Goal: Task Accomplishment & Management: Use online tool/utility

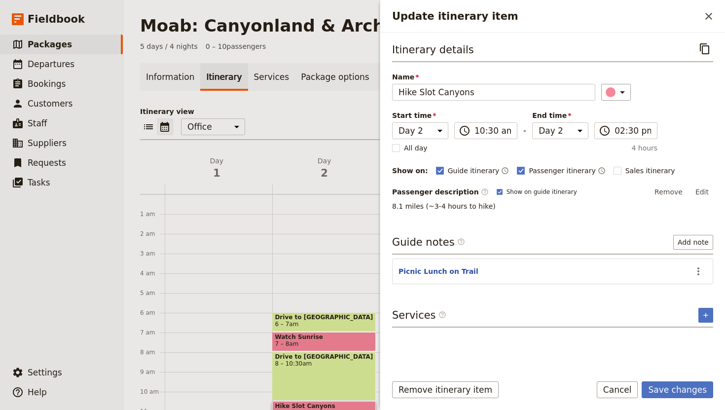
select select "2"
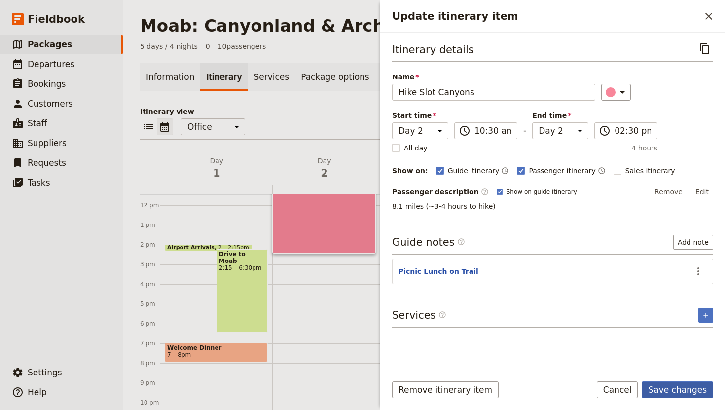
click at [679, 391] on button "Save changes" at bounding box center [678, 389] width 72 height 17
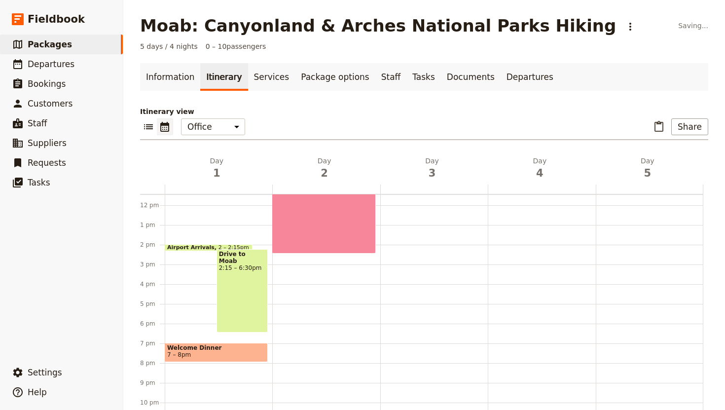
scroll to position [207, 0]
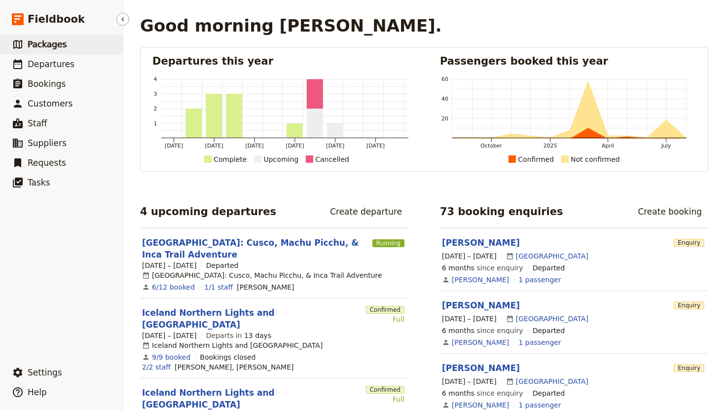
click at [50, 40] on span "Packages" at bounding box center [47, 44] width 39 height 10
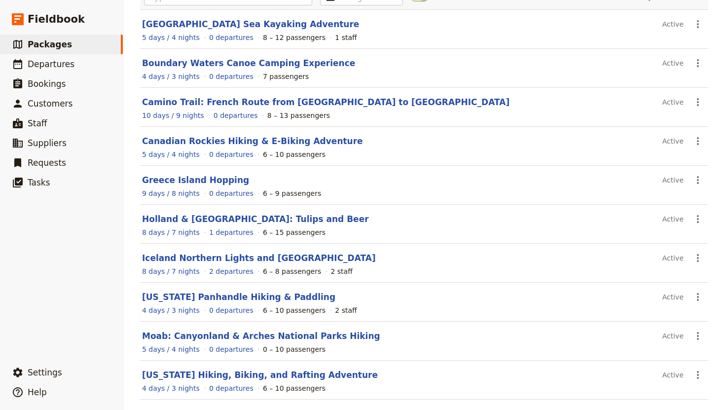
scroll to position [123, 0]
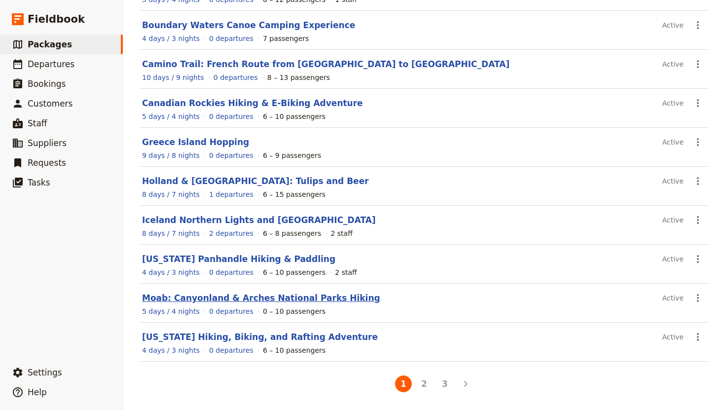
click at [244, 298] on link "Moab: Canyonland & Arches National Parks Hiking" at bounding box center [261, 298] width 238 height 10
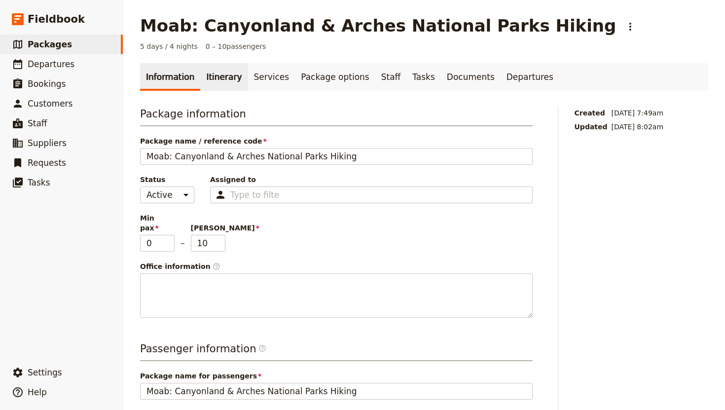
click at [232, 74] on link "Itinerary" at bounding box center [223, 77] width 47 height 28
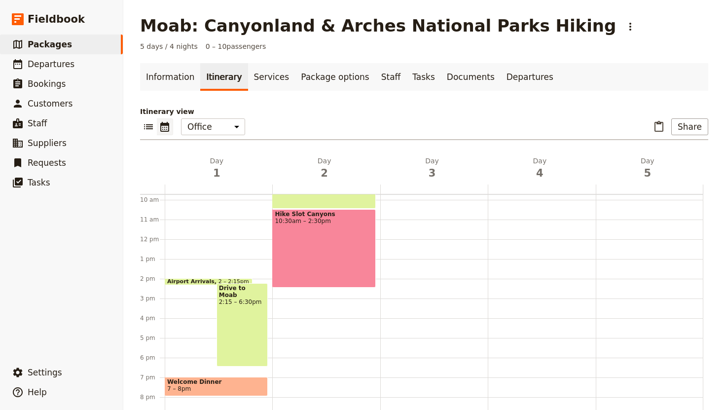
scroll to position [192, 0]
click at [338, 292] on div "Drive to [GEOGRAPHIC_DATA] 6 – 7am Watch Sunrise 7 – 8am Drive to [GEOGRAPHIC_D…" at bounding box center [326, 239] width 108 height 474
select select "2"
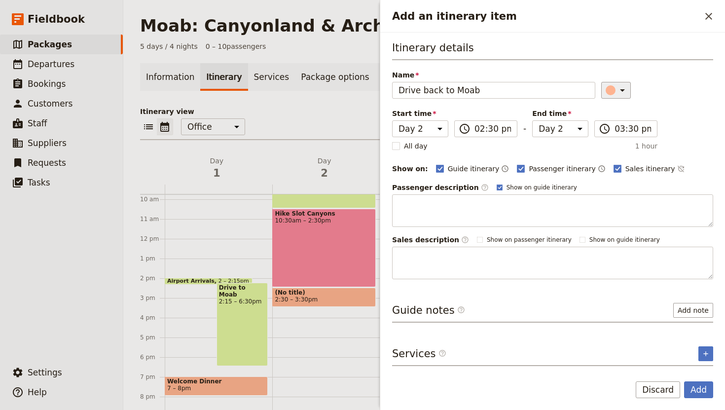
type input "Drive back to Moab"
click at [620, 90] on icon "Add an itinerary item" at bounding box center [622, 90] width 5 height 2
click at [614, 170] on rect "Add an itinerary item" at bounding box center [617, 168] width 7 height 7
click at [613, 164] on input "Sales itinerary" at bounding box center [613, 163] width 0 height 0
checkbox input "false"
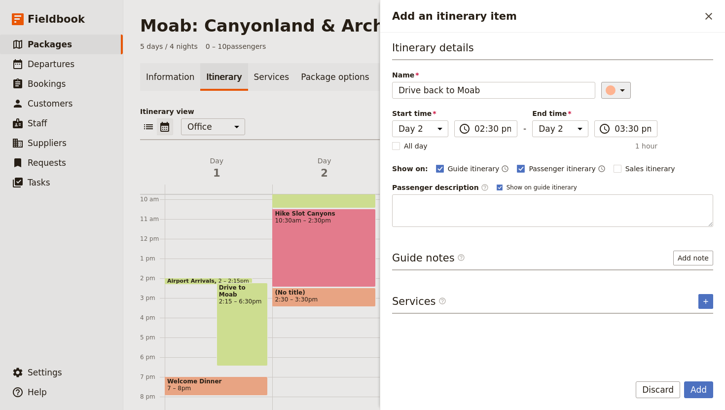
click at [617, 87] on icon "Add an itinerary item" at bounding box center [623, 90] width 12 height 12
click at [605, 123] on div "button" at bounding box center [603, 123] width 10 height 10
click at [700, 389] on button "Add" at bounding box center [698, 389] width 29 height 17
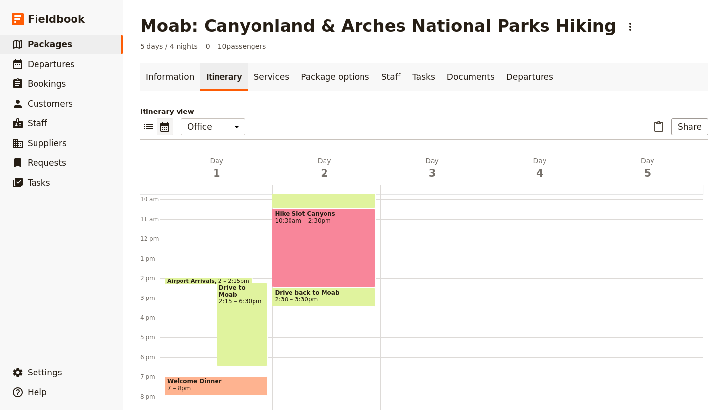
click at [351, 299] on span "2:30 – 3:30pm" at bounding box center [324, 299] width 98 height 7
select select "2"
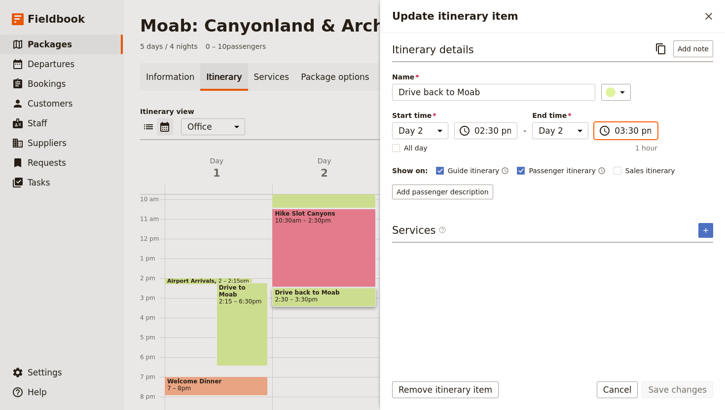
click at [623, 133] on input "03:30 pm" at bounding box center [633, 131] width 37 height 12
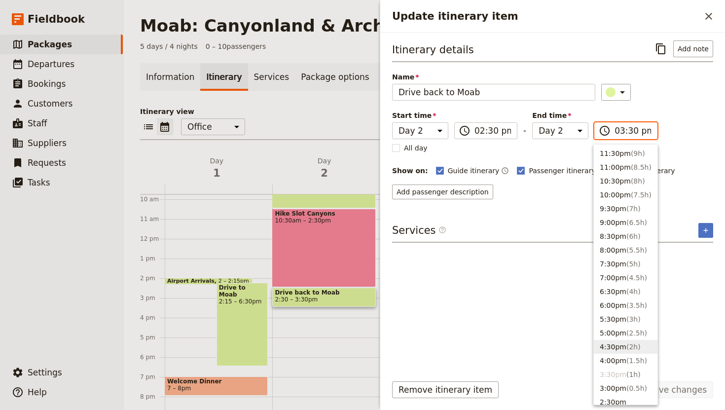
click at [607, 349] on button "4:30pm ( 2h )" at bounding box center [626, 347] width 64 height 14
type input "04:30 pm"
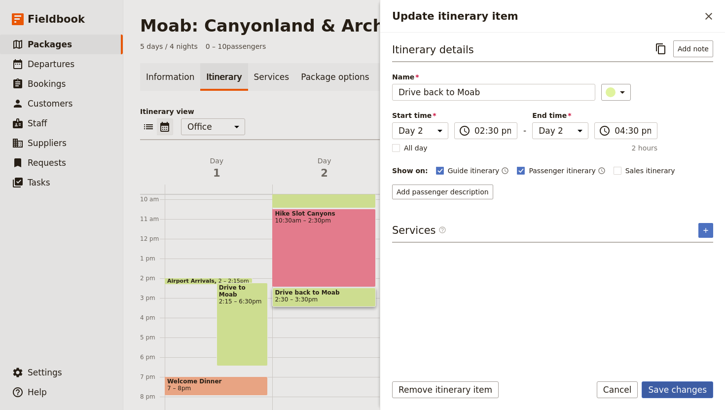
click at [689, 388] on button "Save changes" at bounding box center [678, 389] width 72 height 17
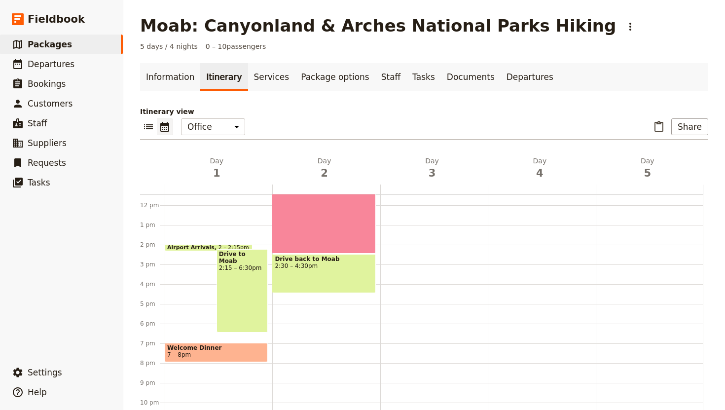
scroll to position [4, 0]
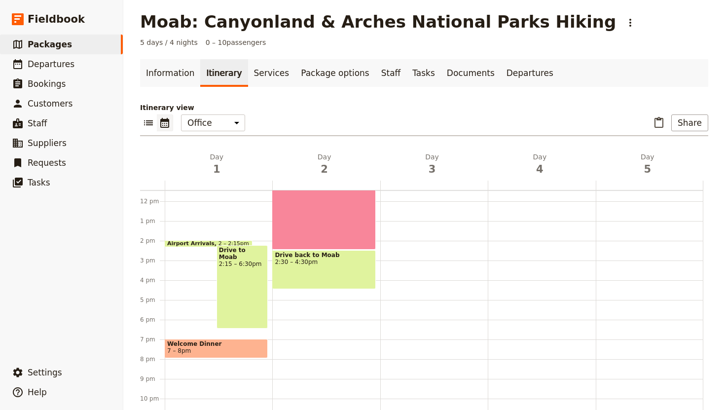
click at [301, 331] on div "Drive to Dead Horse Point State Park 6 – 7am Watch Sunrise 7 – 8am Drive to Lit…" at bounding box center [326, 201] width 108 height 474
select select "2"
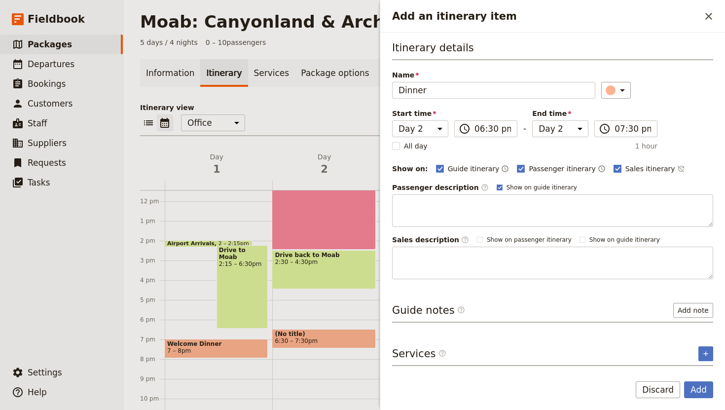
type input "Dinner"
click at [614, 169] on rect "Add an itinerary item" at bounding box center [617, 168] width 7 height 7
click at [613, 164] on input "Sales itinerary" at bounding box center [613, 163] width 0 height 0
checkbox input "false"
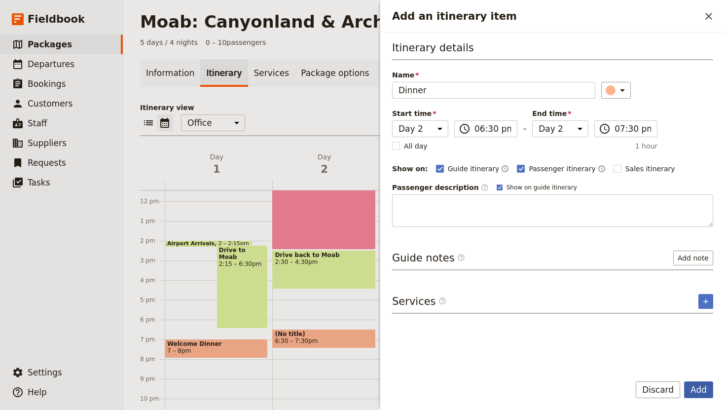
click at [702, 390] on button "Add" at bounding box center [698, 389] width 29 height 17
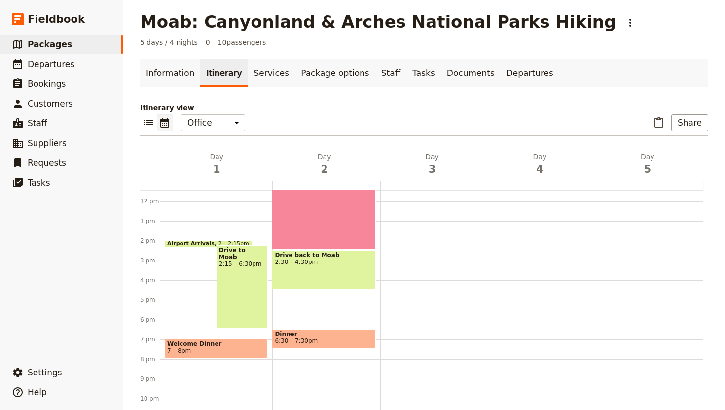
click at [333, 336] on span "Dinner" at bounding box center [324, 334] width 98 height 7
select select "2"
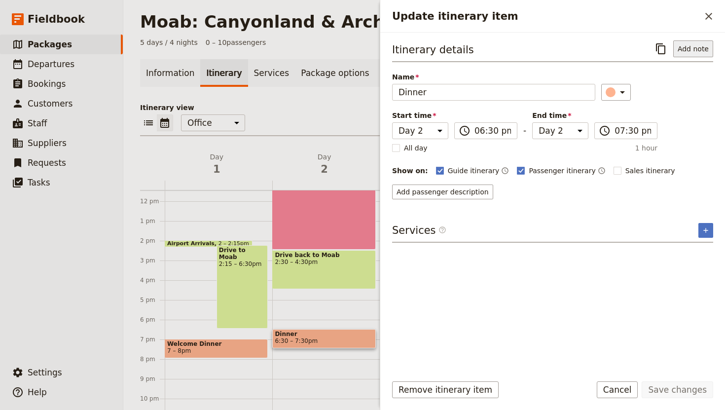
click at [688, 44] on button "Add note" at bounding box center [694, 48] width 40 height 17
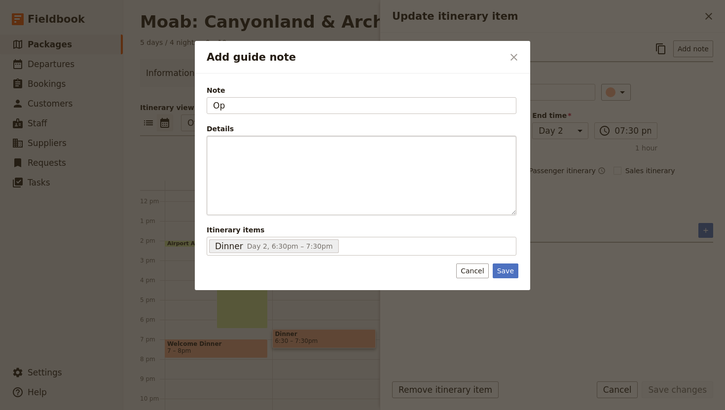
type input "O"
click at [515, 58] on icon "Close dialog" at bounding box center [514, 57] width 7 height 7
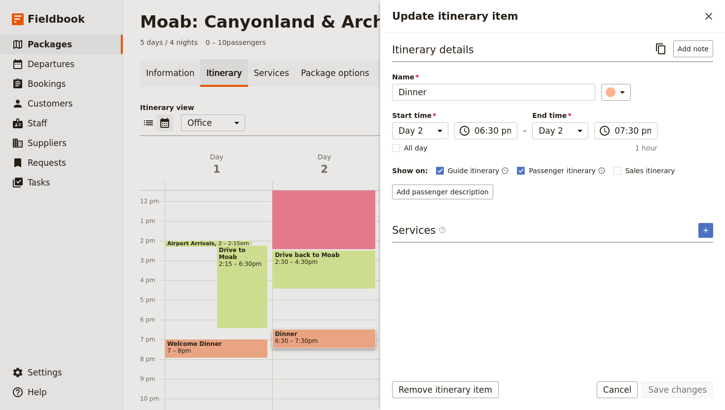
click at [245, 344] on span "Welcome Dinner" at bounding box center [216, 343] width 98 height 7
click at [701, 55] on button "Add note" at bounding box center [694, 48] width 40 height 17
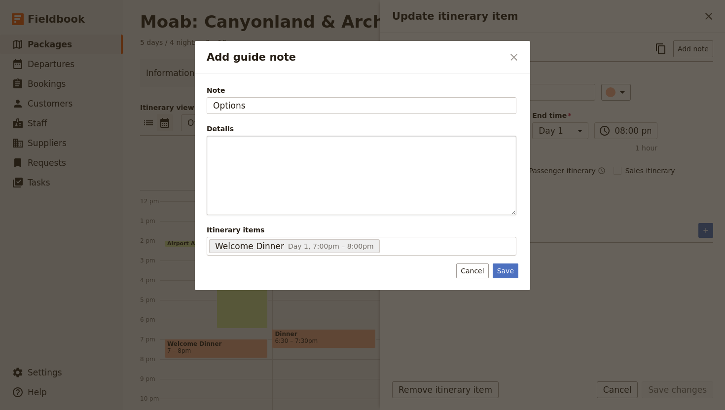
type input "Options"
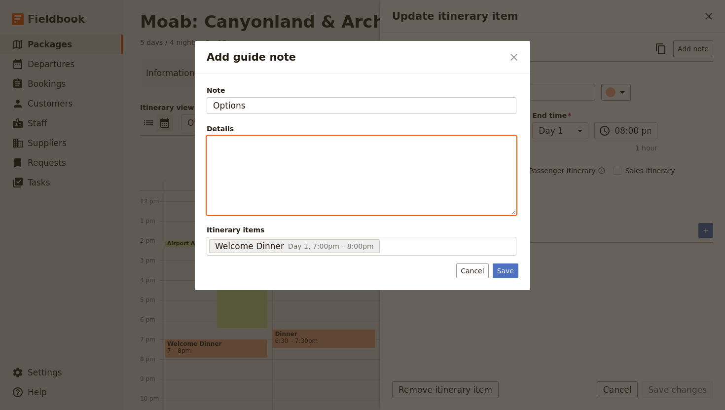
click at [227, 148] on p "Add guide note" at bounding box center [361, 145] width 297 height 10
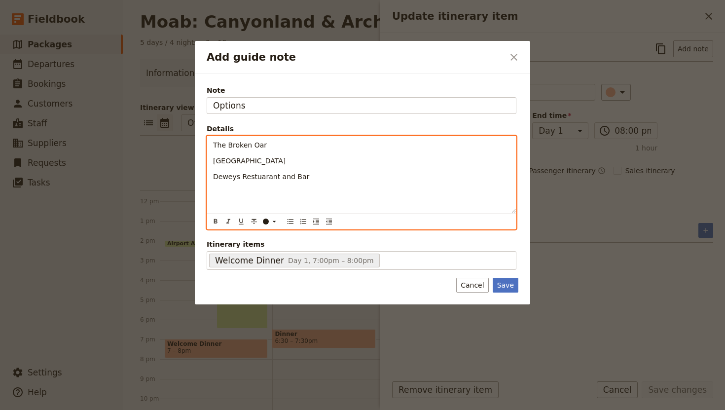
click at [262, 180] on span "Deweys Restuarant and Bar" at bounding box center [261, 177] width 96 height 8
click at [332, 181] on p "Deweys Restaurant and Bar" at bounding box center [361, 177] width 297 height 10
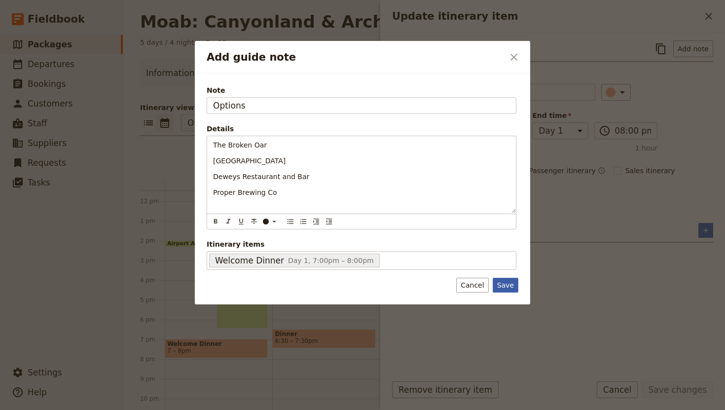
click at [498, 284] on button "Save" at bounding box center [506, 285] width 26 height 15
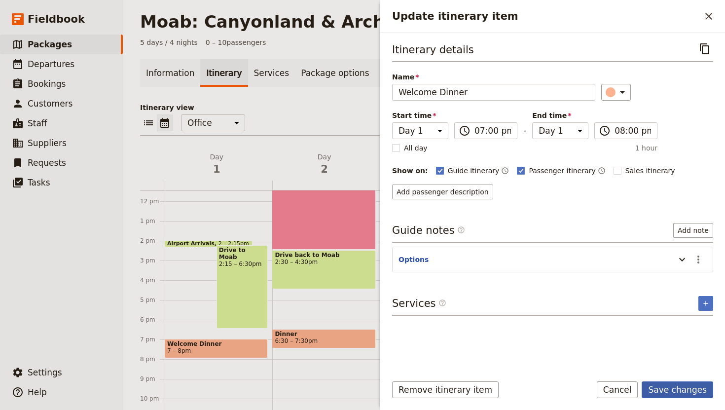
click at [684, 390] on button "Save changes" at bounding box center [678, 389] width 72 height 17
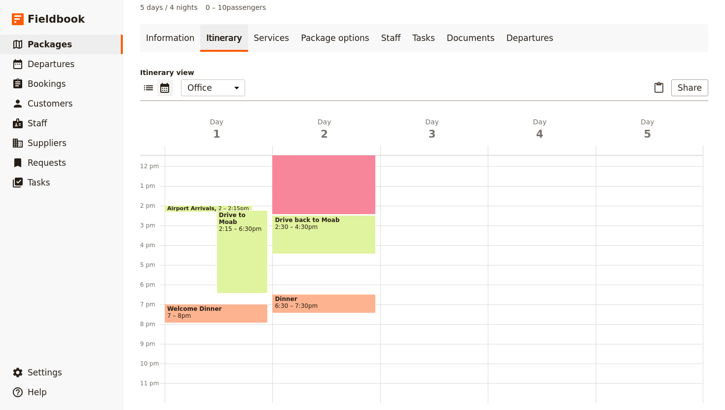
scroll to position [48, 0]
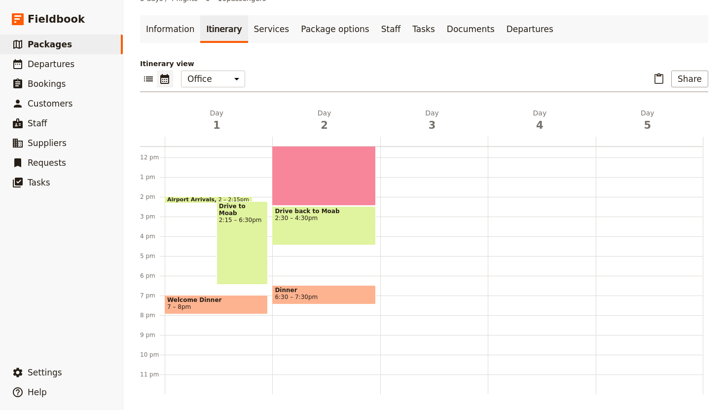
click at [193, 288] on div "Airport Arrivals 2 – 2:15pm Drive to Moab 2:15 – 6:30pm Welcome Dinner 7 – 8pm" at bounding box center [219, 158] width 108 height 474
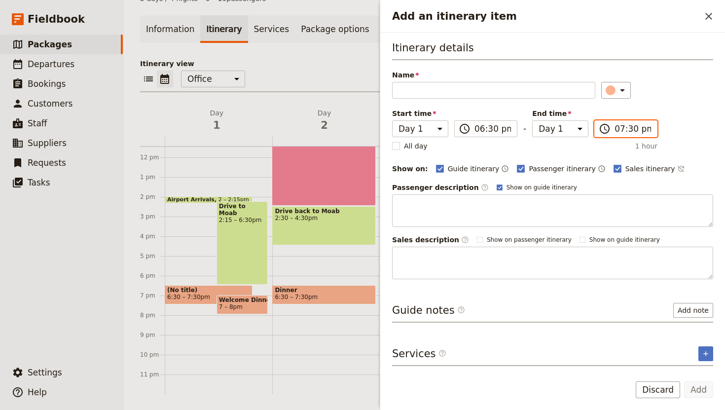
click at [623, 131] on input "07:30 pm" at bounding box center [633, 129] width 37 height 12
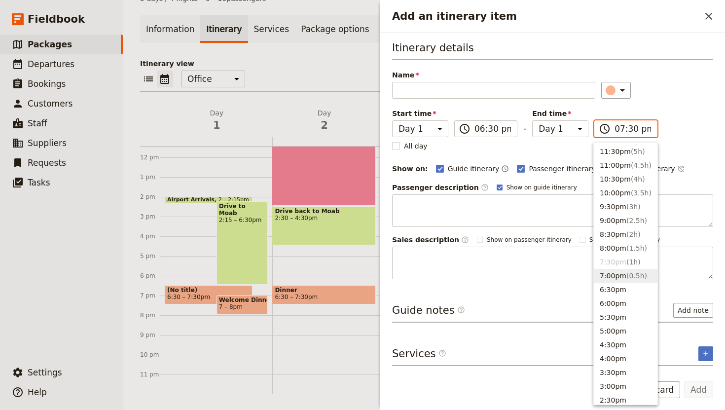
click at [612, 279] on button "7:00pm ( 0.5h )" at bounding box center [626, 276] width 64 height 14
type input "07:00 pm"
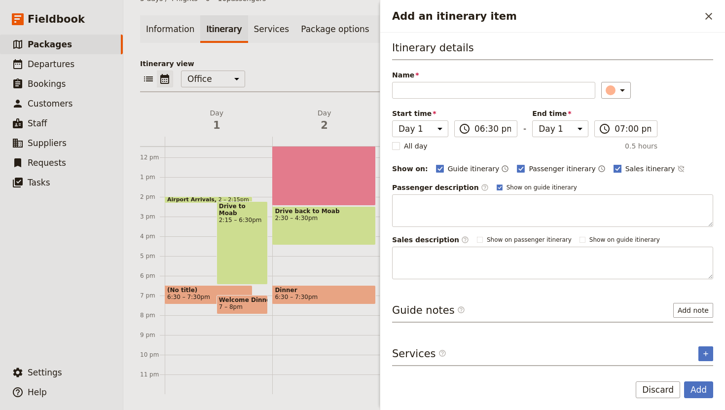
click at [615, 170] on polygon "Add an itinerary item" at bounding box center [617, 167] width 5 height 5
click at [613, 164] on input "Sales itinerary" at bounding box center [613, 163] width 0 height 0
checkbox input "false"
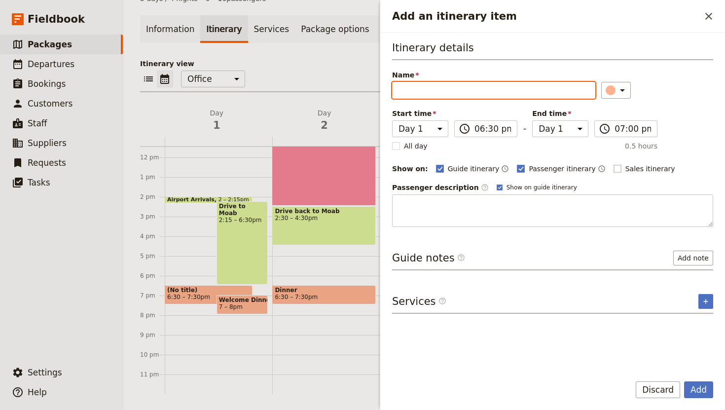
click at [489, 96] on input "Name" at bounding box center [493, 90] width 203 height 17
type input "Drop things at house depending on time"
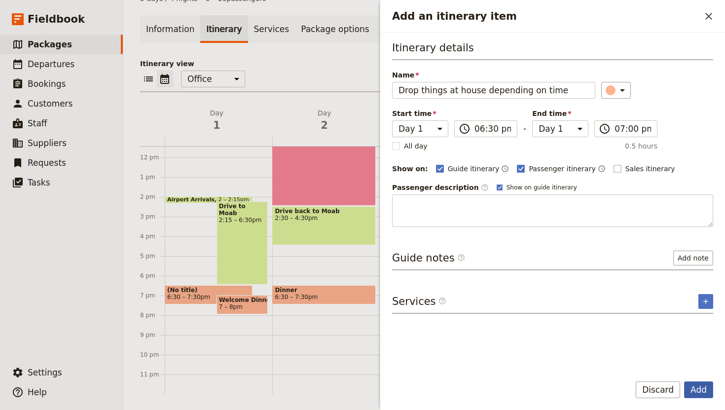
click at [700, 384] on button "Add" at bounding box center [698, 389] width 29 height 17
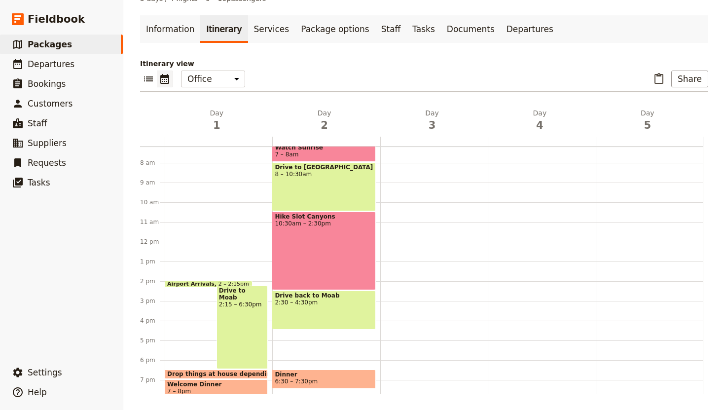
scroll to position [140, 0]
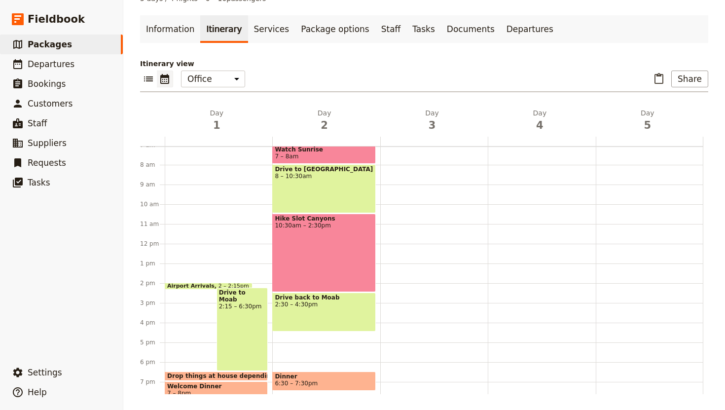
click at [206, 374] on span "Drop things at house depending on time" at bounding box center [237, 376] width 140 height 7
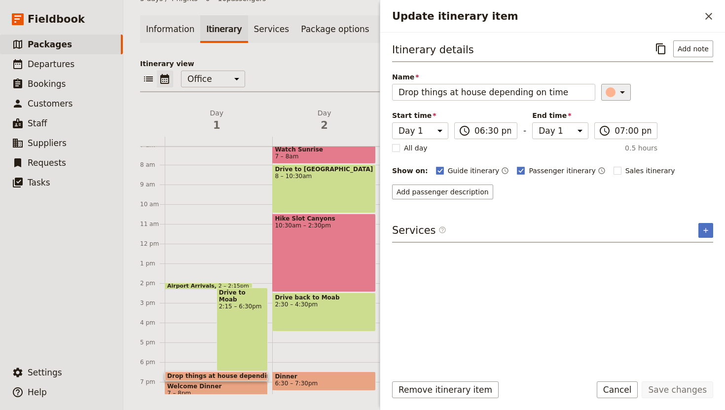
click at [617, 93] on icon "Update itinerary item" at bounding box center [623, 92] width 12 height 12
click at [617, 139] on div "button" at bounding box center [614, 137] width 10 height 10
click at [685, 387] on button "Save changes" at bounding box center [678, 389] width 72 height 17
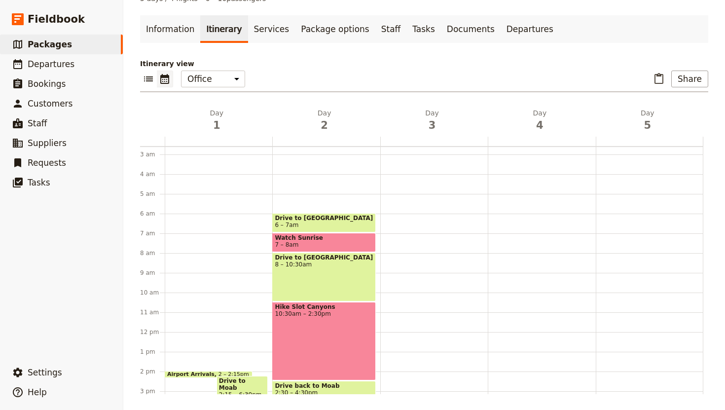
scroll to position [51, 0]
click at [413, 278] on div at bounding box center [434, 333] width 108 height 474
select select "3"
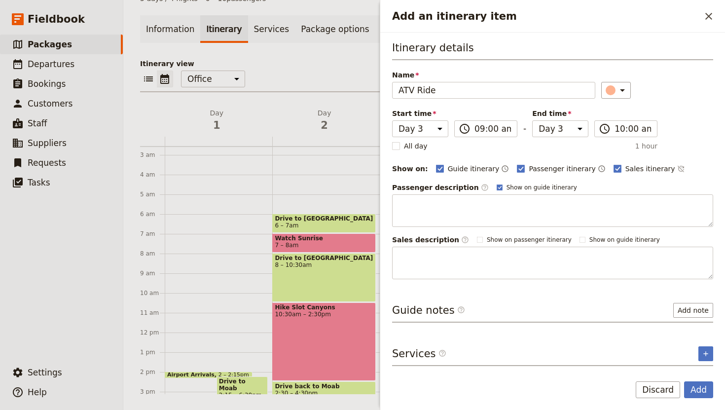
type input "ATV Ride"
click at [624, 129] on input "10:00 am" at bounding box center [633, 129] width 37 height 12
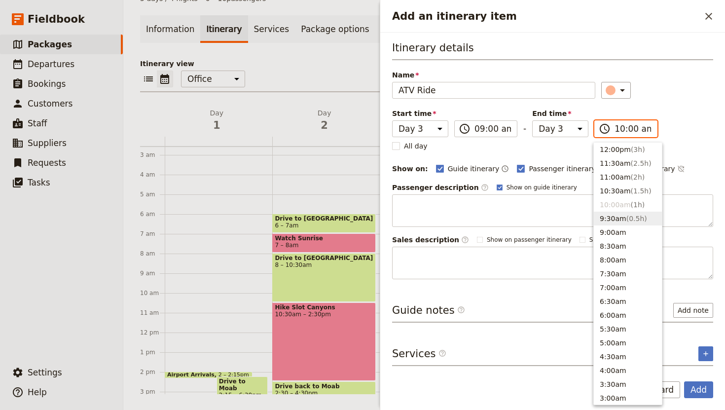
scroll to position [316, 0]
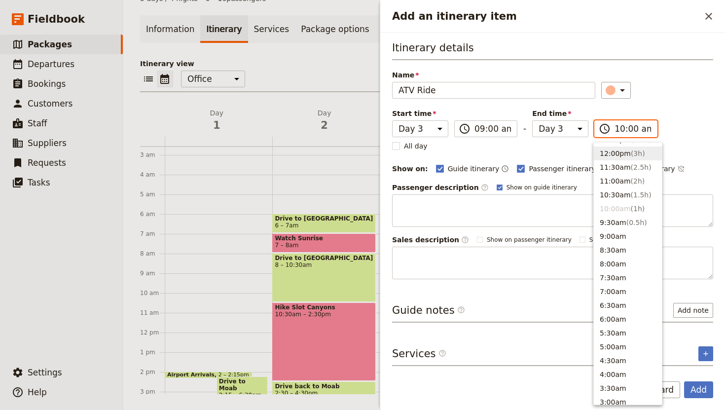
click at [620, 149] on button "12:00pm ( 3h )" at bounding box center [628, 154] width 68 height 14
type input "12:00 pm"
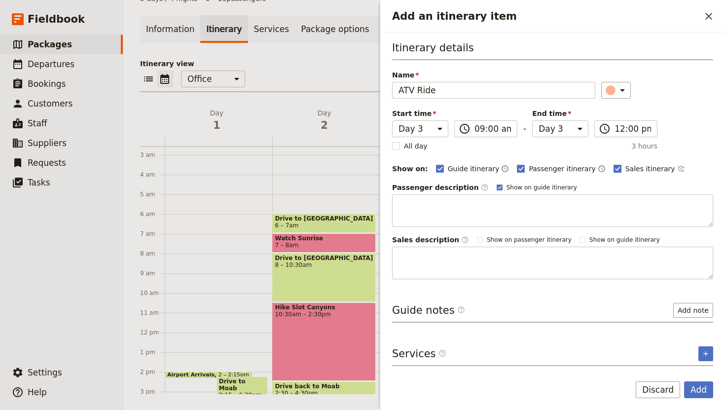
click at [614, 168] on rect "Add an itinerary item" at bounding box center [617, 168] width 7 height 7
click at [613, 164] on input "Sales itinerary" at bounding box center [613, 163] width 0 height 0
checkbox input "false"
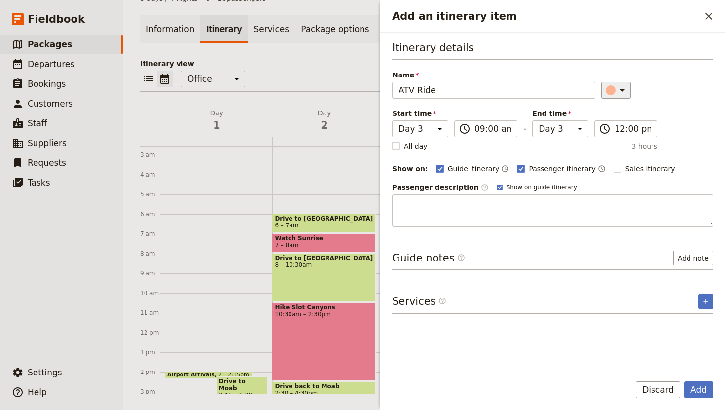
click at [617, 92] on icon "Add an itinerary item" at bounding box center [623, 90] width 12 height 12
click at [613, 148] on div "button" at bounding box center [614, 147] width 10 height 10
click at [701, 392] on button "Add" at bounding box center [698, 389] width 29 height 17
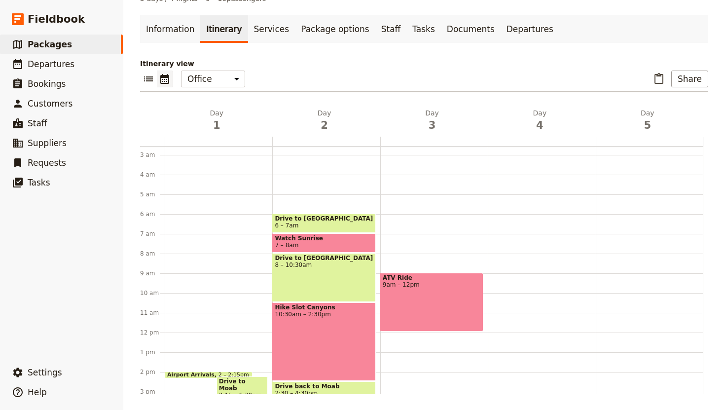
click at [404, 263] on div "ATV Ride 9am – 12pm" at bounding box center [434, 333] width 108 height 474
select select "3"
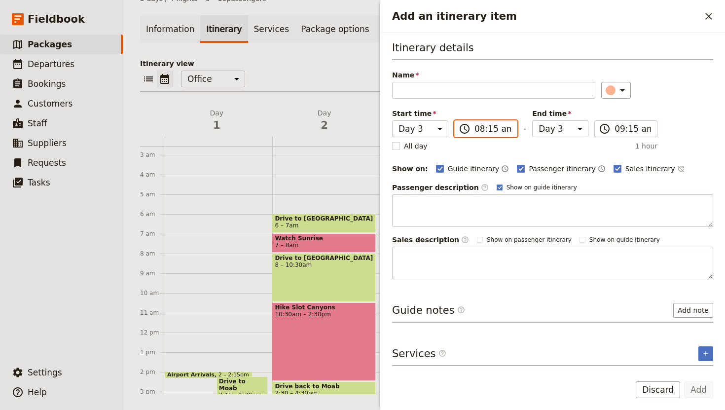
click at [490, 131] on input "08:15 am" at bounding box center [493, 129] width 37 height 12
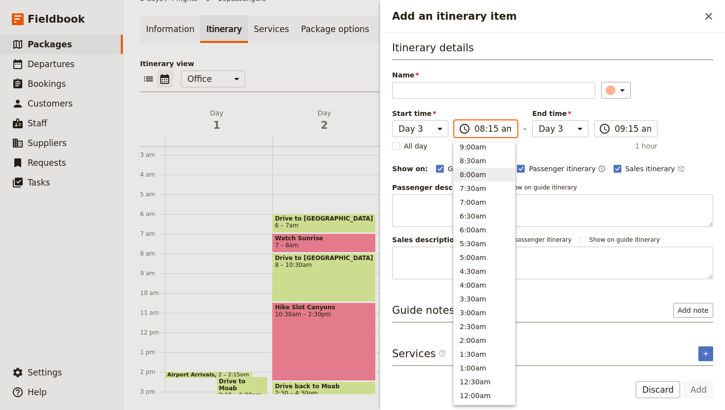
scroll to position [403, 0]
click at [478, 165] on button "8:30am" at bounding box center [484, 163] width 61 height 14
type input "08:30 am"
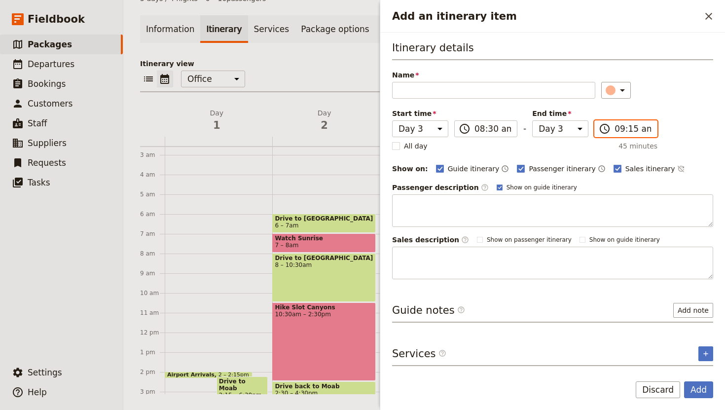
click at [621, 130] on input "09:15 am" at bounding box center [633, 129] width 37 height 12
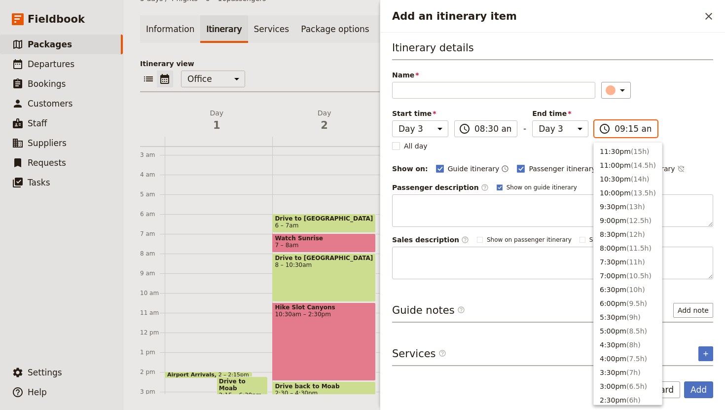
scroll to position [403, 0]
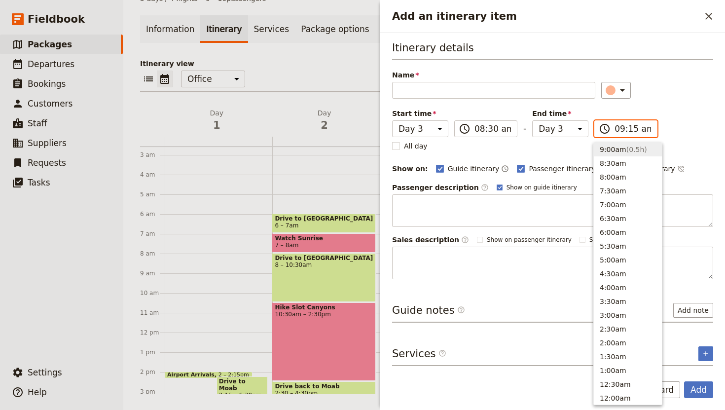
click at [620, 129] on input "09:15 am" at bounding box center [633, 129] width 37 height 12
type input "08:40 am"
click at [707, 149] on div "Itinerary details Name ​ Please fill out this field. Start time Day 1 Day 2 Day…" at bounding box center [552, 159] width 321 height 239
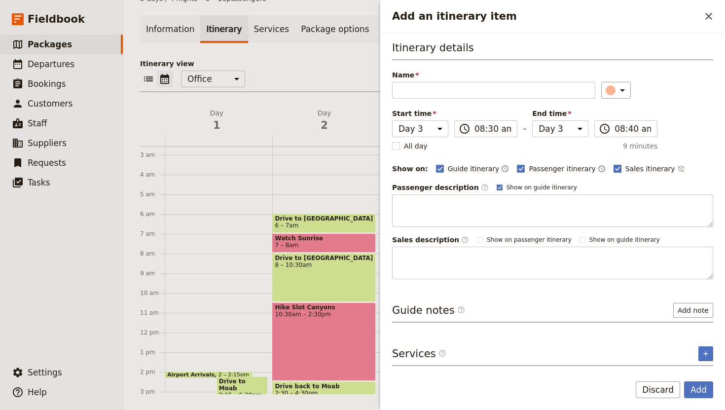
click at [615, 169] on polygon "Add an itinerary item" at bounding box center [617, 167] width 5 height 5
click at [613, 164] on input "Sales itinerary" at bounding box center [613, 163] width 0 height 0
checkbox input "false"
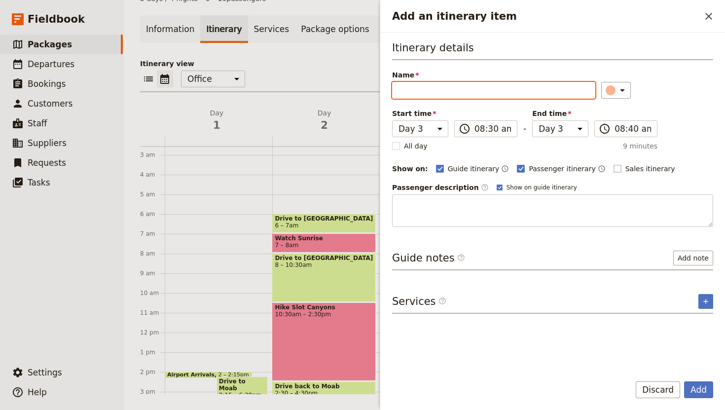
click at [450, 91] on input "Name" at bounding box center [493, 90] width 203 height 17
type input "Drive to ATV Place"
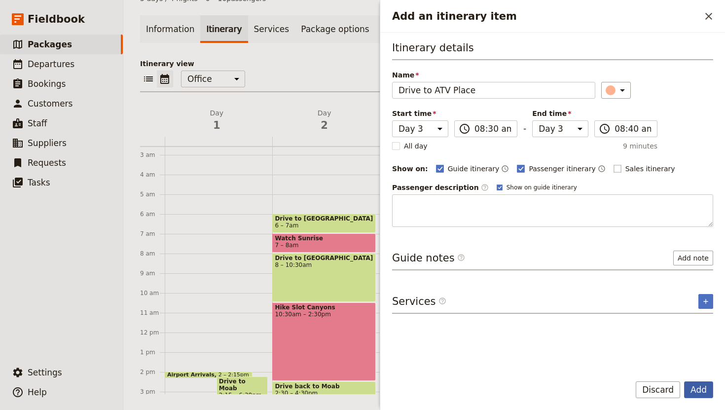
click at [692, 386] on button "Add" at bounding box center [698, 389] width 29 height 17
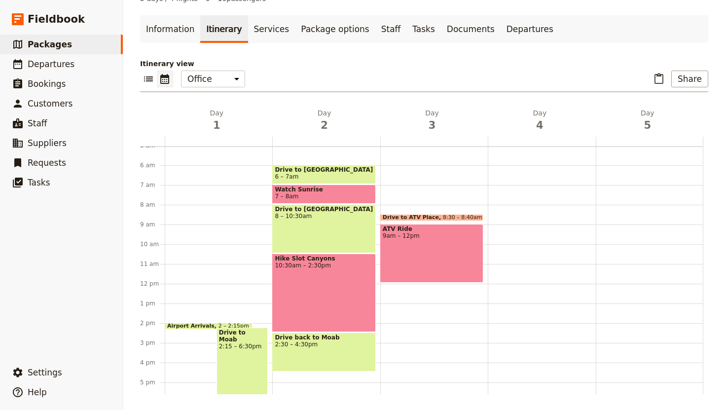
scroll to position [70, 0]
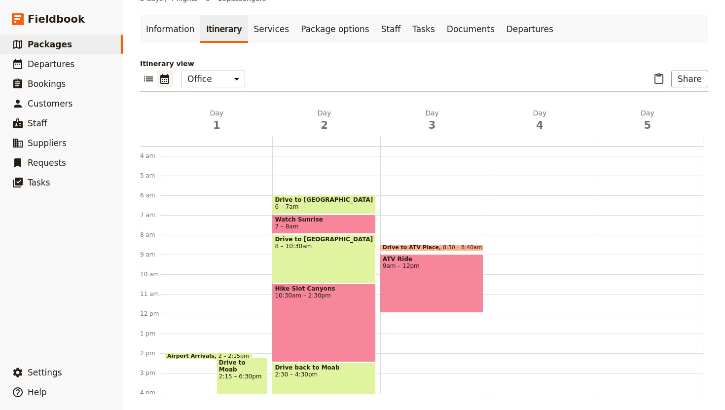
click at [407, 226] on div "Drive to ATV Place 8:30 – 8:40am ATV Ride 9am – 12pm" at bounding box center [434, 314] width 108 height 474
select select "3"
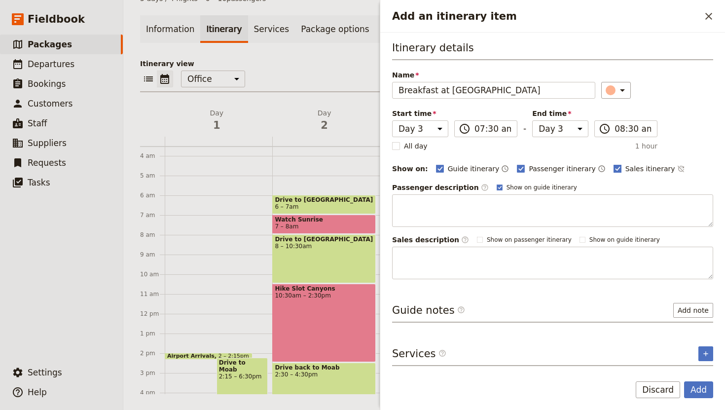
type input "Breakfast at Condo"
click at [614, 168] on rect "Add an itinerary item" at bounding box center [617, 168] width 7 height 7
click at [613, 164] on input "Sales itinerary" at bounding box center [613, 163] width 0 height 0
checkbox input "false"
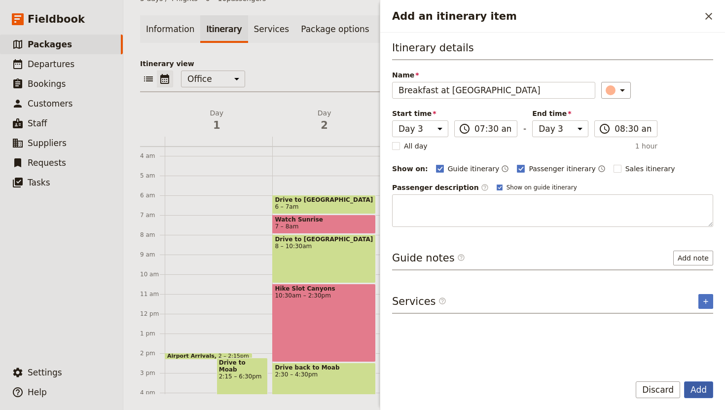
click at [696, 390] on button "Add" at bounding box center [698, 389] width 29 height 17
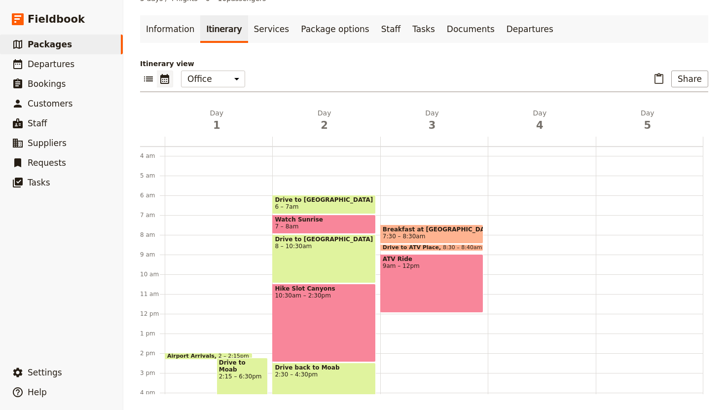
click at [414, 248] on span at bounding box center [432, 249] width 102 height 4
select select "3"
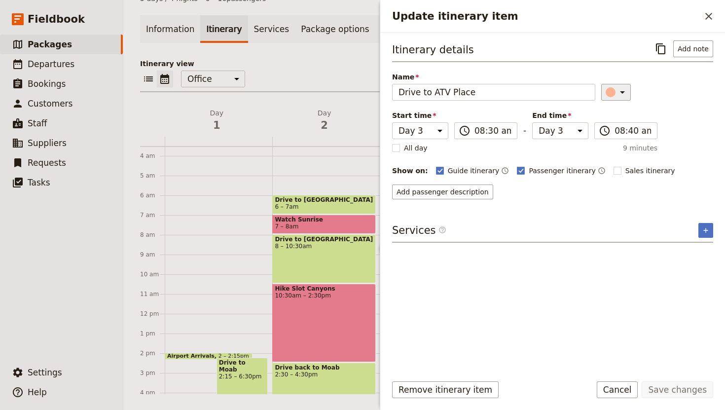
click at [618, 90] on icon "Update itinerary item" at bounding box center [623, 92] width 12 height 12
click at [600, 123] on div "button" at bounding box center [603, 125] width 10 height 10
click at [678, 392] on button "Save changes" at bounding box center [678, 389] width 72 height 17
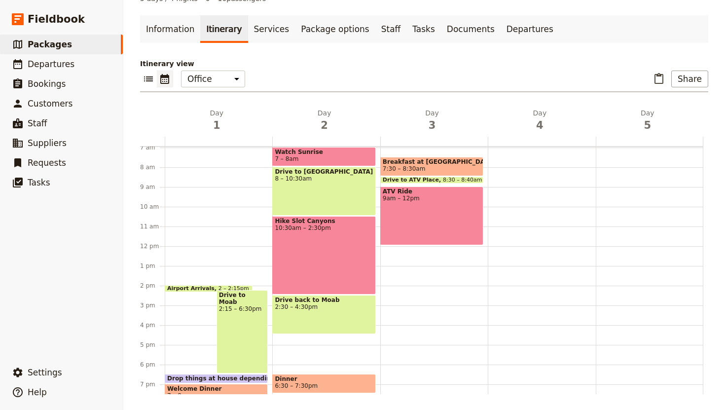
scroll to position [138, 0]
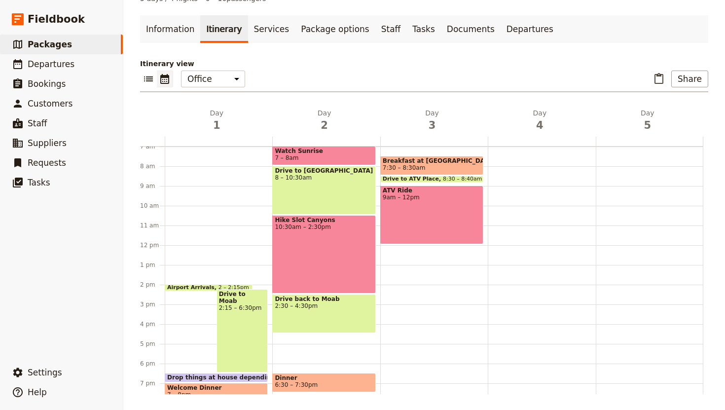
click at [407, 249] on div "Breakfast at Condo 7:30 – 8:30am Drive to ATV Place 8:30 – 8:40am ATV Ride 9am …" at bounding box center [434, 245] width 108 height 474
select select "3"
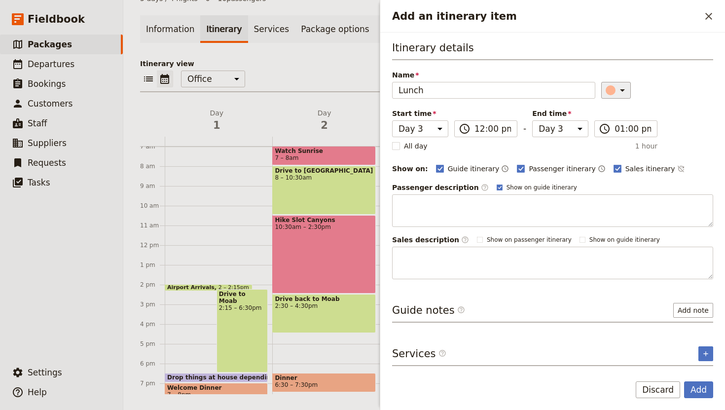
click at [620, 92] on icon "Add an itinerary item" at bounding box center [623, 90] width 12 height 12
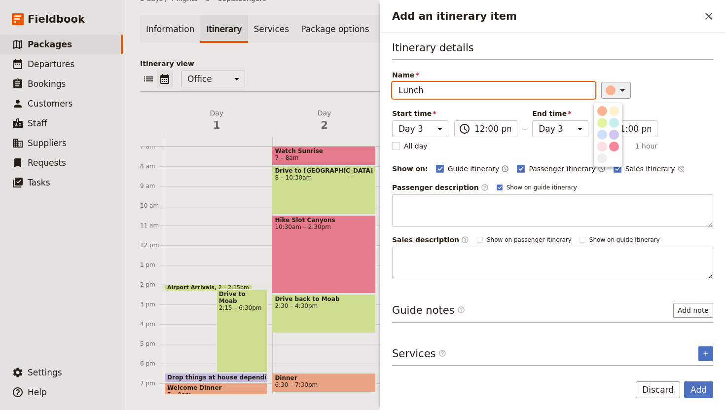
click at [430, 91] on input "Lunch" at bounding box center [493, 90] width 203 height 17
type input "Lunch at Condo"
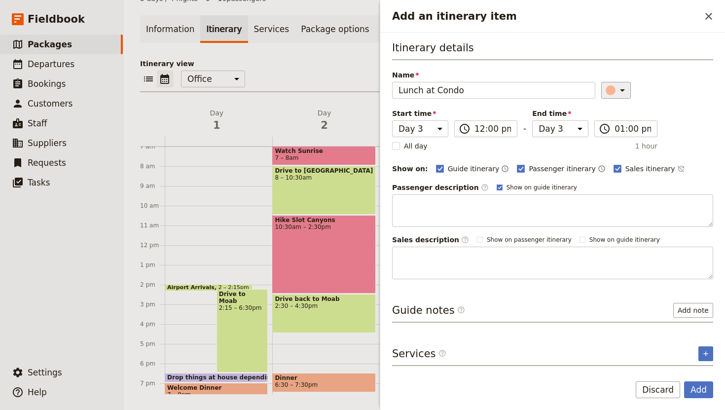
click at [617, 91] on icon "Add an itinerary item" at bounding box center [623, 90] width 12 height 12
click at [653, 100] on div "Itinerary details Name Lunch at Condo ​ Start time Day 1 Day 2 Day 3 Day 4 Day …" at bounding box center [552, 159] width 321 height 239
click at [614, 167] on rect "Add an itinerary item" at bounding box center [617, 168] width 7 height 7
click at [613, 164] on input "Sales itinerary" at bounding box center [613, 163] width 0 height 0
checkbox input "false"
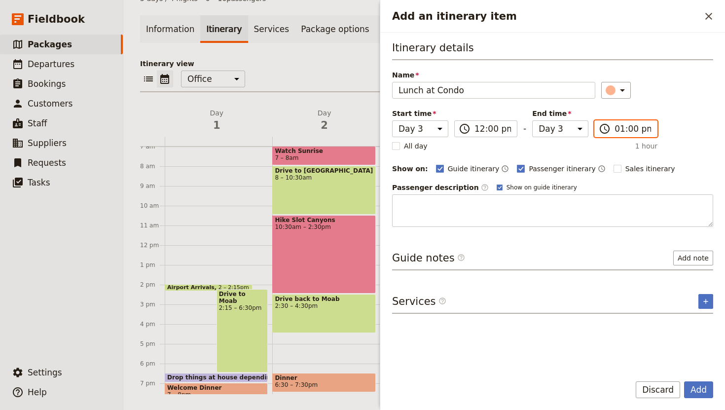
click at [629, 133] on input "01:00 pm" at bounding box center [633, 129] width 37 height 12
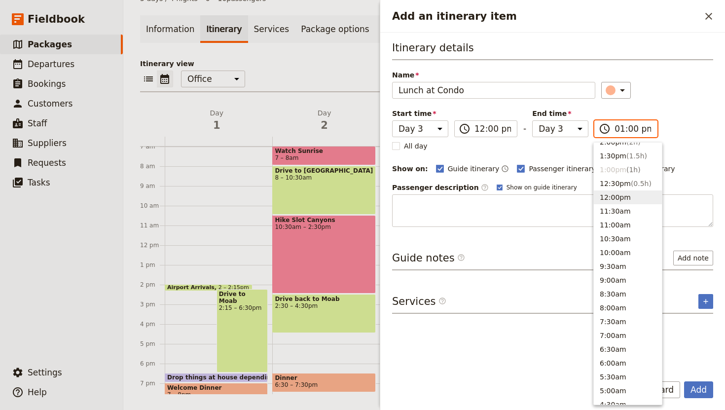
scroll to position [262, 0]
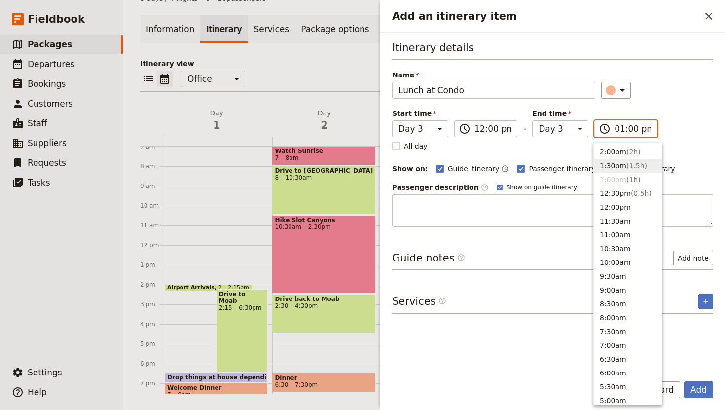
click at [618, 167] on button "1:30pm ( 1.5h )" at bounding box center [628, 166] width 68 height 14
type input "01:30 pm"
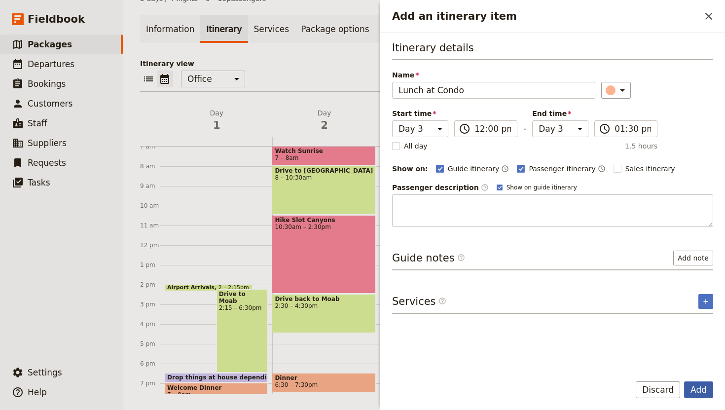
click at [698, 387] on button "Add" at bounding box center [698, 389] width 29 height 17
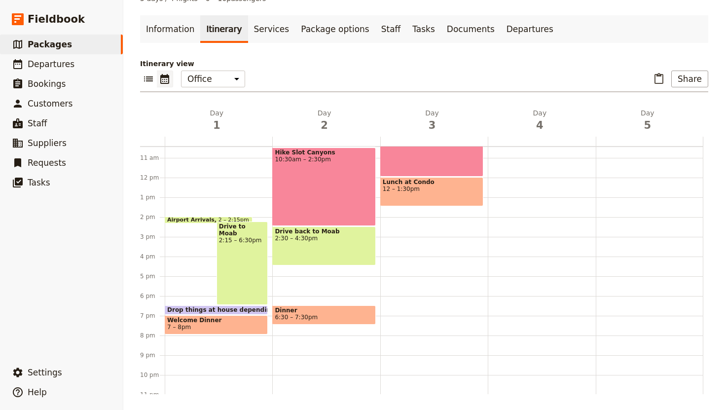
scroll to position [226, 0]
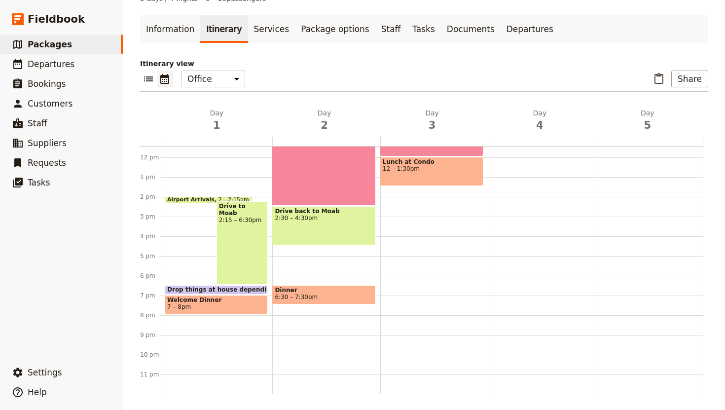
click at [416, 197] on div "Breakfast at Condo 7:30 – 8:30am Drive to ATV Place 8:30 – 8:40am ATV Ride 9am …" at bounding box center [434, 158] width 108 height 474
select select "3"
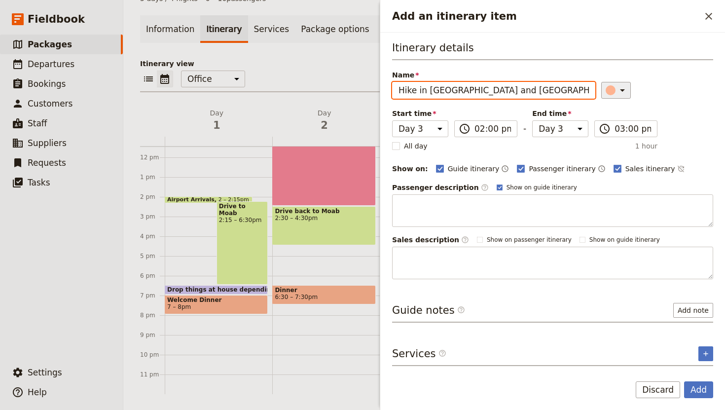
type input "Hike in Arches and N Canyonlands"
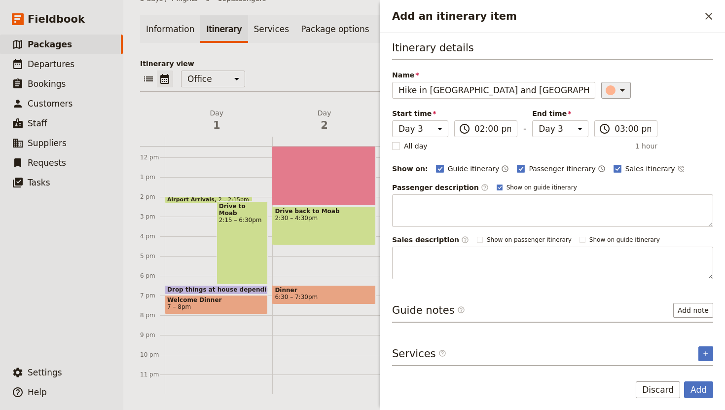
click at [617, 93] on icon "Add an itinerary item" at bounding box center [623, 90] width 12 height 12
click at [616, 147] on div "button" at bounding box center [614, 147] width 10 height 10
click at [615, 168] on polygon "Add an itinerary item" at bounding box center [617, 167] width 5 height 5
click at [613, 164] on input "Sales itinerary" at bounding box center [613, 163] width 0 height 0
checkbox input "false"
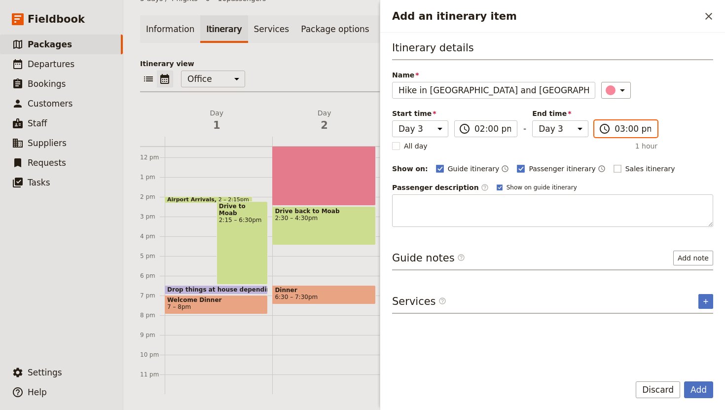
click at [629, 129] on input "03:00 pm" at bounding box center [633, 129] width 37 height 12
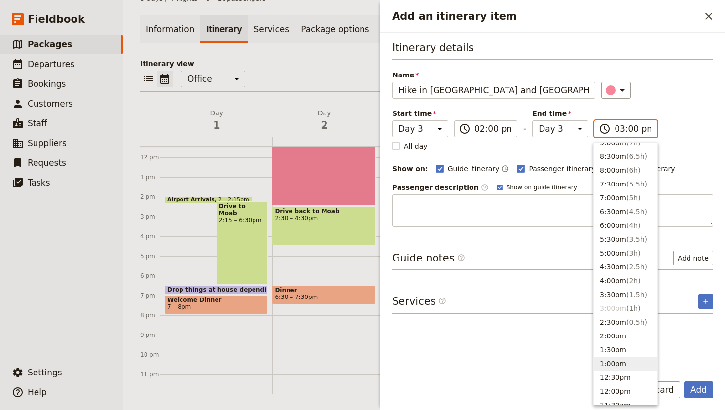
scroll to position [91, 0]
click at [621, 210] on button "6:00pm ( 4h )" at bounding box center [626, 212] width 64 height 14
type input "06:00 pm"
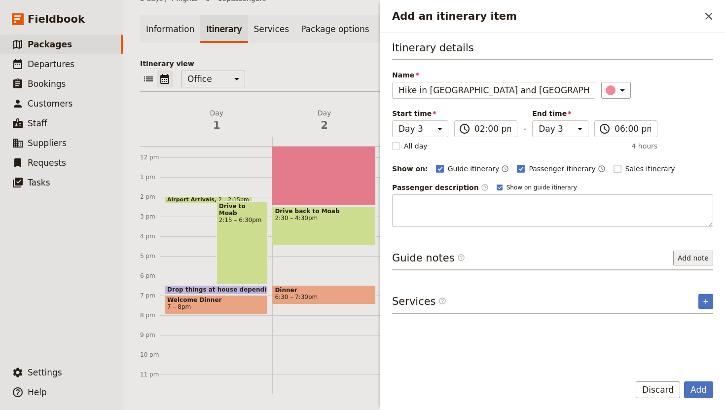
click at [697, 259] on button "Add note" at bounding box center [694, 258] width 40 height 15
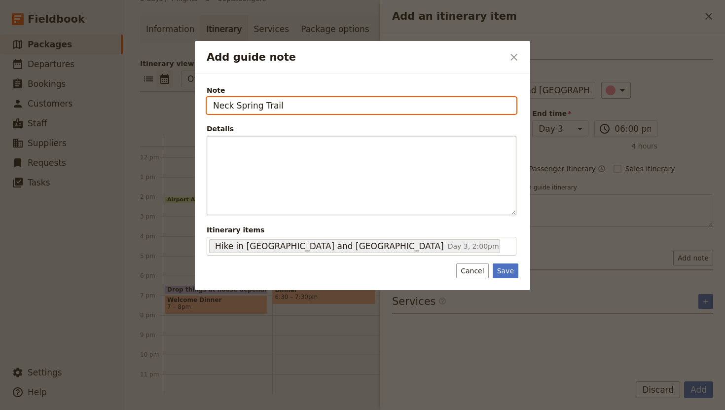
type input "Neck Spring Trail"
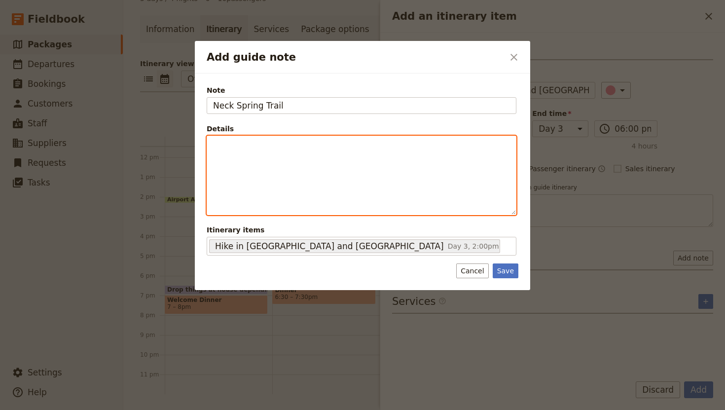
click at [221, 151] on div "Add guide note" at bounding box center [361, 175] width 309 height 78
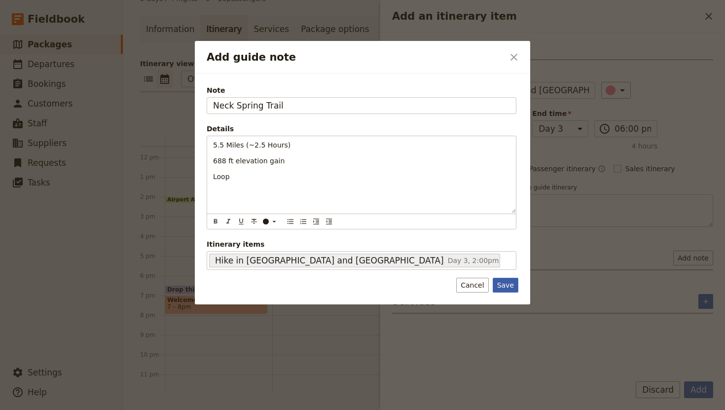
click at [507, 284] on button "Save" at bounding box center [506, 285] width 26 height 15
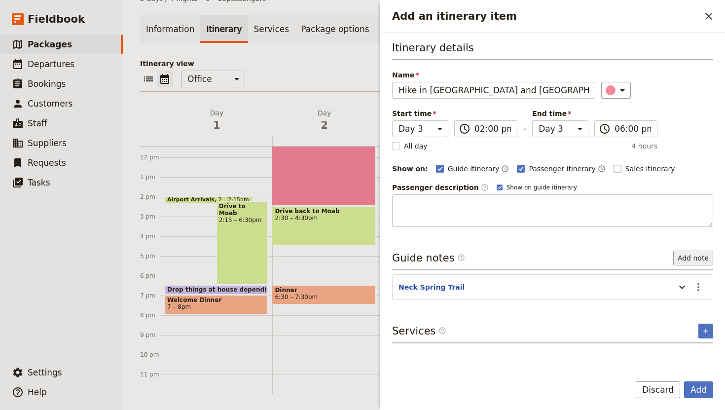
click at [694, 260] on button "Add note" at bounding box center [694, 258] width 40 height 15
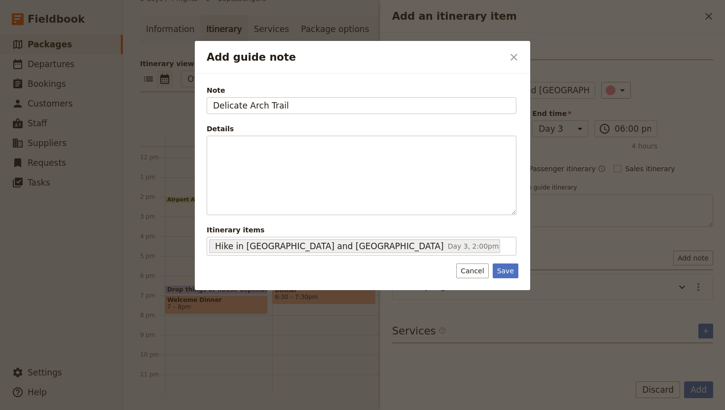
type input "Delicate Arch Trail"
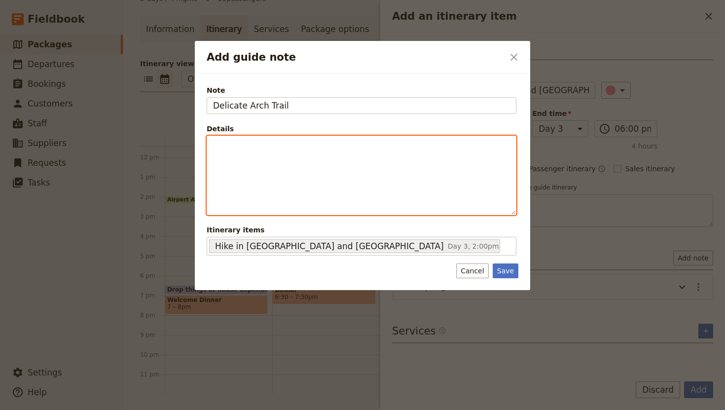
click at [216, 148] on p "Add guide note" at bounding box center [361, 145] width 297 height 10
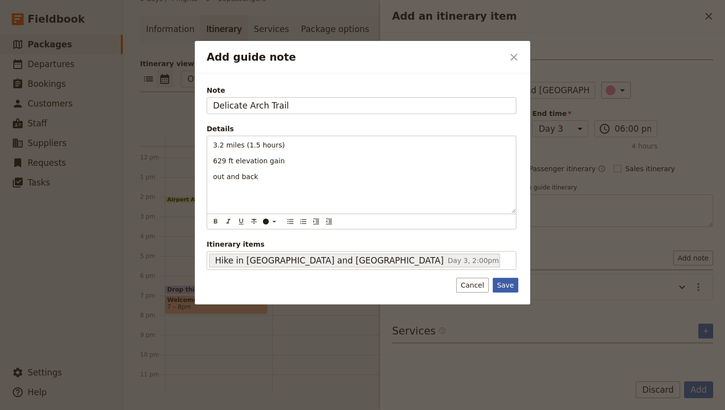
click at [510, 288] on button "Save" at bounding box center [506, 285] width 26 height 15
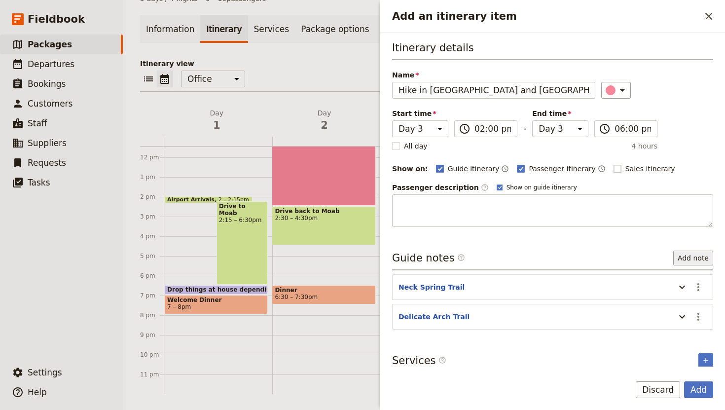
click at [693, 260] on button "Add note" at bounding box center [694, 258] width 40 height 15
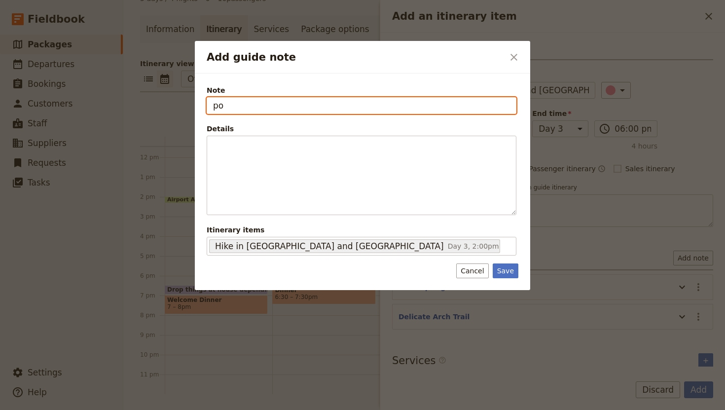
type input "p"
type input "Possibly stop at some overlooks"
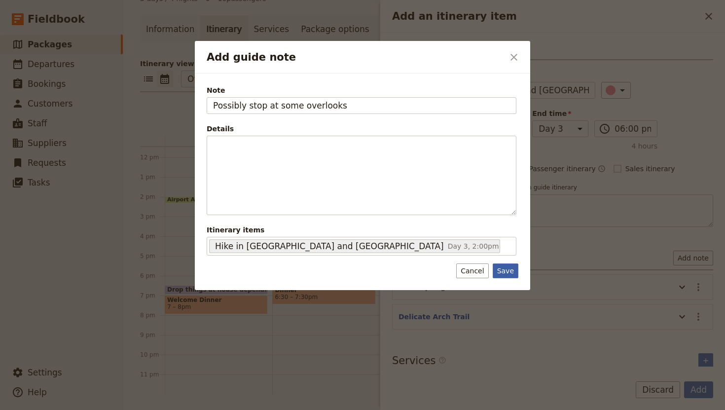
click at [509, 267] on button "Save" at bounding box center [506, 271] width 26 height 15
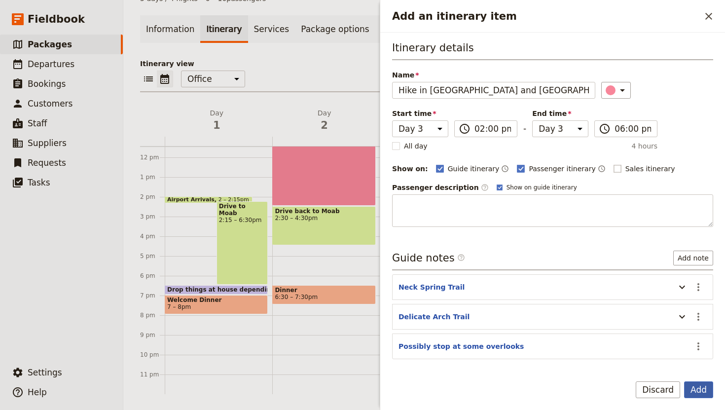
click at [705, 388] on button "Add" at bounding box center [698, 389] width 29 height 17
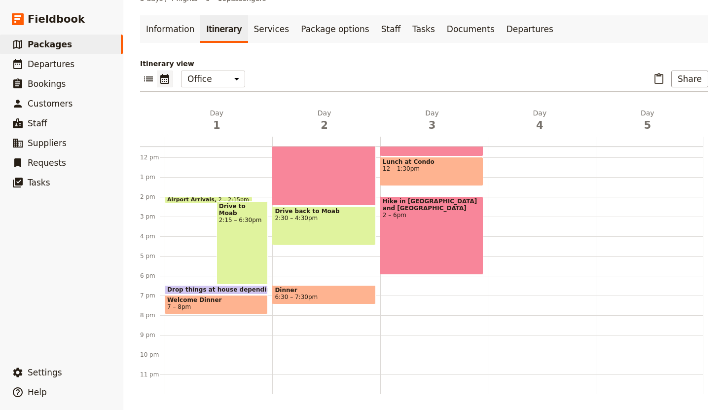
click at [446, 237] on div "Hike in Arches and N Canyonlands 2 – 6pm" at bounding box center [431, 235] width 103 height 78
select select "3"
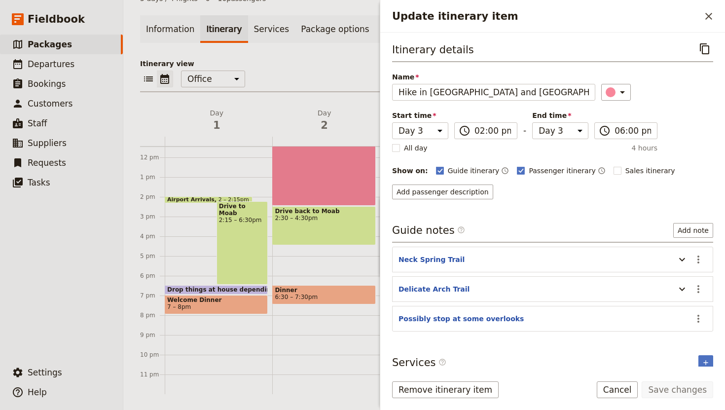
click at [528, 322] on header "Possibly stop at some overlooks" at bounding box center [545, 320] width 292 height 12
click at [701, 318] on icon "Actions" at bounding box center [699, 319] width 12 height 12
click at [674, 342] on span "Edit note" at bounding box center [670, 341] width 31 height 10
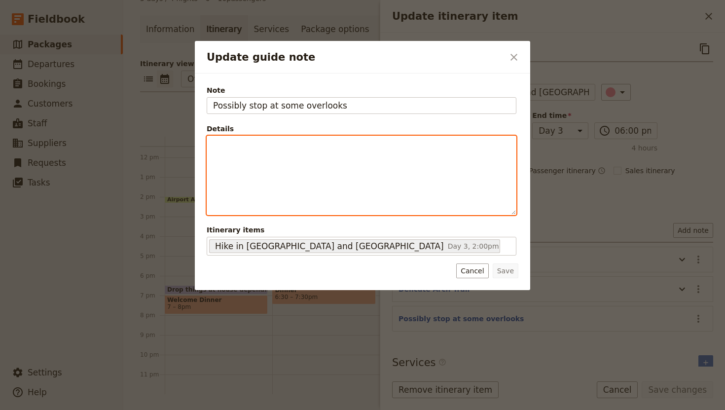
click at [240, 152] on div "Update guide note" at bounding box center [361, 175] width 309 height 78
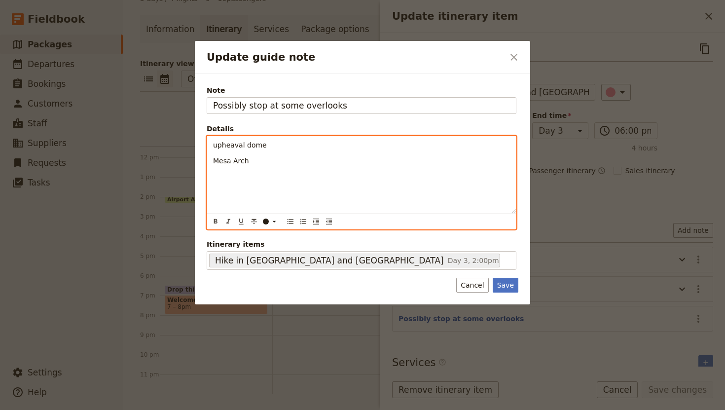
click at [217, 145] on span "upheaval dome" at bounding box center [240, 145] width 54 height 8
click at [248, 148] on span "Upheaval dome" at bounding box center [240, 145] width 54 height 8
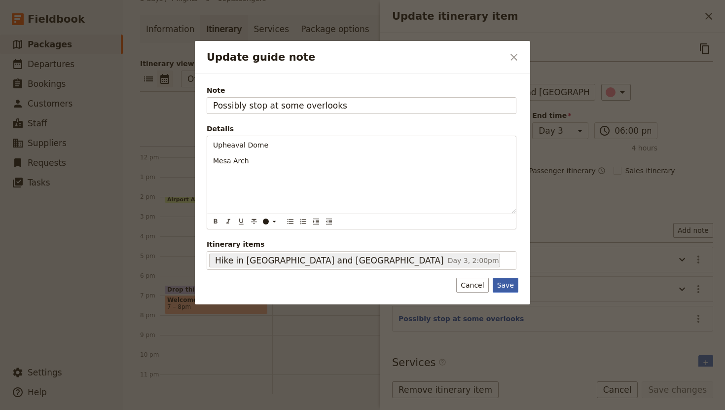
click at [508, 285] on button "Save" at bounding box center [506, 285] width 26 height 15
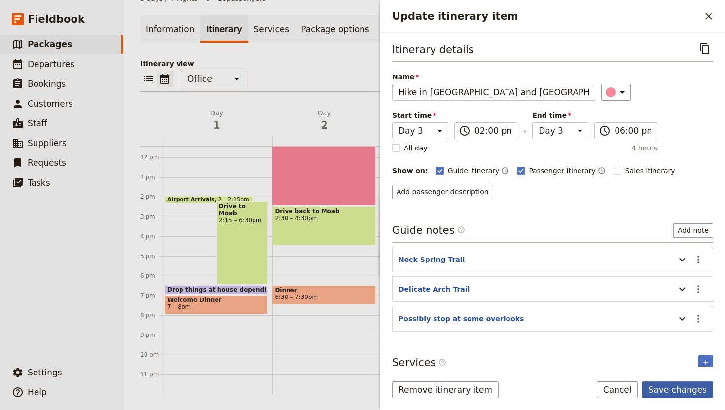
click at [676, 390] on button "Save changes" at bounding box center [678, 389] width 72 height 17
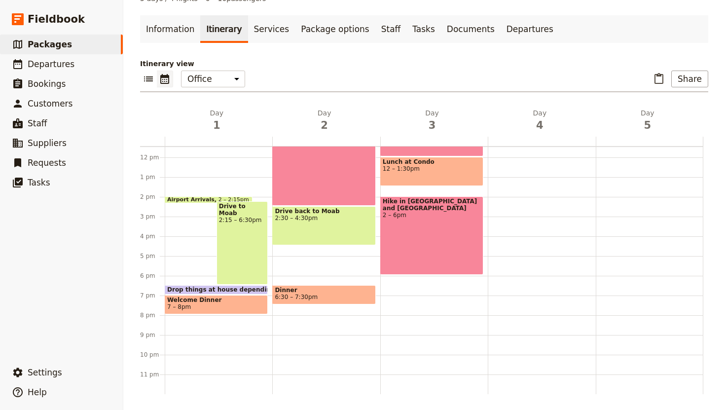
click at [436, 235] on div "Hike in Arches and N Canyonlands 2 – 6pm" at bounding box center [431, 235] width 103 height 78
select select "3"
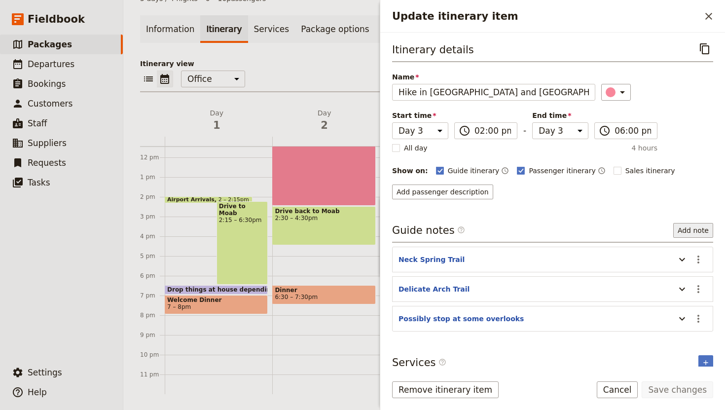
click at [692, 231] on button "Add note" at bounding box center [694, 230] width 40 height 15
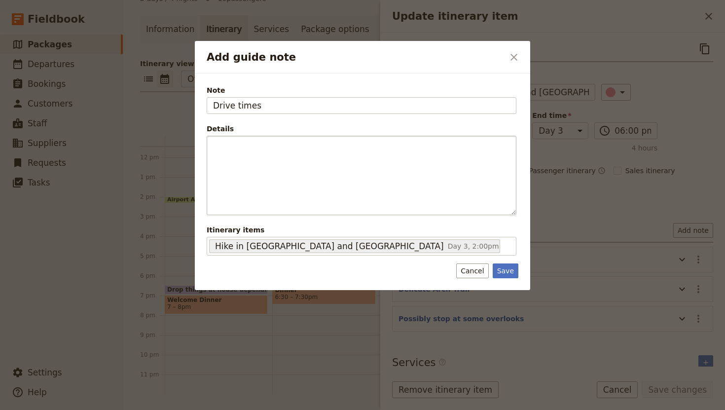
type input "Drive times"
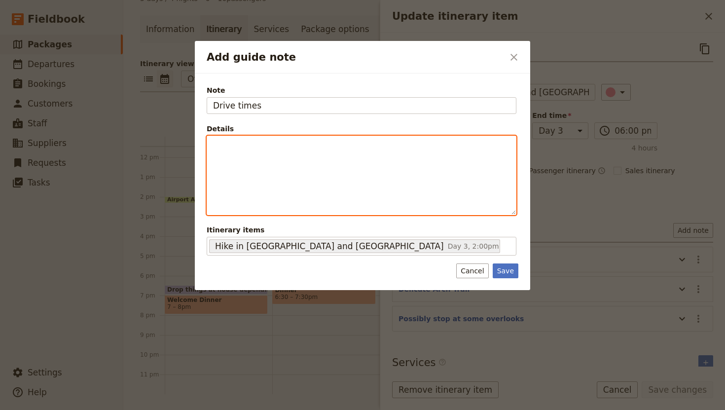
click at [282, 161] on div "Add guide note" at bounding box center [361, 175] width 309 height 78
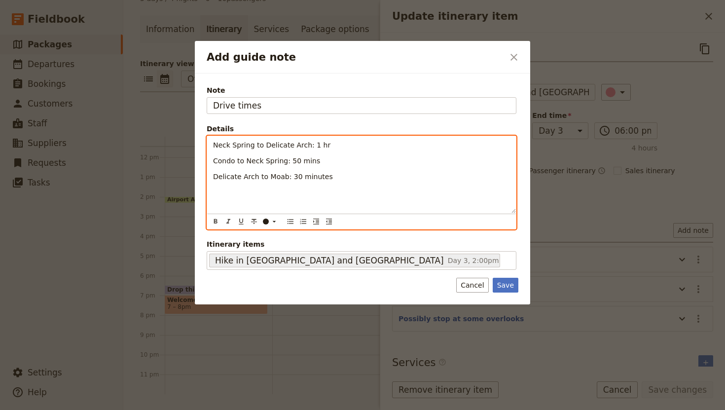
click at [330, 145] on p "Neck Spring to Delicate Arch: 1 hr" at bounding box center [361, 145] width 297 height 10
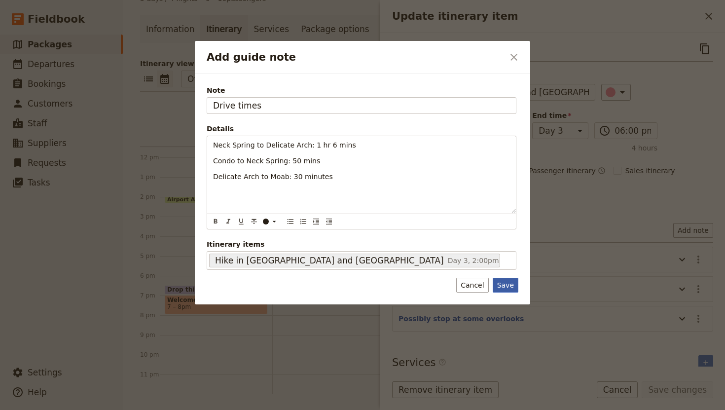
click at [508, 285] on button "Save" at bounding box center [506, 285] width 26 height 15
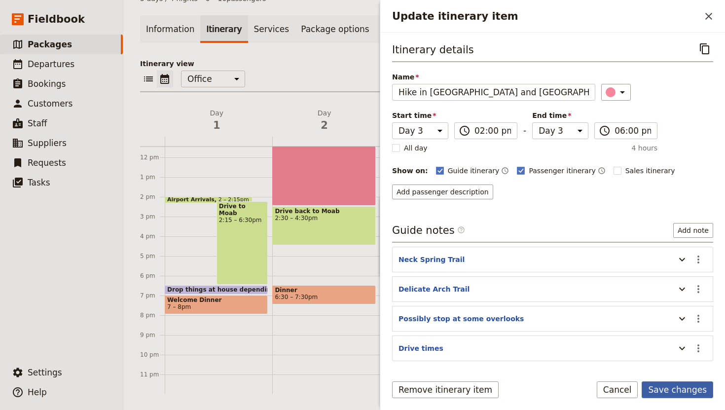
click at [692, 386] on button "Save changes" at bounding box center [678, 389] width 72 height 17
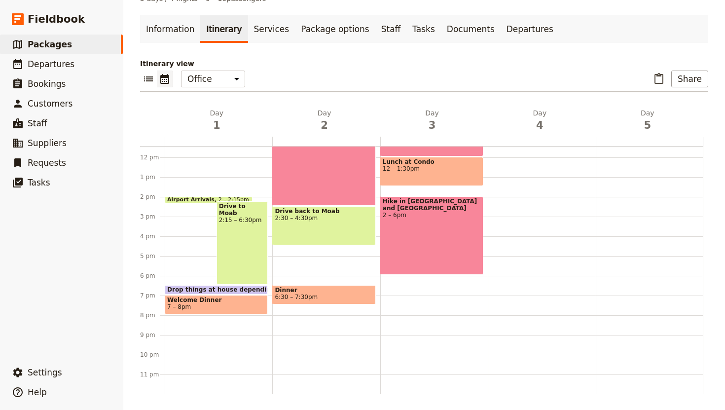
click at [412, 297] on div "Breakfast at Condo 7:30 – 8:30am Drive to ATV Place 8:30 – 8:40am ATV Ride 9am …" at bounding box center [434, 158] width 108 height 474
select select "3"
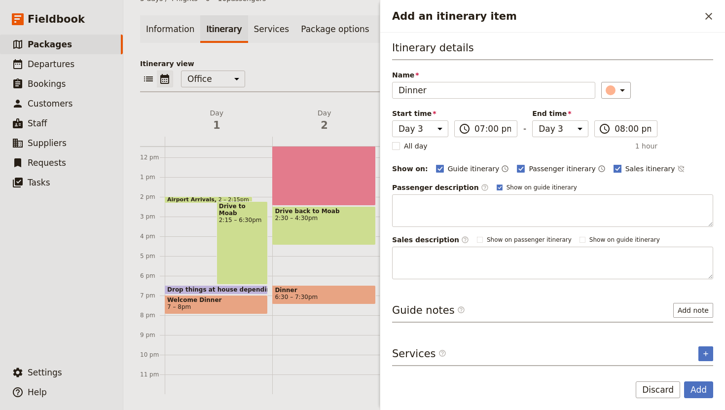
type input "Dinner"
click at [615, 169] on polygon "Add an itinerary item" at bounding box center [617, 167] width 5 height 5
click at [613, 164] on input "Sales itinerary" at bounding box center [613, 163] width 0 height 0
checkbox input "false"
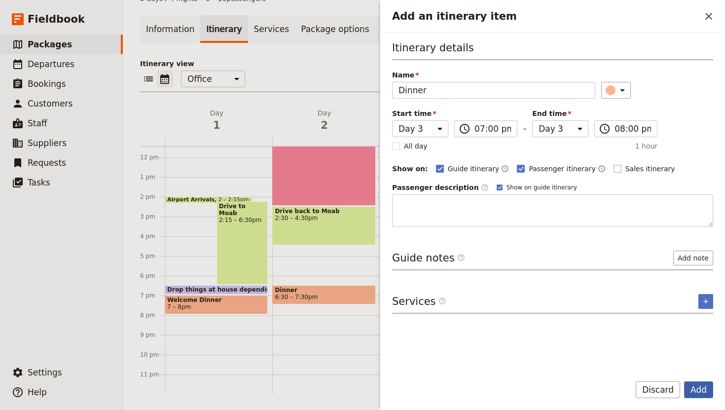
click at [701, 387] on button "Add" at bounding box center [698, 389] width 29 height 17
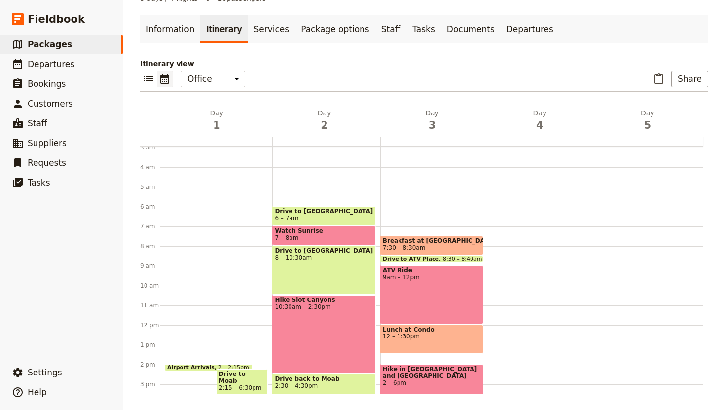
scroll to position [61, 0]
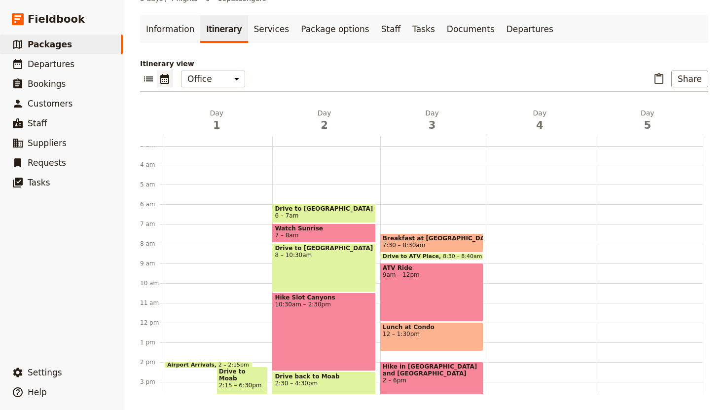
click at [519, 226] on div at bounding box center [542, 323] width 108 height 474
select select "4"
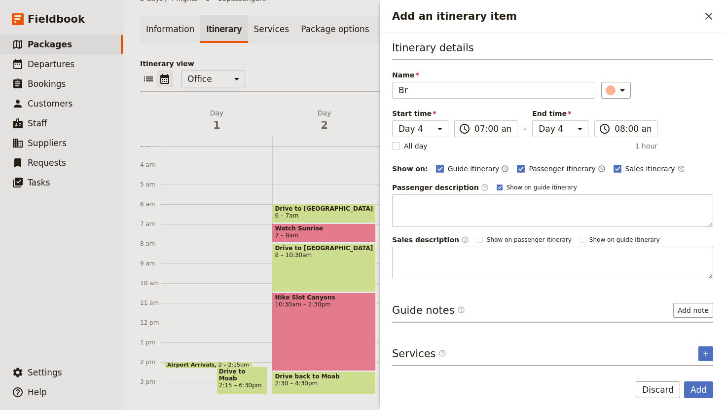
type input "B"
click at [710, 17] on icon "Close drawer" at bounding box center [709, 16] width 7 height 7
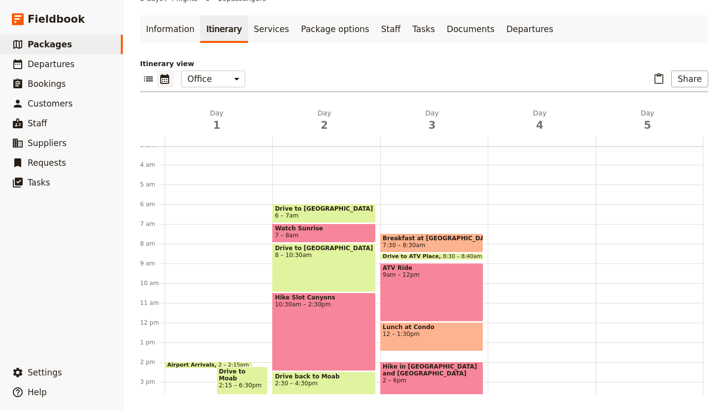
click at [533, 217] on div at bounding box center [542, 323] width 108 height 474
select select "4"
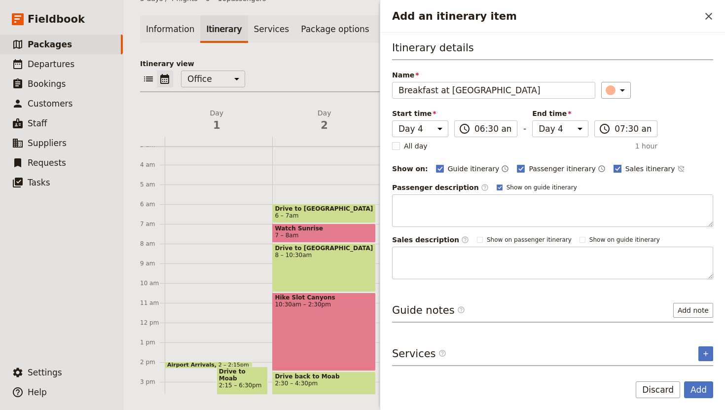
type input "Breakfast at Condo"
click at [615, 168] on polygon "Add an itinerary item" at bounding box center [617, 167] width 5 height 5
click at [613, 164] on input "Sales itinerary" at bounding box center [613, 163] width 0 height 0
checkbox input "false"
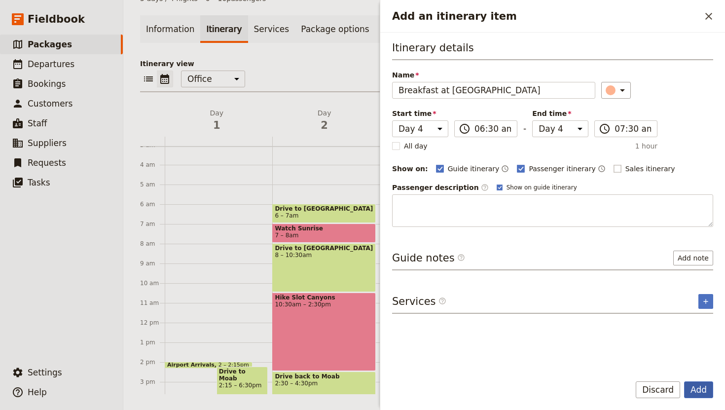
click at [701, 390] on button "Add" at bounding box center [698, 389] width 29 height 17
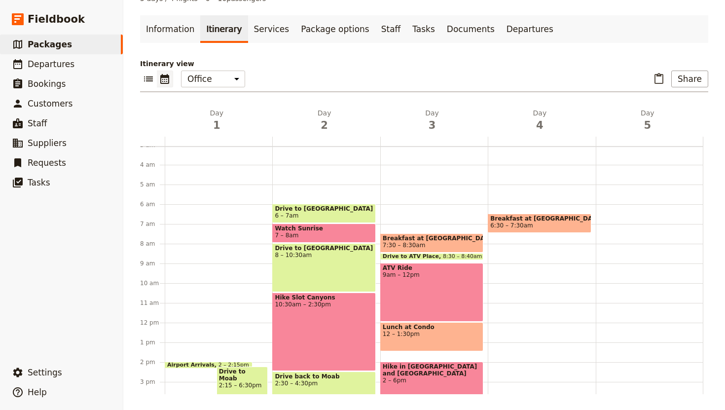
click at [530, 235] on div "Breakfast at Condo 6:30 – 7:30am" at bounding box center [542, 323] width 108 height 474
select select "4"
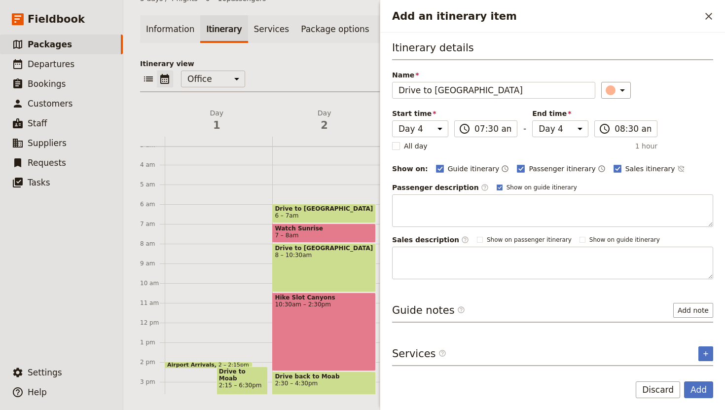
type input "Drive to Needles District"
click at [614, 168] on rect "Add an itinerary item" at bounding box center [617, 168] width 7 height 7
click at [613, 164] on input "Sales itinerary" at bounding box center [613, 163] width 0 height 0
checkbox input "false"
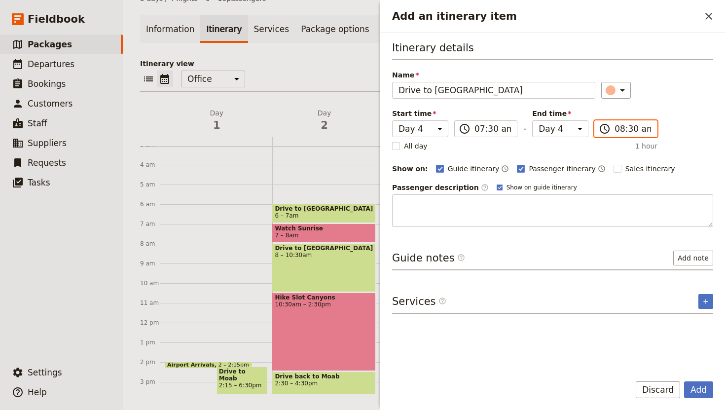
click at [627, 132] on input "08:30 am" at bounding box center [633, 129] width 37 height 12
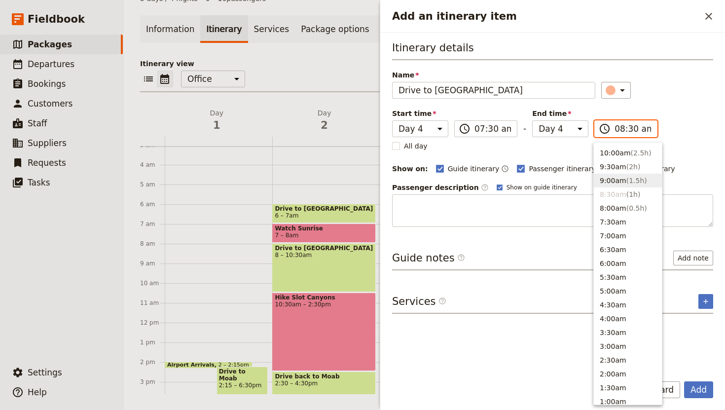
scroll to position [361, 0]
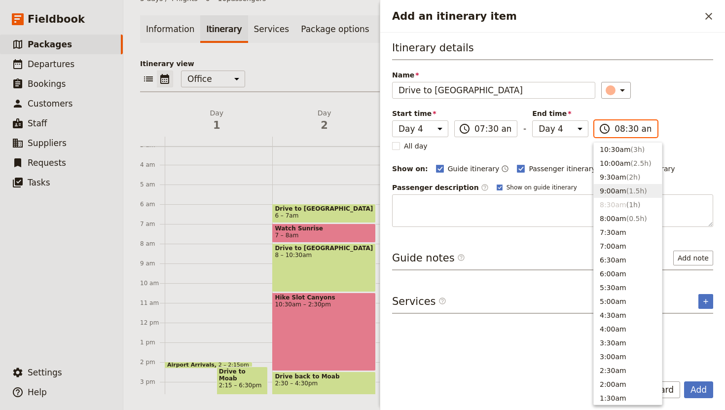
click at [618, 194] on button "9:00am ( 1.5h )" at bounding box center [628, 191] width 68 height 14
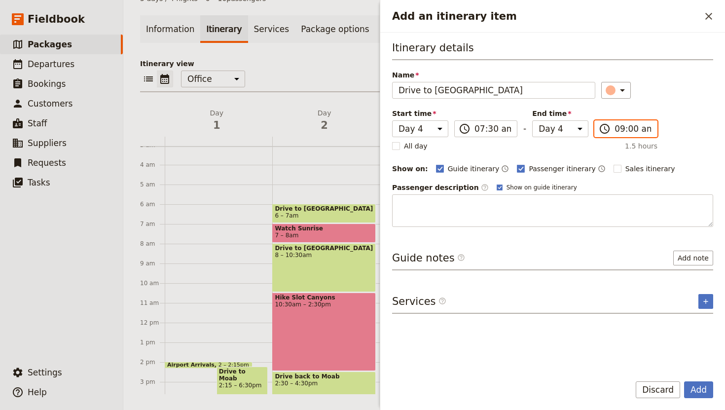
click at [631, 129] on input "09:00 am" at bounding box center [633, 129] width 37 height 12
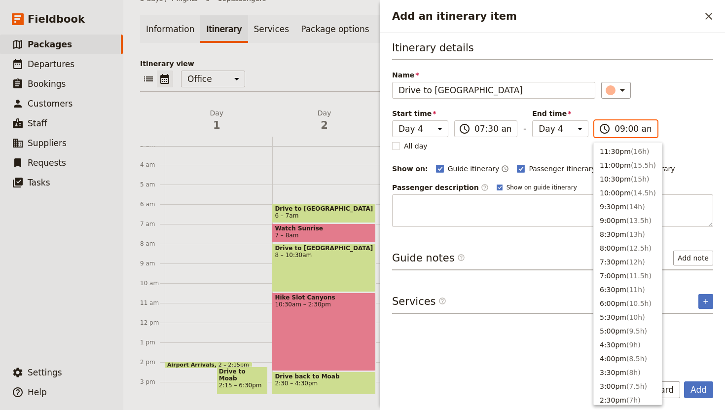
scroll to position [403, 0]
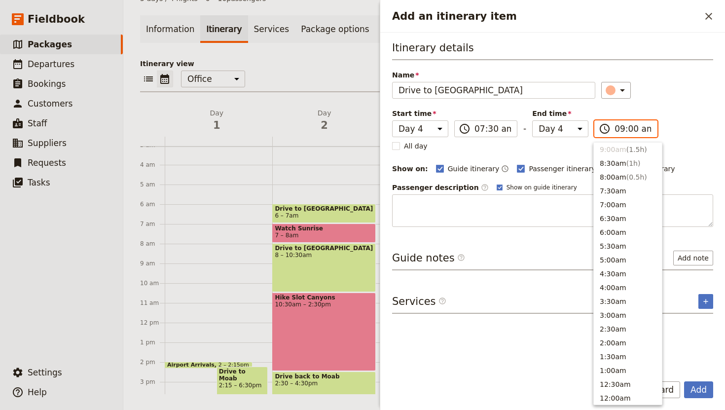
click at [617, 131] on input "09:00 am" at bounding box center [633, 129] width 37 height 12
click at [628, 130] on input "09:00 am" at bounding box center [633, 129] width 37 height 12
type input "09:15 am"
click at [685, 113] on div "Itinerary details Name Drive to Needles District ​ Start time Day 1 Day 2 Day 3…" at bounding box center [552, 133] width 321 height 187
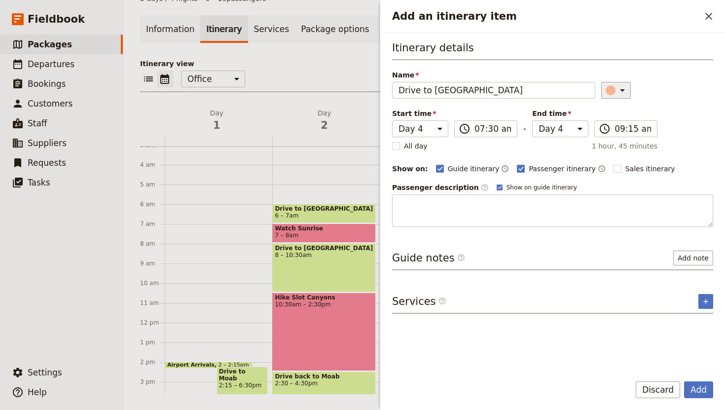
click at [620, 89] on icon "Add an itinerary item" at bounding box center [622, 90] width 5 height 2
click at [606, 121] on div "button" at bounding box center [603, 123] width 10 height 10
click at [703, 389] on button "Add" at bounding box center [698, 389] width 29 height 17
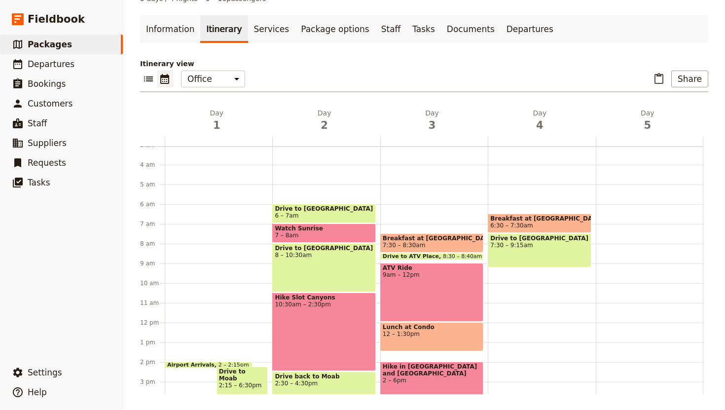
click at [523, 270] on div "Breakfast at Condo 6:30 – 7:30am Drive to Needles District 7:30 – 9:15am" at bounding box center [542, 323] width 108 height 474
select select "4"
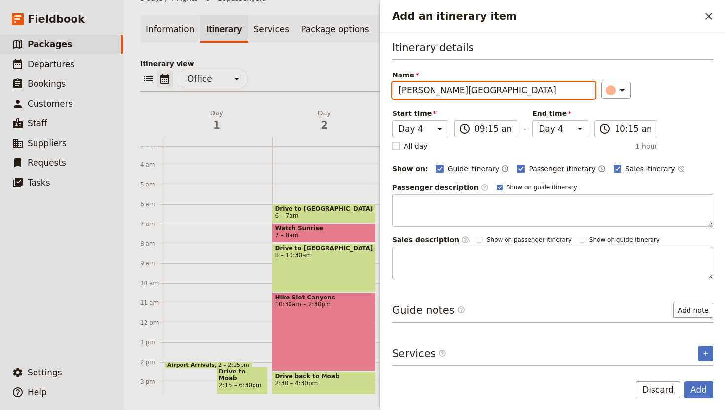
type input "Chesler Park Loop Trail"
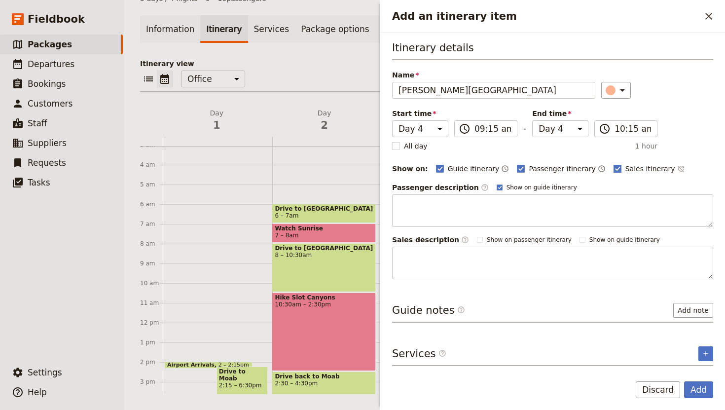
click at [614, 169] on rect "Add an itinerary item" at bounding box center [617, 168] width 7 height 7
click at [613, 164] on input "Sales itinerary" at bounding box center [613, 163] width 0 height 0
checkbox input "false"
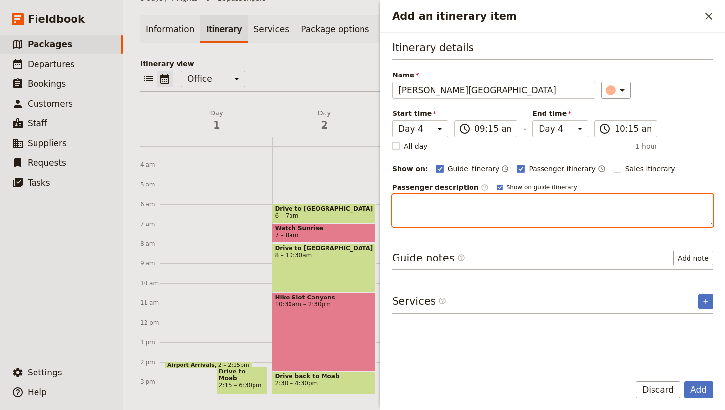
click at [416, 209] on textarea "Add an itinerary item" at bounding box center [552, 210] width 321 height 33
type textarea "10"
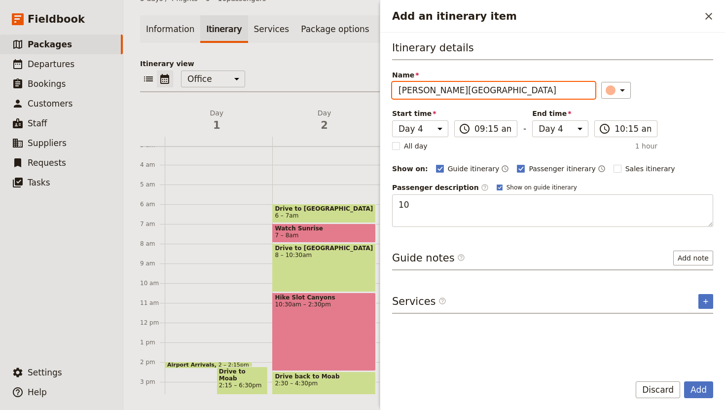
click at [399, 89] on input "Chesler Park Loop Trail" at bounding box center [493, 90] width 203 height 17
type input "Hike the Chesler Park Loop Trail"
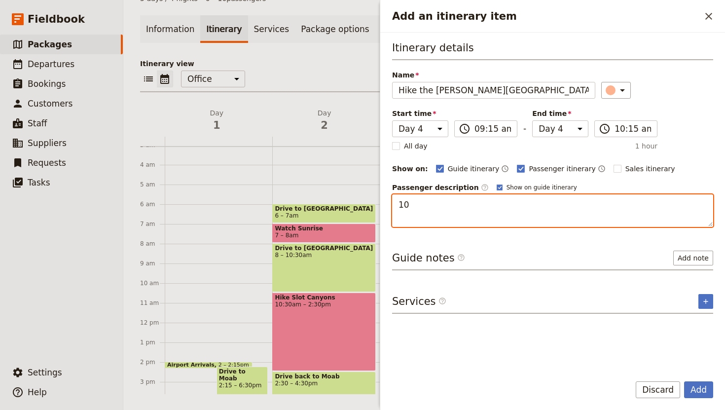
click at [420, 205] on textarea "10" at bounding box center [552, 210] width 321 height 33
click at [459, 204] on textarea "10.2 miles 1,794 ft elevation gain" at bounding box center [552, 210] width 321 height 33
type textarea "10.2 miles 1,794 ft elevation gain"
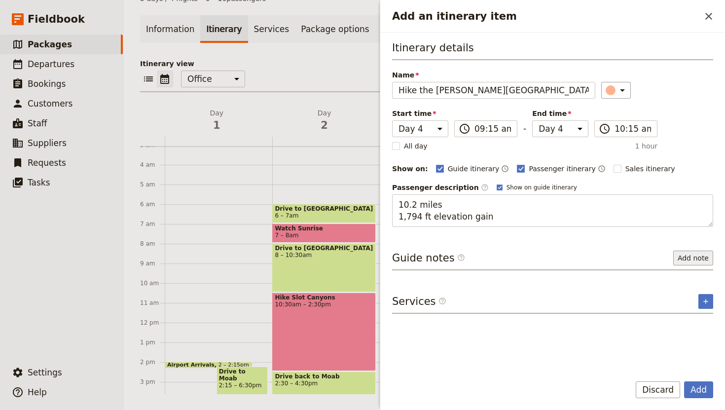
click at [695, 253] on button "Add note" at bounding box center [694, 258] width 40 height 15
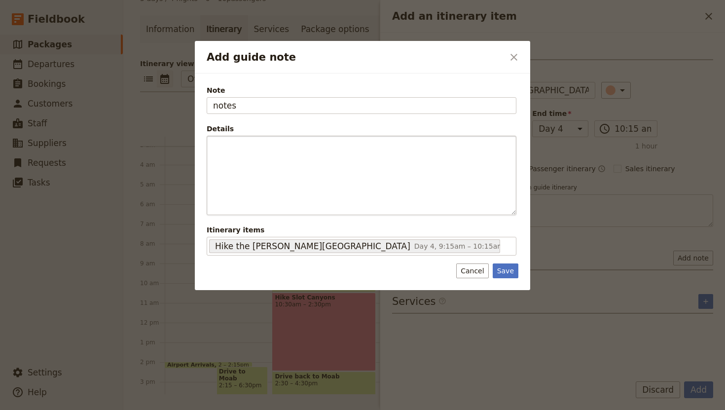
type input "notes"
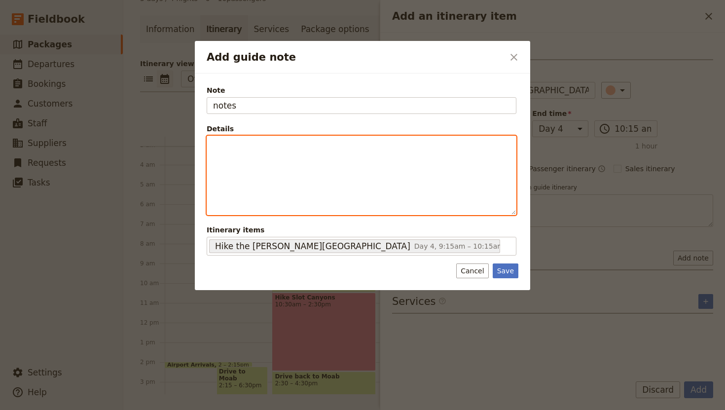
click at [284, 154] on div "Add guide note" at bounding box center [361, 175] width 309 height 78
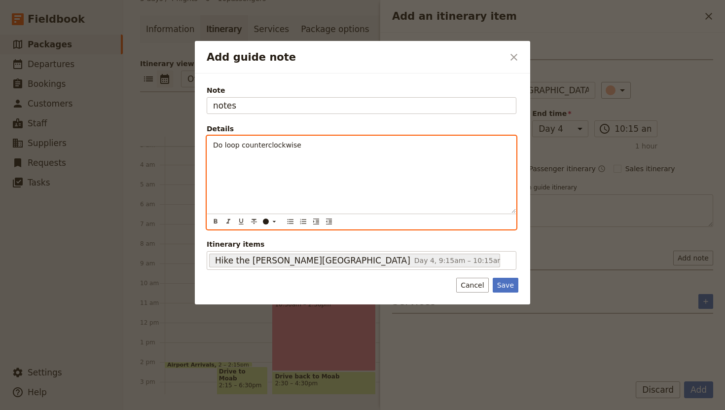
click at [264, 146] on span "Do loop counterclockwise" at bounding box center [257, 145] width 88 height 8
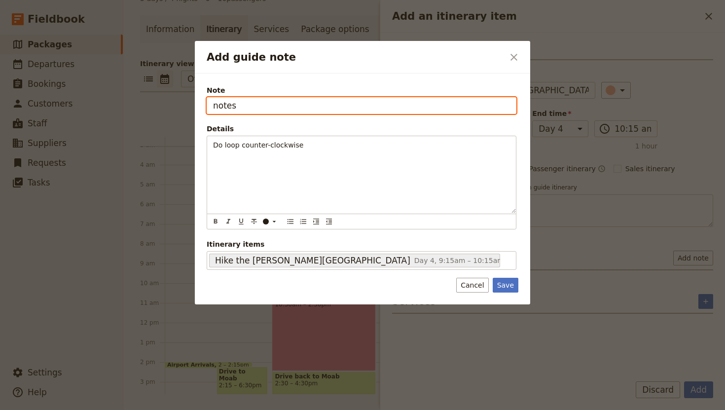
click at [219, 109] on input "notes" at bounding box center [362, 105] width 310 height 17
type input "Notes"
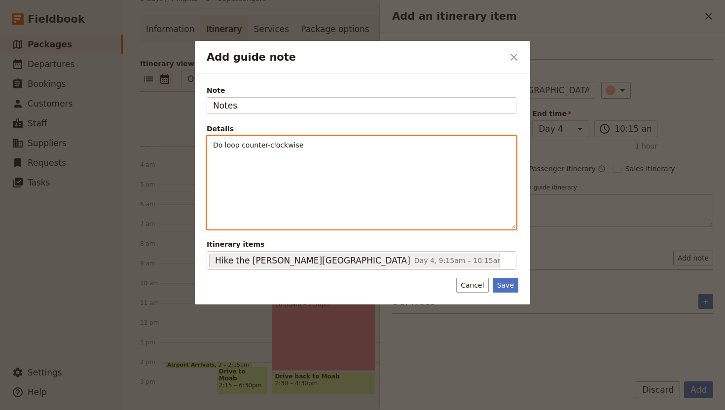
click at [316, 145] on p "Do loop counter-clockwise" at bounding box center [361, 145] width 297 height 10
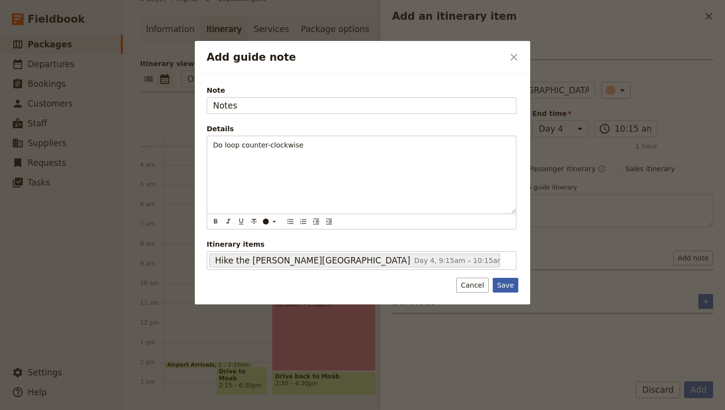
click at [509, 282] on button "Save" at bounding box center [506, 285] width 26 height 15
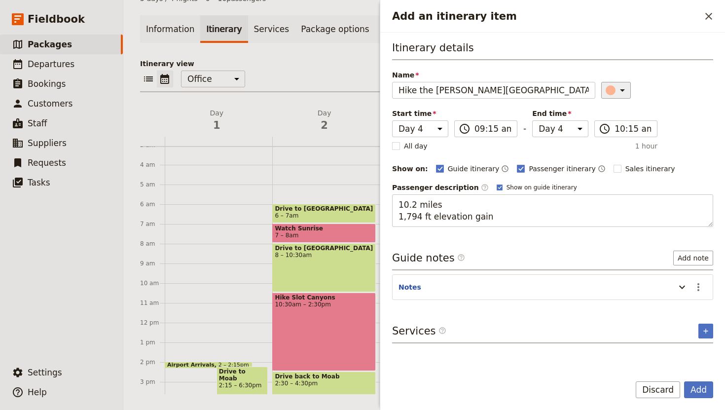
click at [621, 87] on button "​" at bounding box center [617, 90] width 30 height 17
click at [612, 149] on div "button" at bounding box center [614, 147] width 10 height 10
click at [708, 386] on button "Add" at bounding box center [698, 389] width 29 height 17
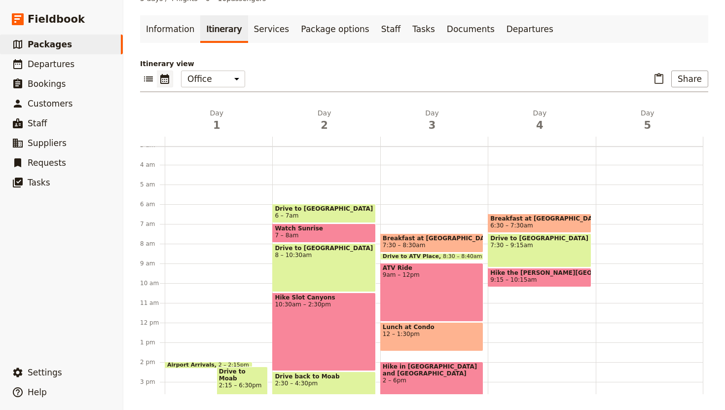
click at [424, 292] on div "ATV Ride 9am – 12pm" at bounding box center [431, 292] width 103 height 59
select select "3"
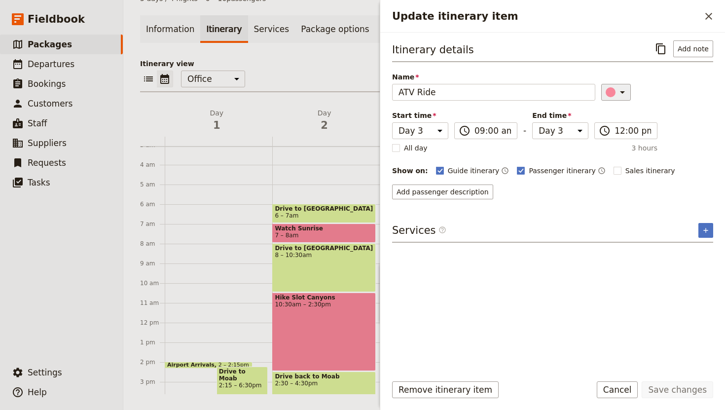
click at [619, 89] on icon "Update itinerary item" at bounding box center [623, 92] width 12 height 12
click at [612, 138] on div "button" at bounding box center [614, 137] width 10 height 10
click at [682, 394] on button "Save changes" at bounding box center [678, 389] width 72 height 17
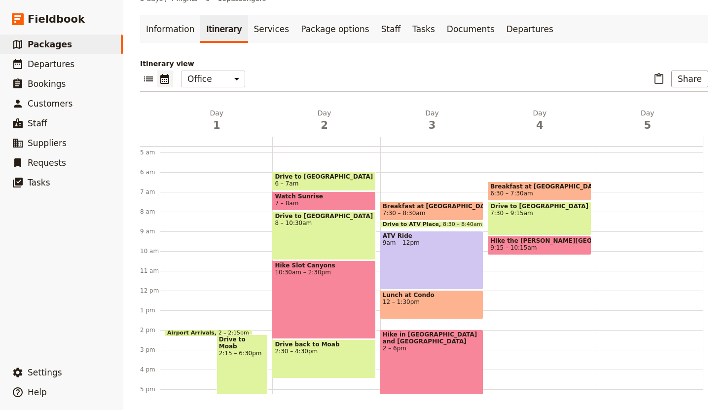
scroll to position [96, 0]
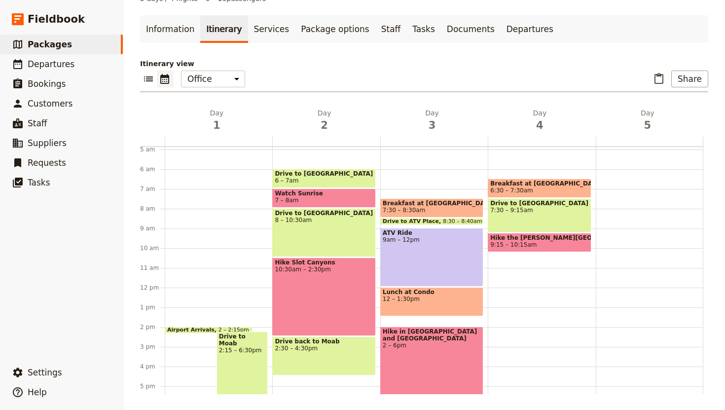
click at [550, 243] on span "9:15 – 10:15am" at bounding box center [539, 244] width 98 height 7
select select "4"
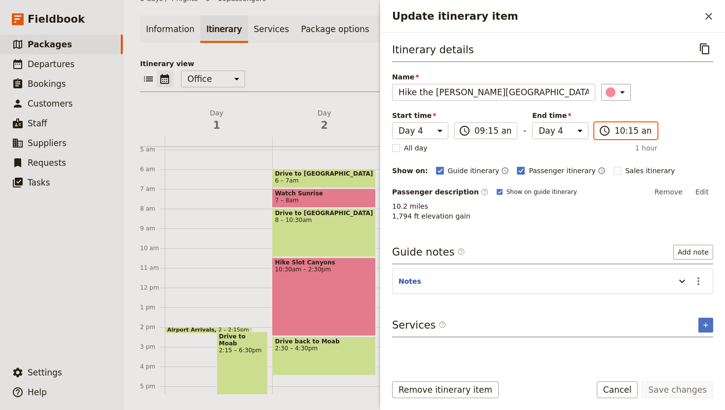
click at [616, 132] on input "10:15 am" at bounding box center [633, 131] width 37 height 12
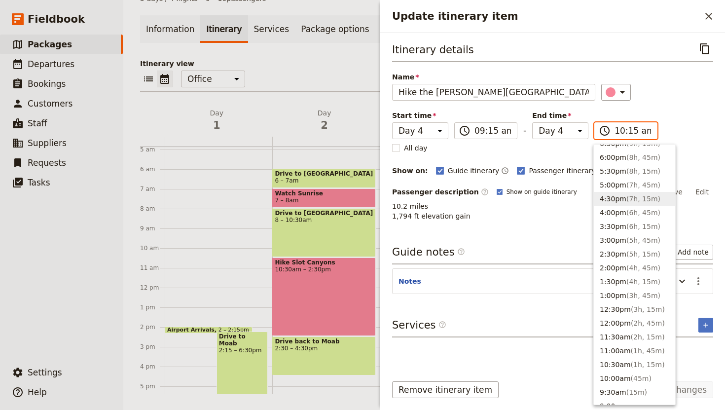
scroll to position [146, 0]
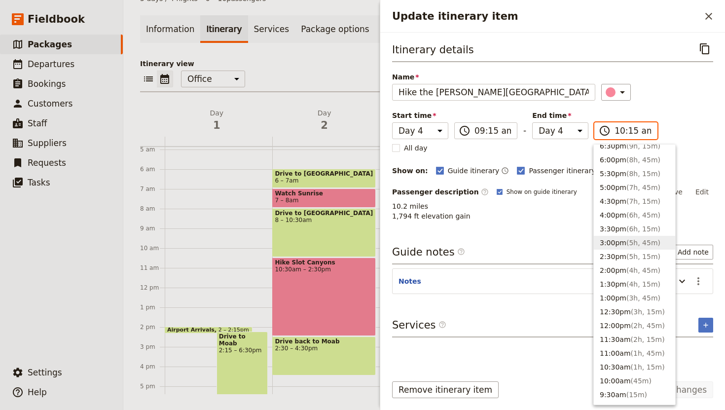
click at [618, 242] on button "3:00pm ( 5h, 45m )" at bounding box center [634, 243] width 81 height 14
type input "03:00 pm"
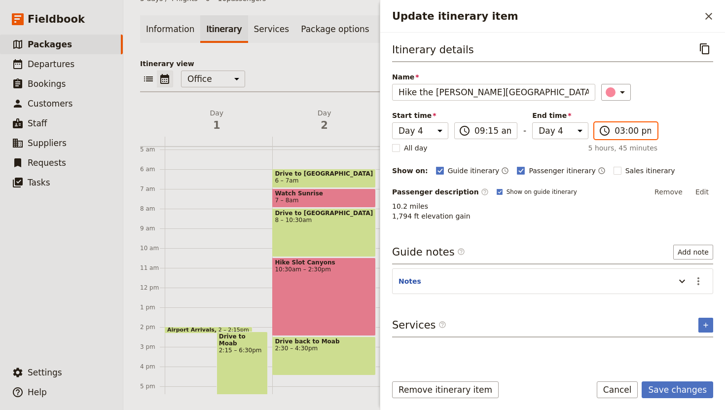
click at [637, 132] on input "03:00 pm" at bounding box center [633, 131] width 37 height 12
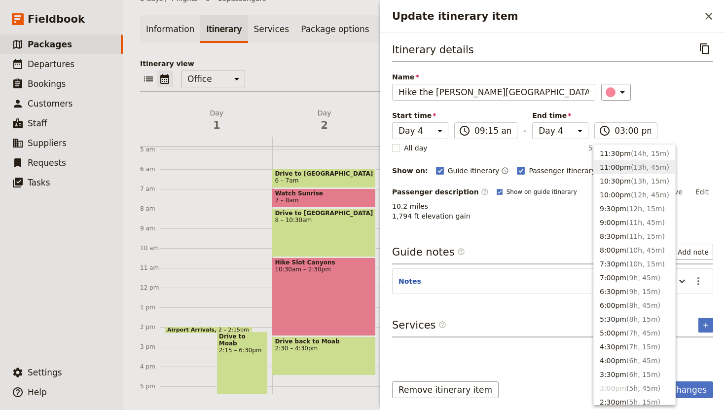
click at [713, 100] on div "​" at bounding box center [658, 92] width 112 height 17
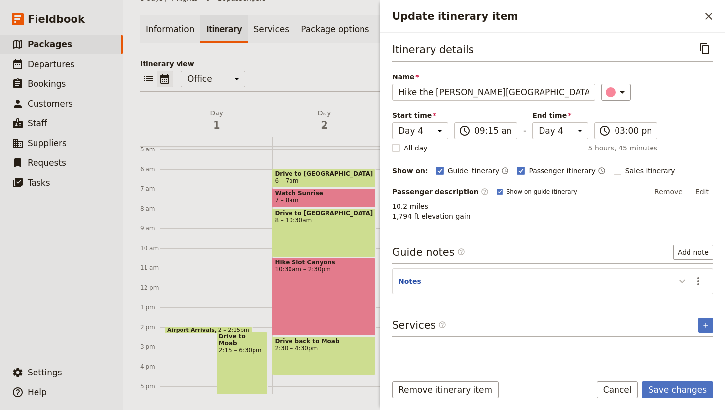
click at [687, 280] on icon "Update itinerary item" at bounding box center [683, 281] width 12 height 12
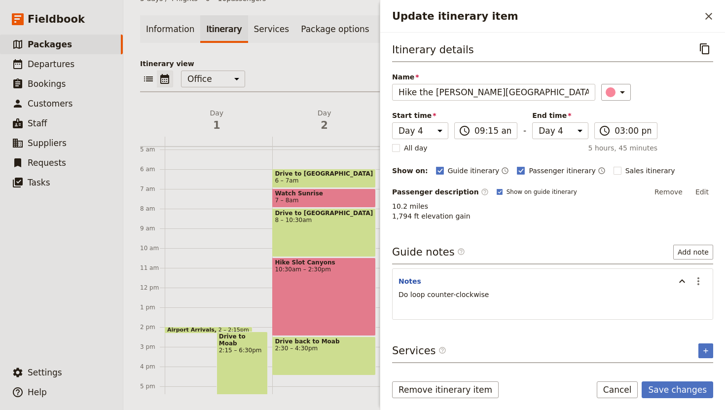
click at [500, 293] on p "Do loop counter-clockwise" at bounding box center [553, 295] width 308 height 10
click at [694, 252] on button "Add note" at bounding box center [694, 252] width 40 height 15
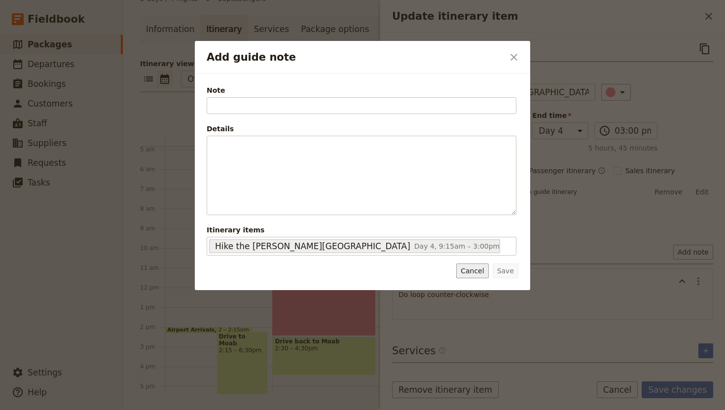
click at [472, 267] on button "Cancel" at bounding box center [472, 271] width 32 height 15
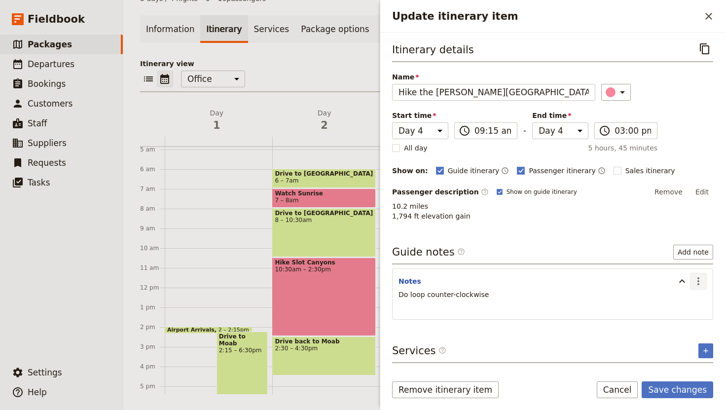
click at [699, 279] on icon "Actions" at bounding box center [699, 281] width 12 height 12
click at [670, 305] on span "Edit note" at bounding box center [670, 303] width 31 height 10
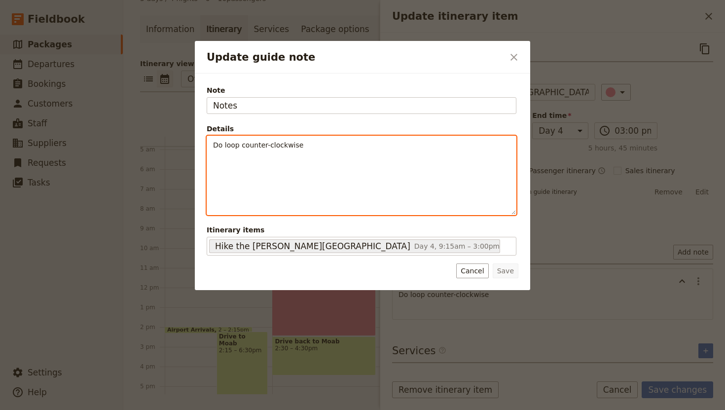
click at [213, 155] on div "Do loop counter-clockwise" at bounding box center [361, 175] width 309 height 78
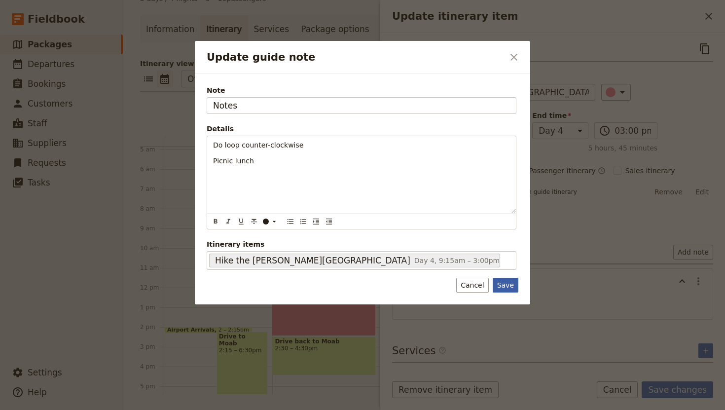
click at [508, 285] on button "Save" at bounding box center [506, 285] width 26 height 15
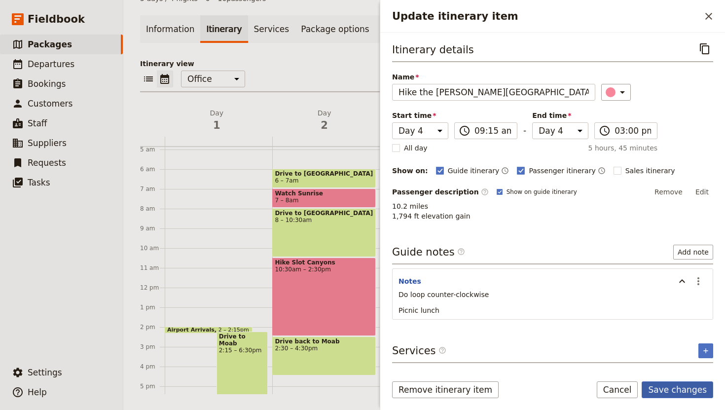
click at [672, 386] on button "Save changes" at bounding box center [678, 389] width 72 height 17
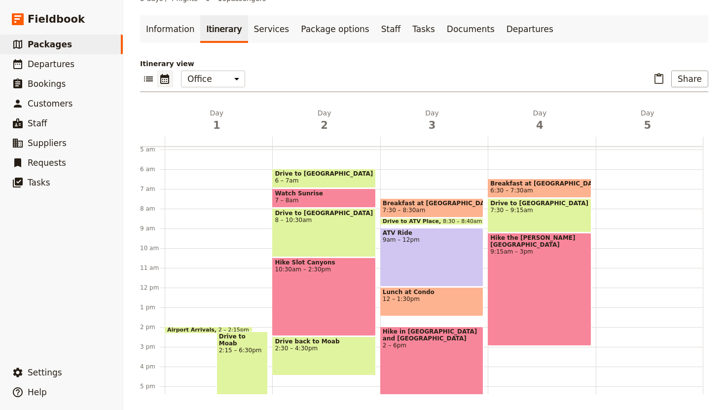
click at [561, 185] on span "Breakfast at Condo" at bounding box center [539, 183] width 98 height 7
select select "4"
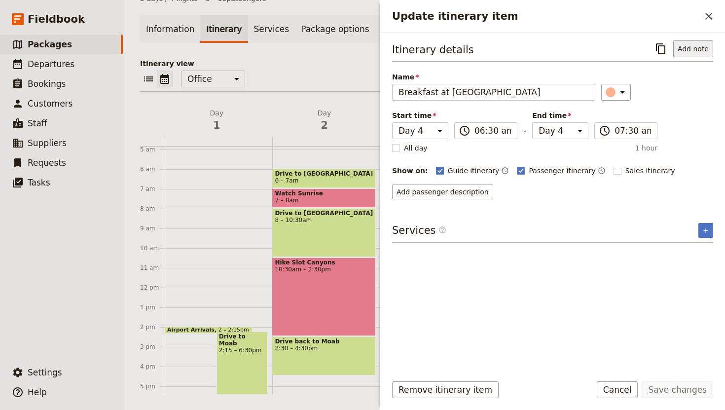
click at [692, 46] on button "Add note" at bounding box center [694, 48] width 40 height 17
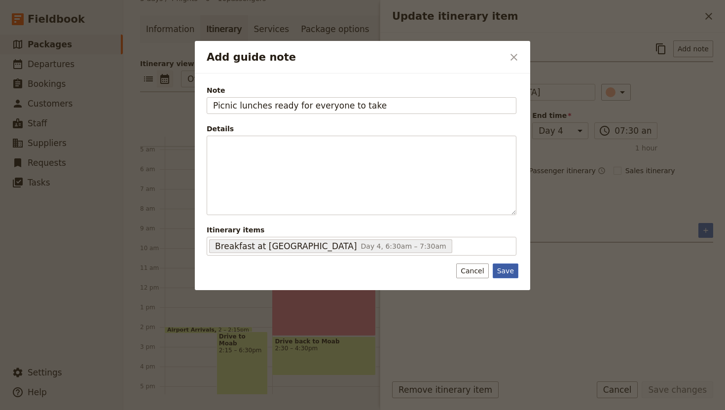
type input "Picnic lunches ready for everyone to take"
click at [511, 269] on button "Save" at bounding box center [506, 271] width 26 height 15
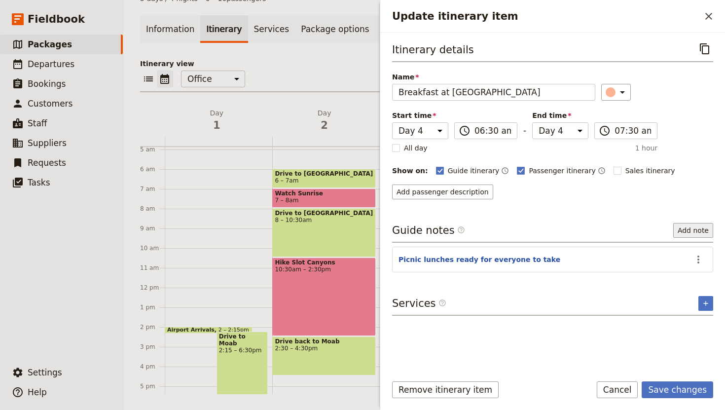
click at [690, 227] on button "Add note" at bounding box center [694, 230] width 40 height 15
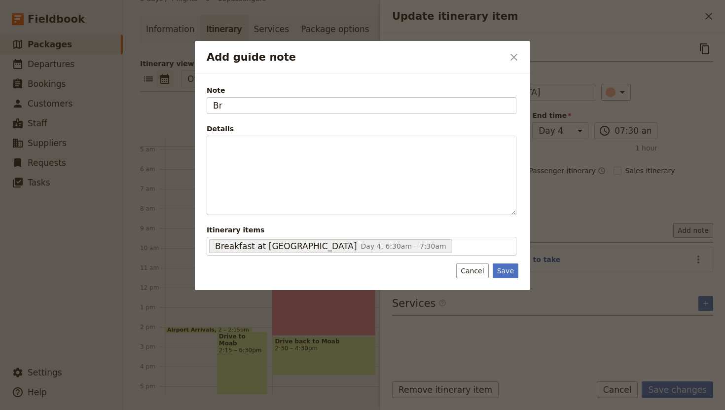
type input "B"
type input "m"
type input "Menu"
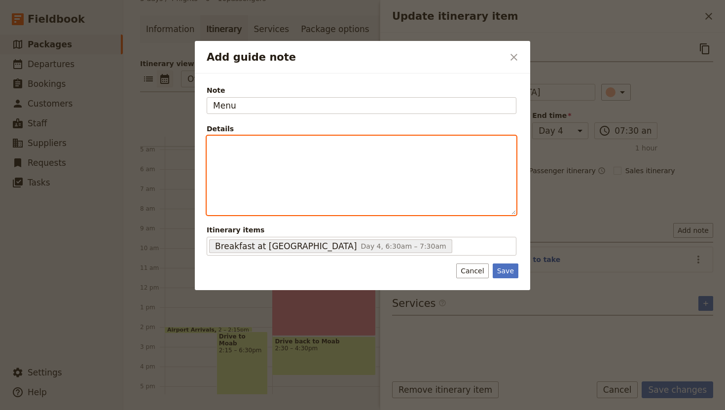
click at [263, 148] on p "Add guide note" at bounding box center [361, 145] width 297 height 10
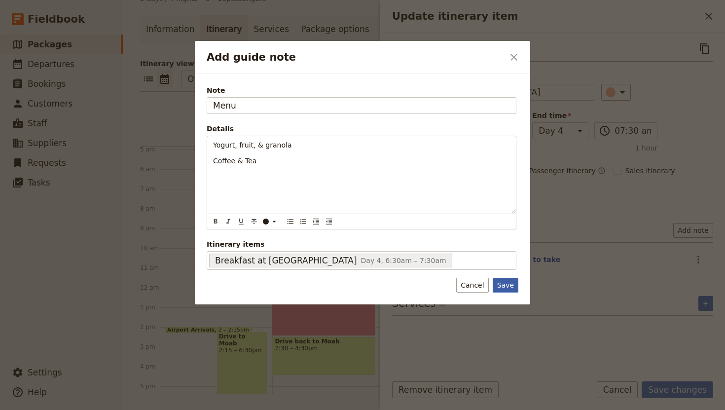
click at [508, 287] on button "Save" at bounding box center [506, 285] width 26 height 15
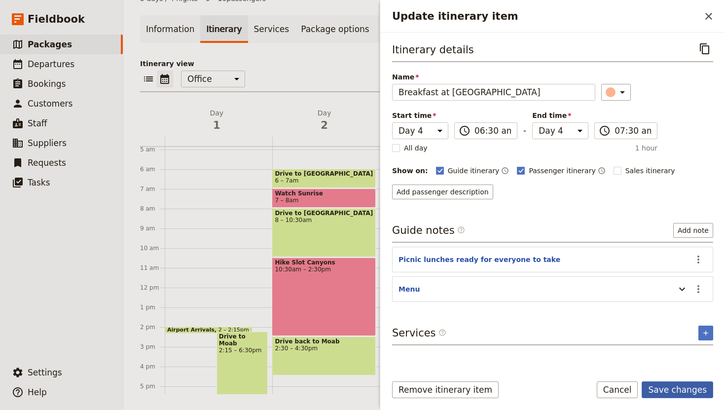
click at [689, 387] on button "Save changes" at bounding box center [678, 389] width 72 height 17
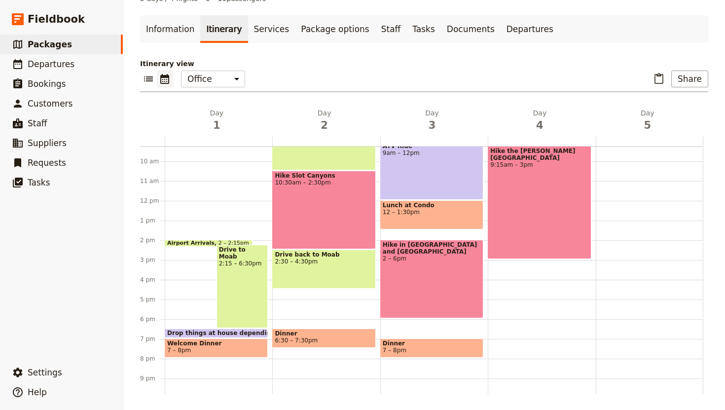
scroll to position [190, 0]
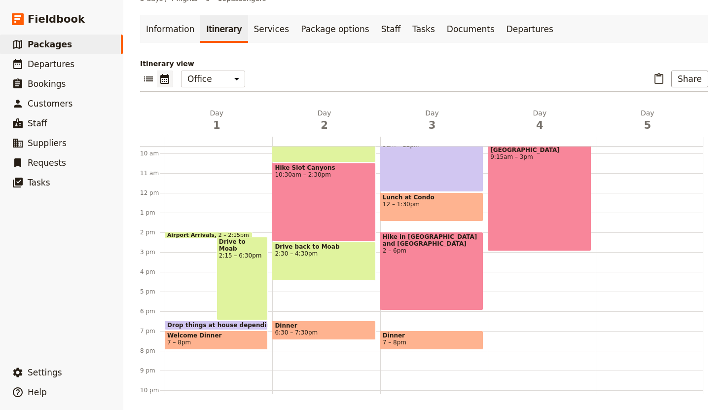
click at [515, 253] on div "Breakfast at Condo 6:30 – 7:30am Drive to Needles District 7:30 – 9:15am Hike t…" at bounding box center [542, 193] width 108 height 474
select select "4"
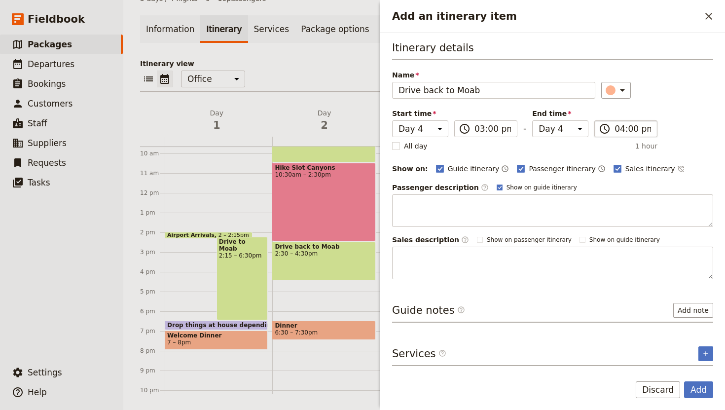
type input "Drive back to Moab"
click at [619, 130] on input "04:00 pm" at bounding box center [633, 129] width 37 height 12
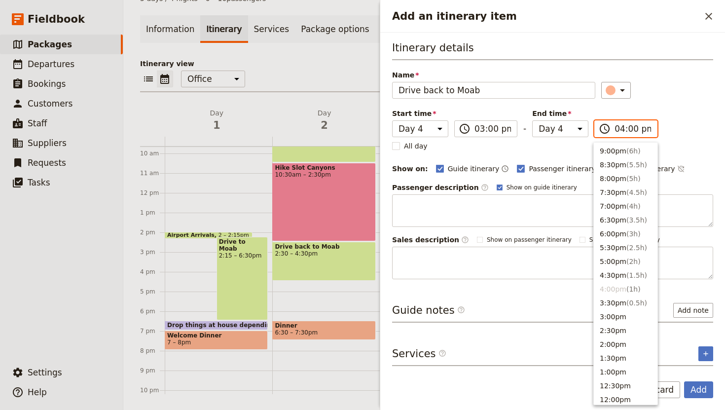
scroll to position [94, 0]
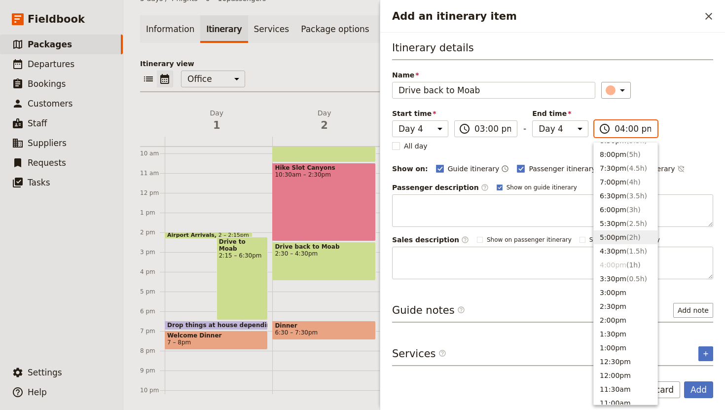
click at [618, 238] on button "5:00pm ( 2h )" at bounding box center [626, 237] width 64 height 14
type input "05:00 pm"
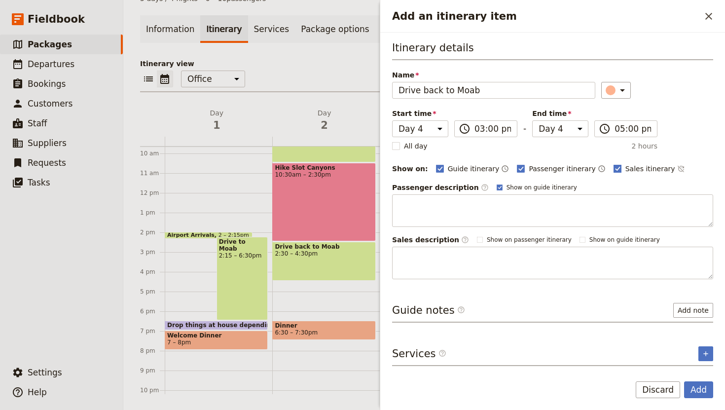
click at [615, 168] on polygon "Add an itinerary item" at bounding box center [617, 167] width 5 height 5
click at [613, 164] on input "Sales itinerary" at bounding box center [613, 163] width 0 height 0
checkbox input "false"
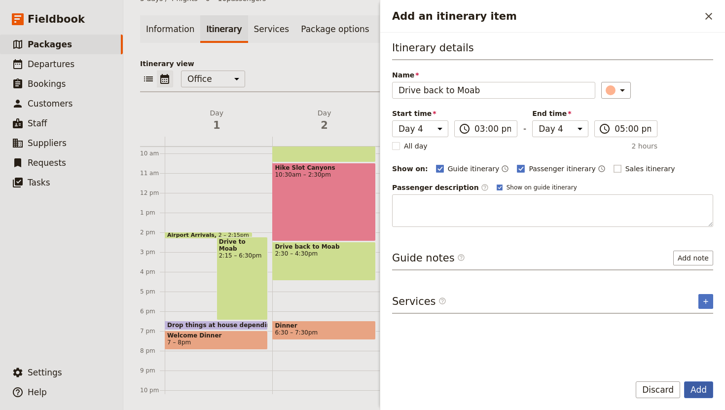
click at [696, 388] on button "Add" at bounding box center [698, 389] width 29 height 17
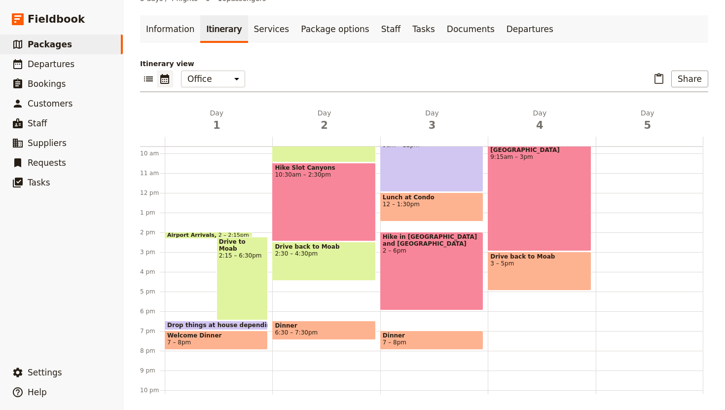
click at [519, 321] on div "Breakfast at Condo 6:30 – 7:30am Drive to Needles District 7:30 – 9:15am Hike t…" at bounding box center [542, 193] width 108 height 474
select select "4"
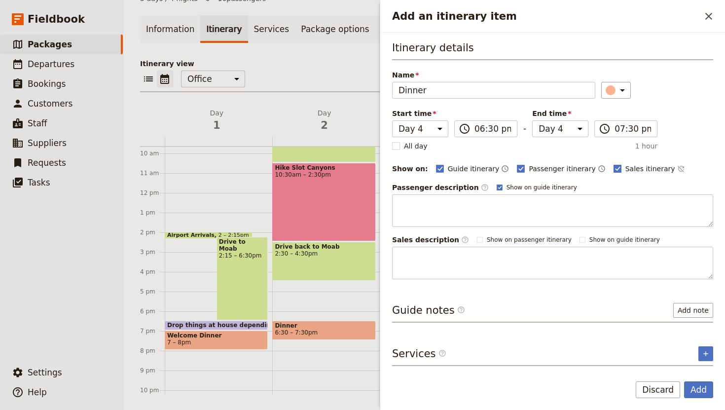
type input "Dinner"
click at [615, 169] on polygon "Add an itinerary item" at bounding box center [617, 167] width 5 height 5
click at [613, 164] on input "Sales itinerary" at bounding box center [613, 163] width 0 height 0
checkbox input "false"
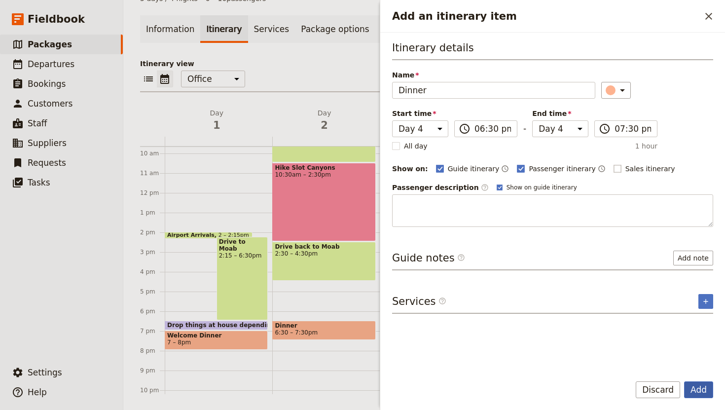
click at [707, 386] on button "Add" at bounding box center [698, 389] width 29 height 17
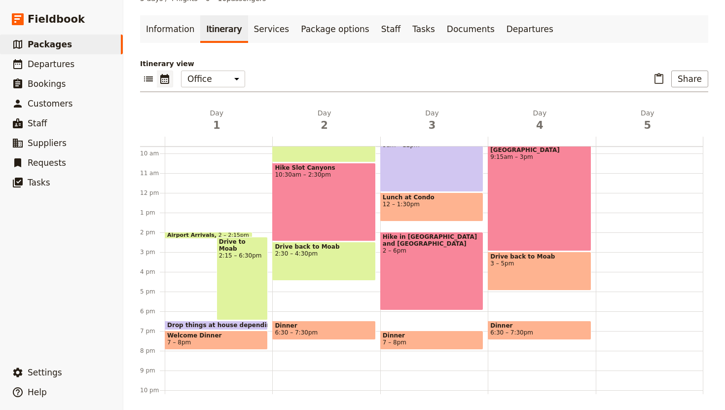
click at [539, 269] on div "Drive back to Moab 3 – 5pm" at bounding box center [539, 271] width 103 height 39
select select "4"
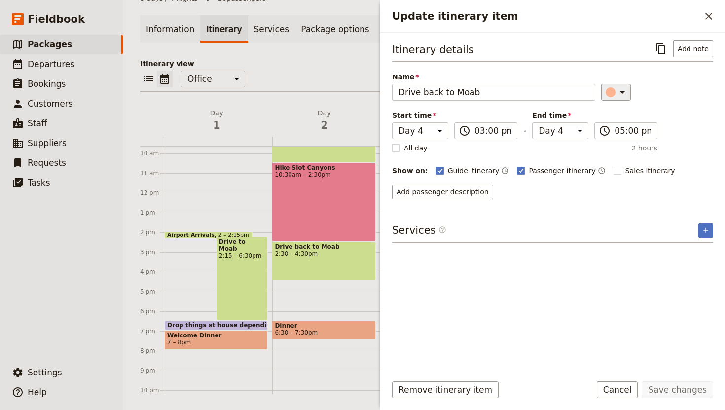
click at [620, 92] on icon "Update itinerary item" at bounding box center [622, 92] width 5 height 2
click at [605, 126] on div "button" at bounding box center [603, 125] width 10 height 10
click at [670, 395] on button "Save changes" at bounding box center [678, 389] width 72 height 17
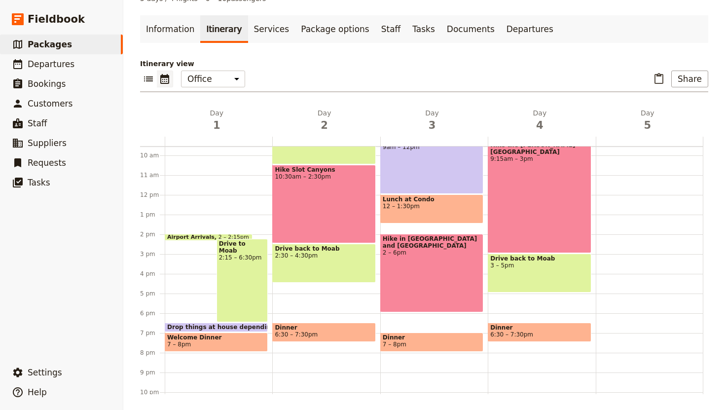
scroll to position [194, 0]
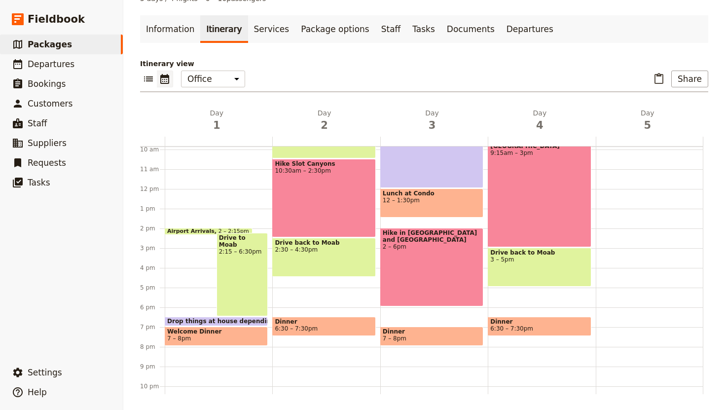
click at [641, 234] on div at bounding box center [650, 189] width 108 height 474
select select "5"
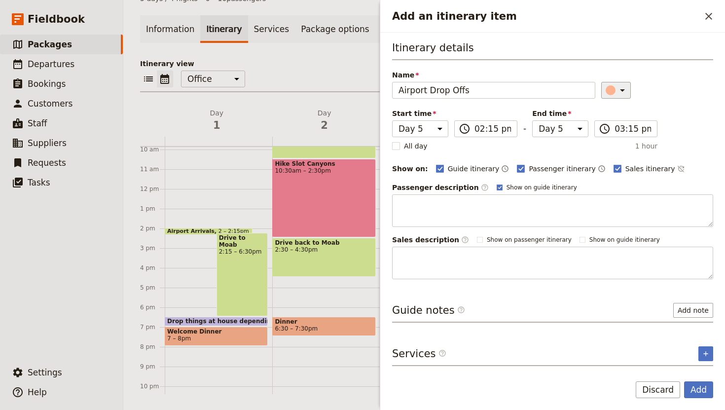
type input "Airport Drop Offs"
click at [617, 91] on icon "Add an itinerary item" at bounding box center [623, 90] width 12 height 12
click at [603, 124] on div "button" at bounding box center [603, 123] width 10 height 10
click at [626, 129] on input "03:15 pm" at bounding box center [633, 129] width 37 height 12
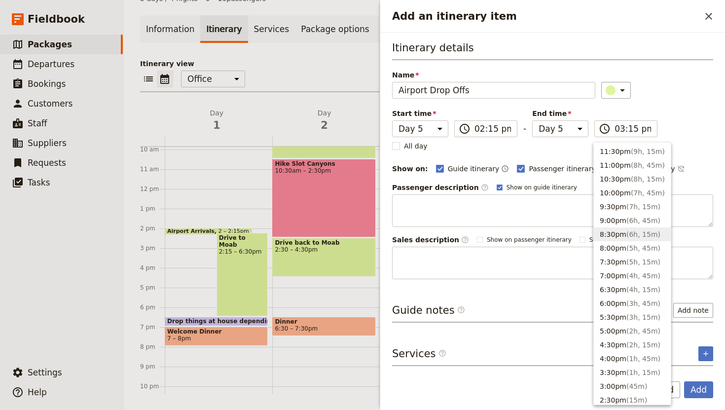
click at [571, 146] on div "All day 1 hour" at bounding box center [524, 146] width 265 height 10
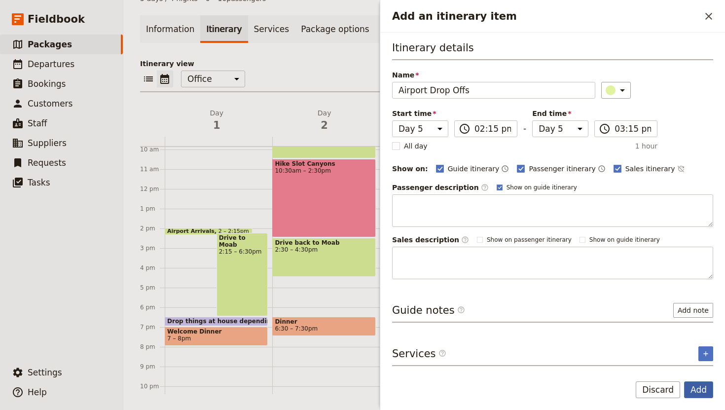
click at [698, 387] on button "Add" at bounding box center [698, 389] width 29 height 17
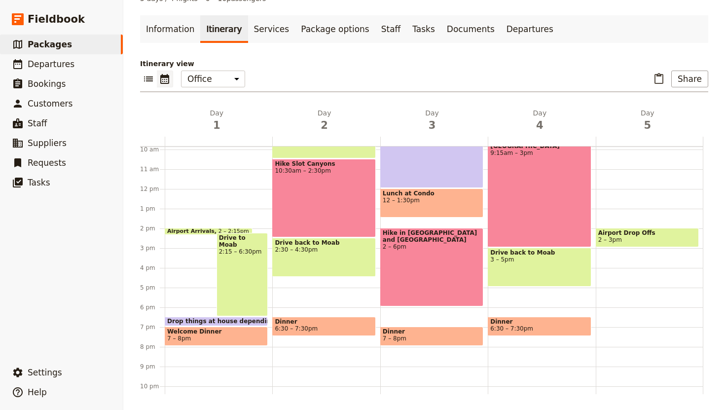
click at [657, 237] on span "2 – 3pm" at bounding box center [648, 239] width 98 height 7
select select "5"
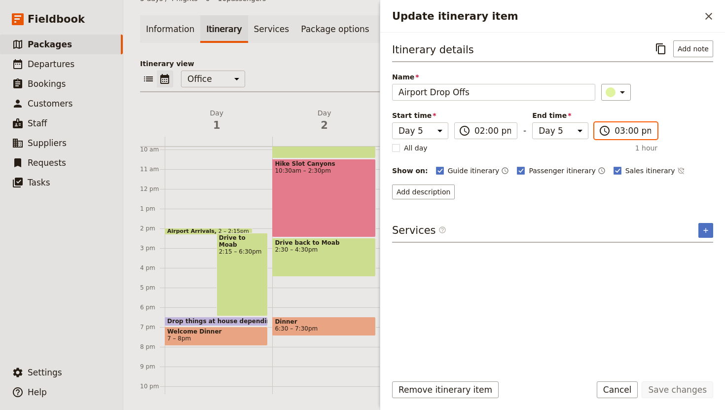
click at [620, 131] on input "03:00 pm" at bounding box center [633, 131] width 37 height 12
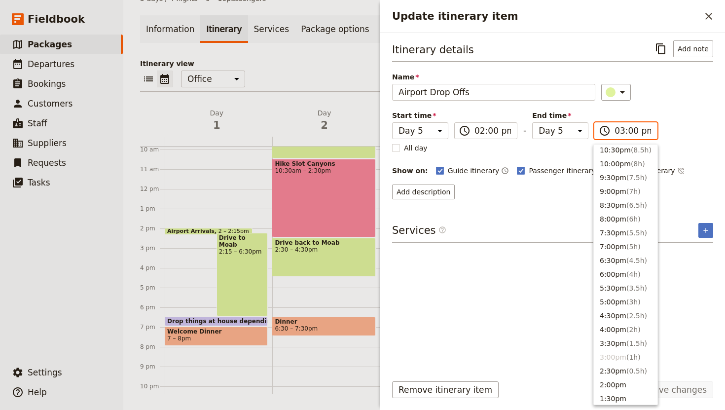
scroll to position [39, 0]
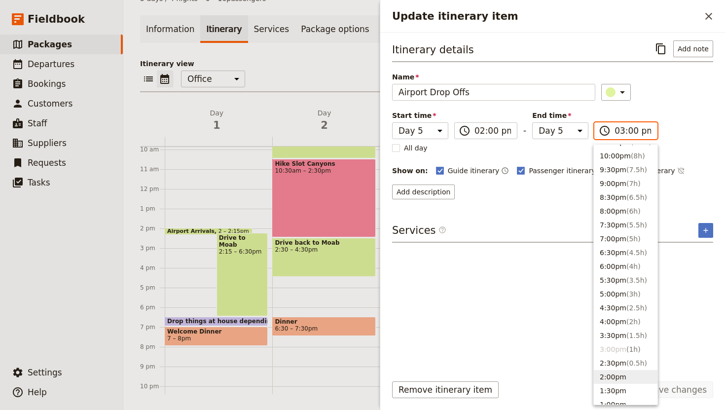
click at [616, 371] on button "2:00pm" at bounding box center [626, 377] width 64 height 14
type input "02:00 pm"
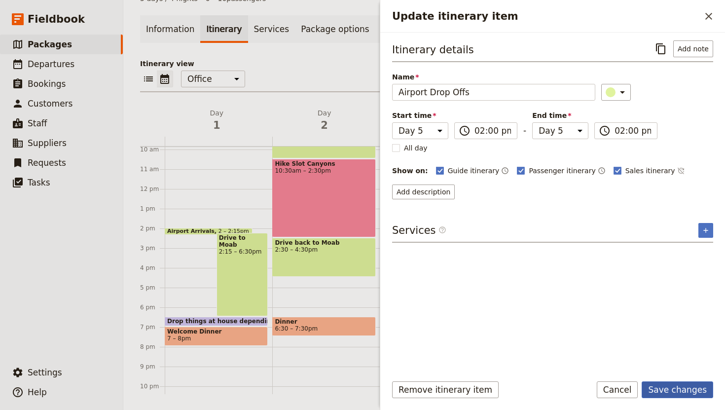
click at [687, 387] on button "Save changes" at bounding box center [678, 389] width 72 height 17
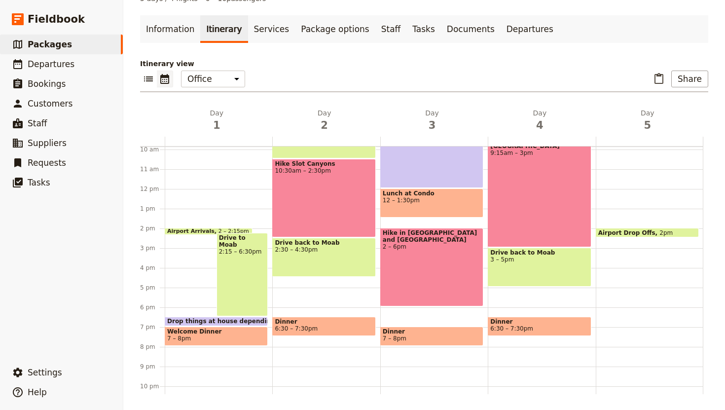
click at [640, 231] on span "Airport Drop Offs" at bounding box center [630, 232] width 62 height 6
select select "5"
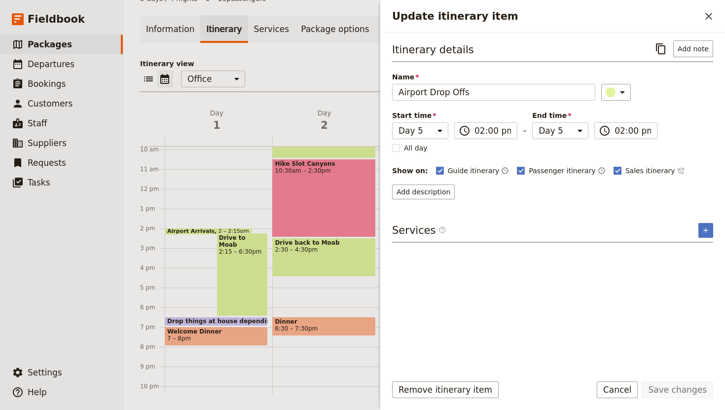
click at [614, 168] on rect "Update itinerary item" at bounding box center [617, 170] width 7 height 7
click at [613, 166] on input "Sales itinerary" at bounding box center [613, 165] width 0 height 0
checkbox input "false"
click at [685, 383] on button "Save changes" at bounding box center [678, 389] width 72 height 17
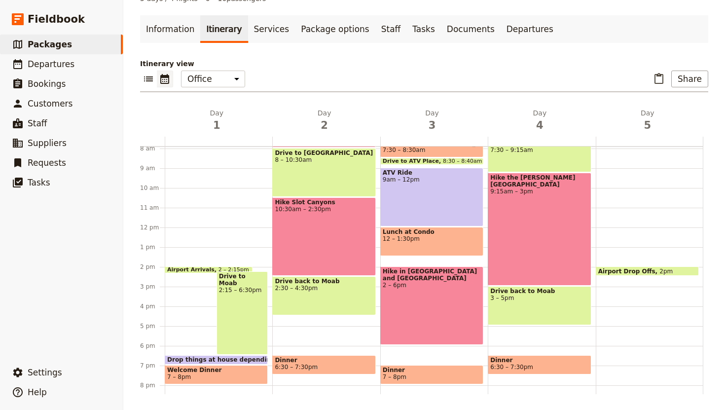
scroll to position [159, 0]
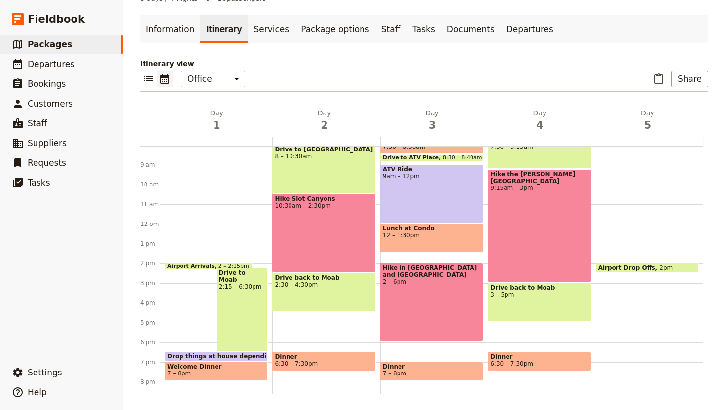
click at [244, 298] on div "Drive to Moab 2:15 – 6:30pm" at bounding box center [243, 309] width 52 height 83
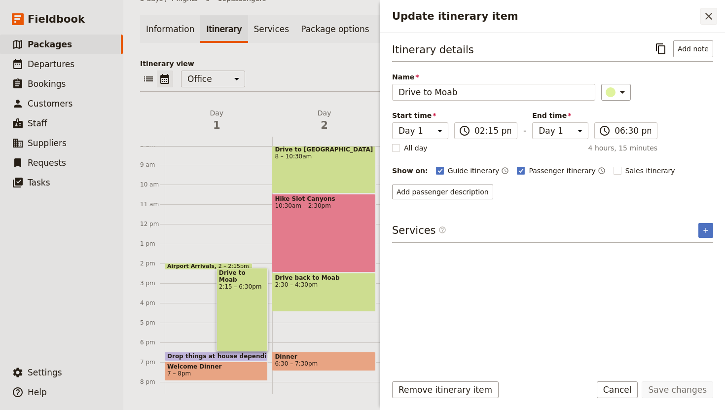
click at [708, 17] on icon "Close drawer" at bounding box center [709, 16] width 7 height 7
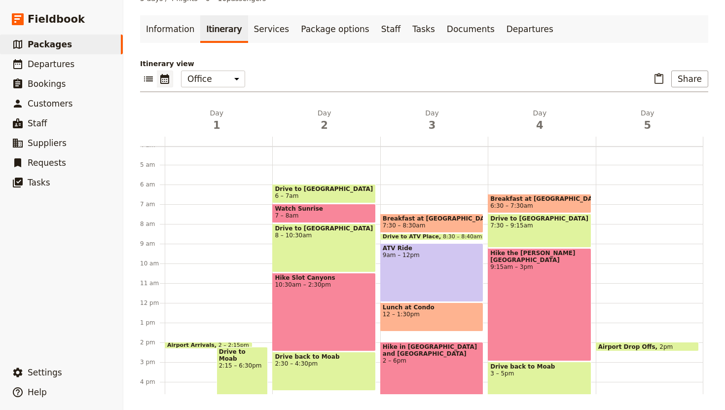
scroll to position [76, 0]
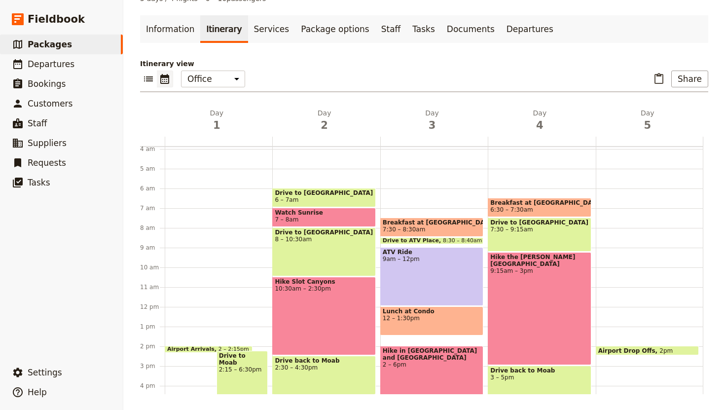
click at [640, 261] on div "Airport Drop Offs 2pm" at bounding box center [650, 307] width 108 height 474
select select "5"
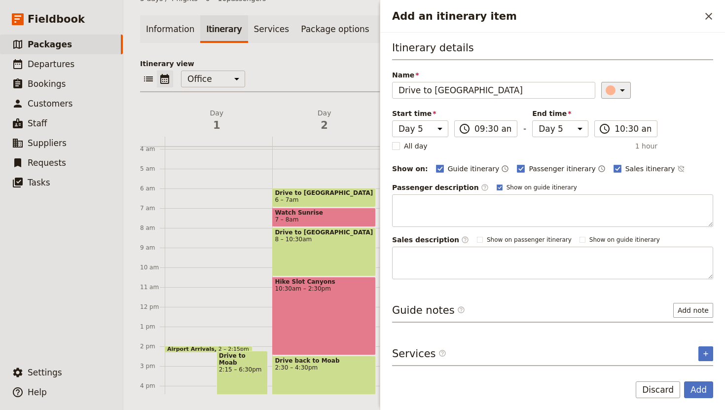
type input "Drive to SLC Airport"
click at [617, 93] on icon "Add an itinerary item" at bounding box center [623, 90] width 12 height 12
click at [601, 124] on div "button" at bounding box center [603, 123] width 10 height 10
click at [614, 168] on rect "Add an itinerary item" at bounding box center [617, 168] width 7 height 7
click at [613, 164] on input "Sales itinerary" at bounding box center [613, 163] width 0 height 0
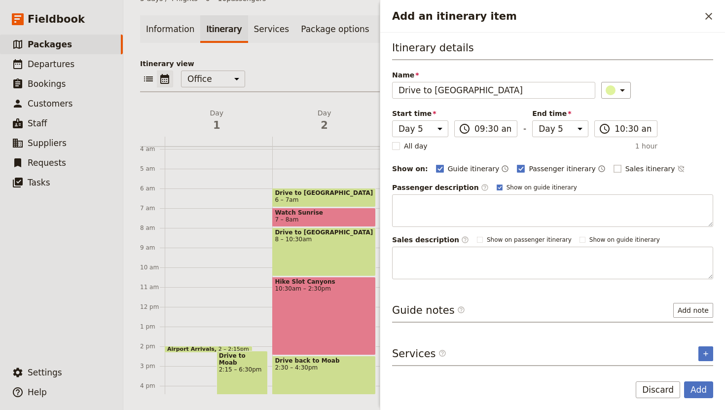
checkbox input "false"
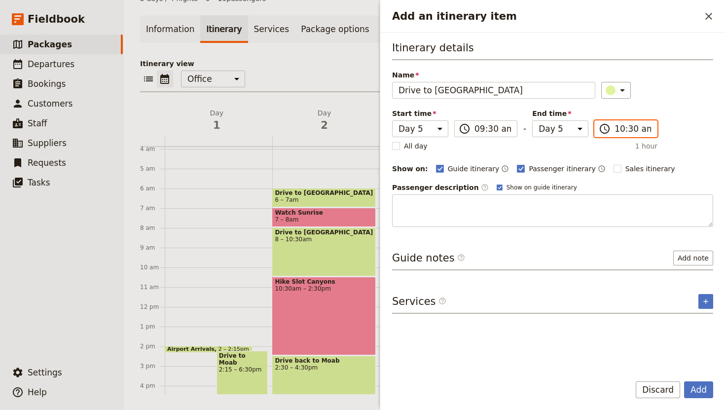
click at [620, 128] on input "10:30 am" at bounding box center [633, 129] width 37 height 12
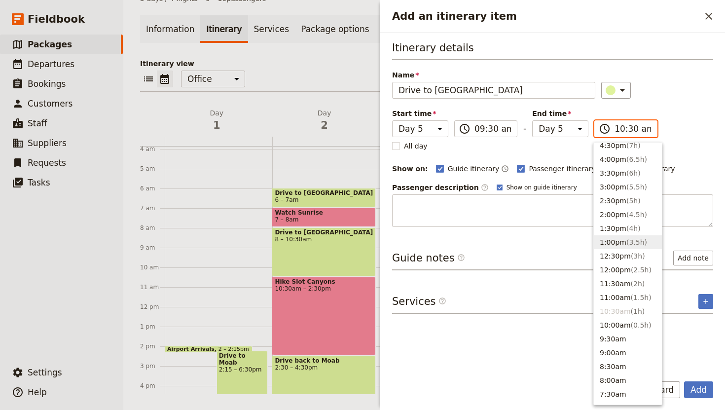
scroll to position [184, 0]
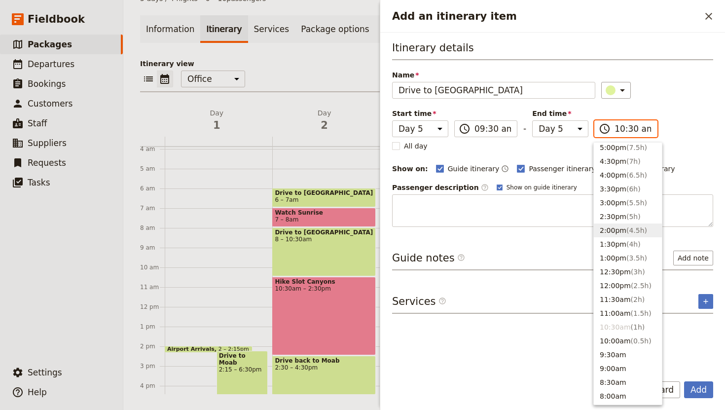
click at [627, 231] on span "( 4.5h )" at bounding box center [637, 230] width 21 height 8
type input "02:00 pm"
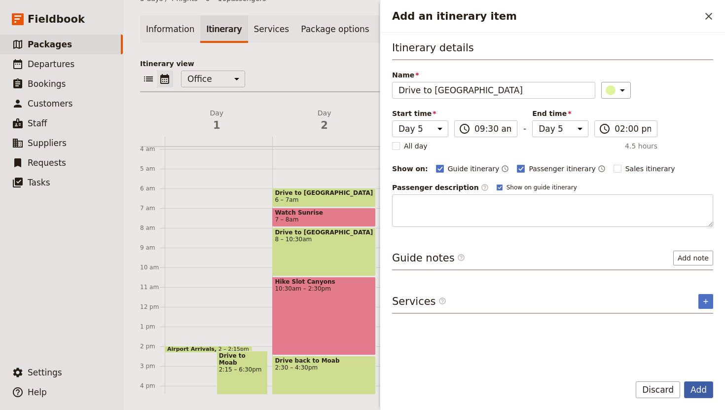
click at [700, 388] on button "Add" at bounding box center [698, 389] width 29 height 17
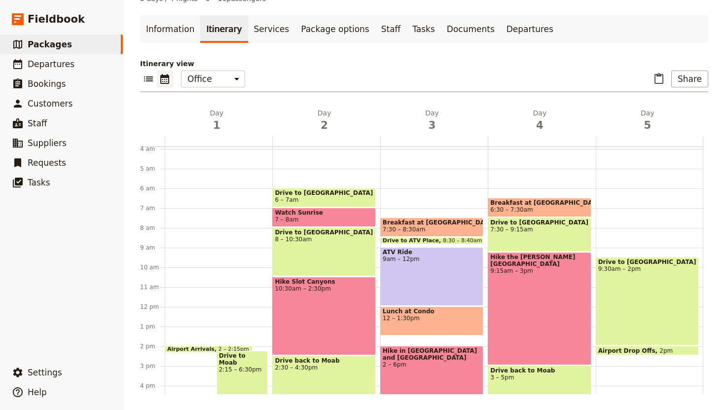
click at [615, 229] on div "Drive to SLC Airport 9:30am – 2pm Airport Drop Offs 2pm" at bounding box center [650, 307] width 108 height 474
select select "5"
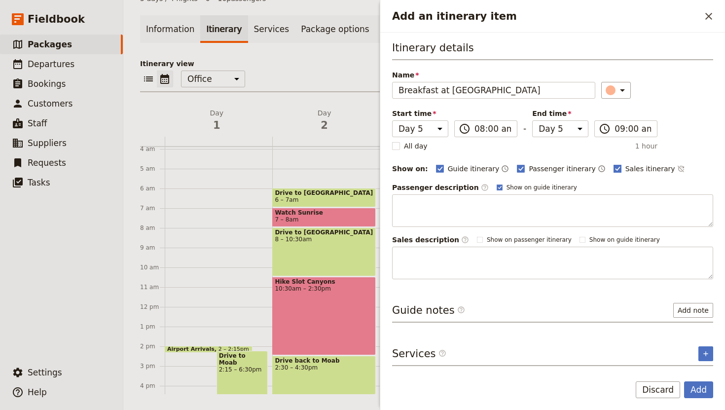
type input "Breakfast at Condo"
click at [614, 167] on rect "Add an itinerary item" at bounding box center [617, 168] width 7 height 7
click at [613, 164] on input "Sales itinerary" at bounding box center [613, 163] width 0 height 0
checkbox input "false"
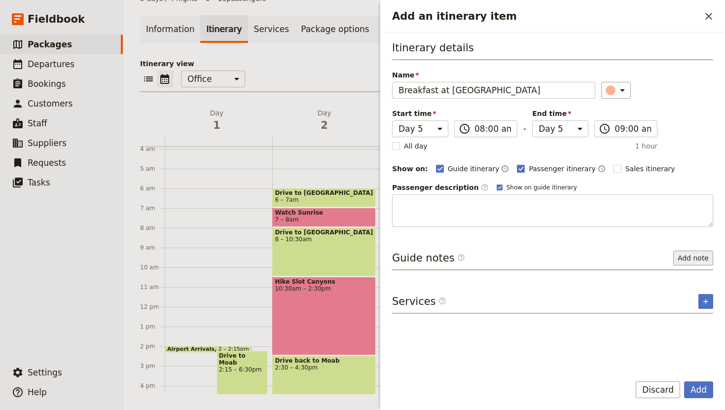
click at [696, 258] on button "Add note" at bounding box center [694, 258] width 40 height 15
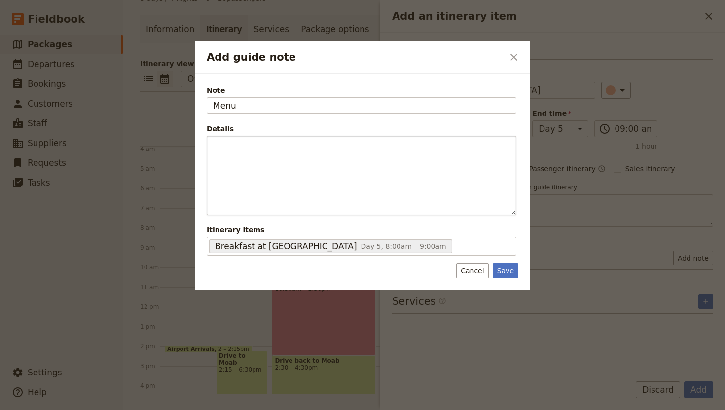
type input "Menu"
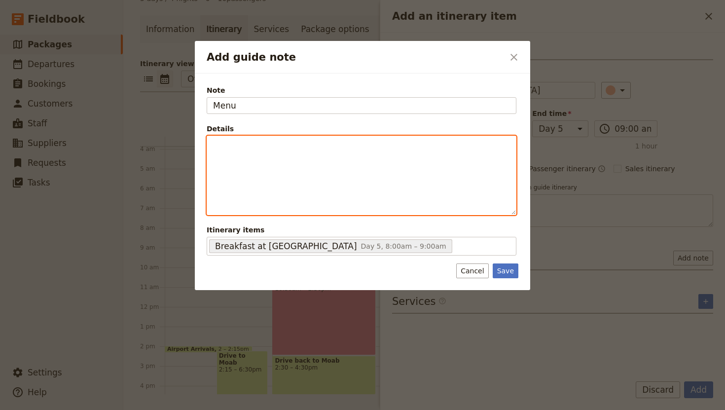
click at [240, 144] on p "Add guide note" at bounding box center [361, 145] width 297 height 10
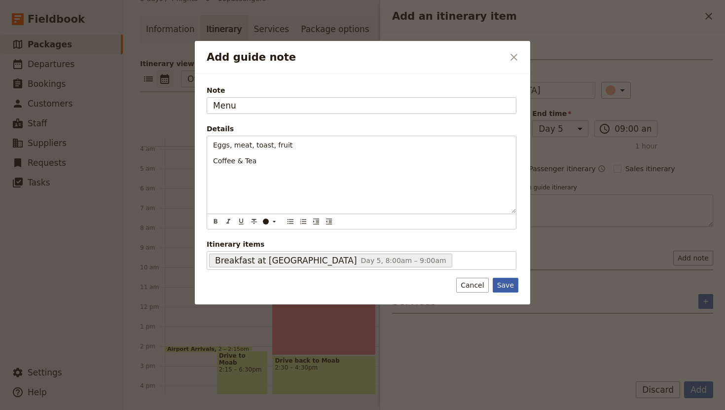
click at [514, 286] on button "Save" at bounding box center [506, 285] width 26 height 15
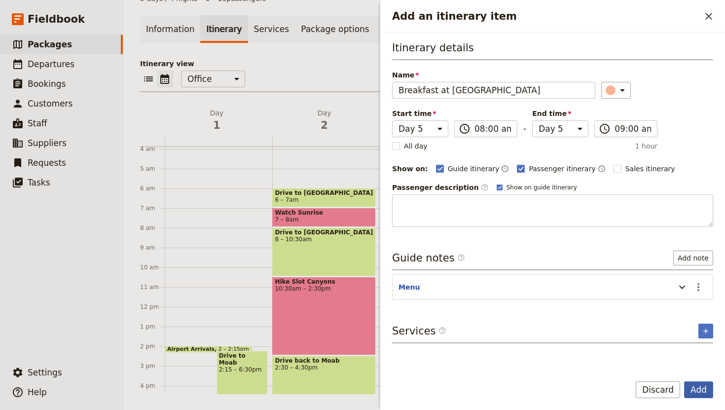
click at [704, 387] on button "Add" at bounding box center [698, 389] width 29 height 17
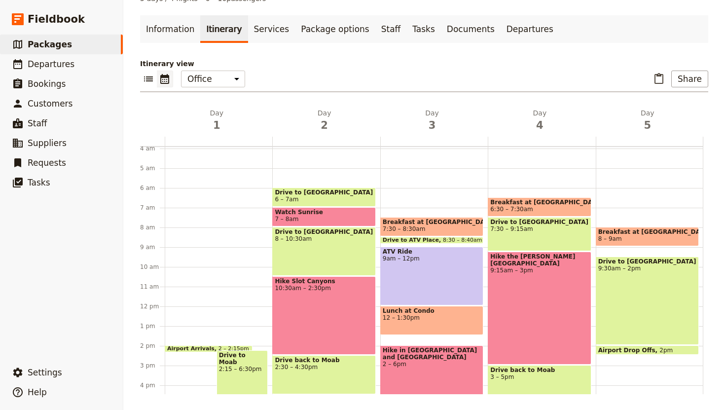
scroll to position [73, 0]
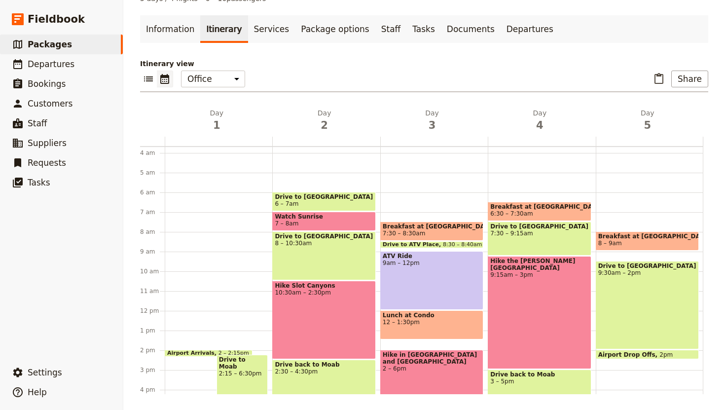
click at [344, 203] on span "6 – 7am" at bounding box center [324, 203] width 98 height 7
select select "2"
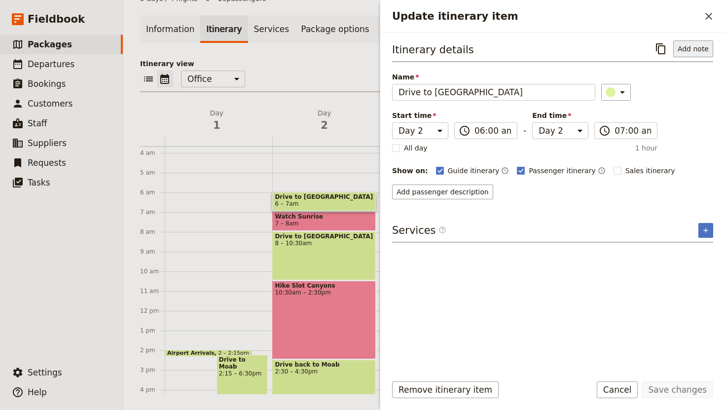
click at [694, 44] on button "Add note" at bounding box center [694, 48] width 40 height 17
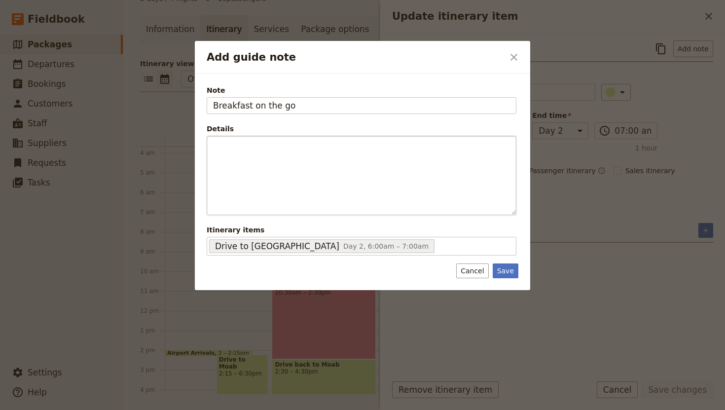
type input "Breakfast on the go"
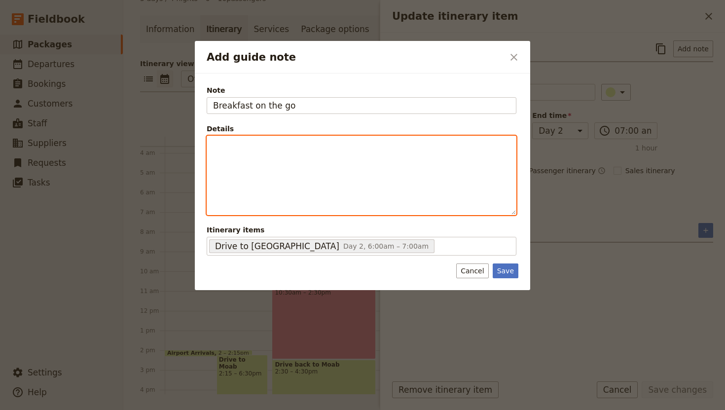
click at [274, 145] on p "Add guide note" at bounding box center [361, 145] width 297 height 10
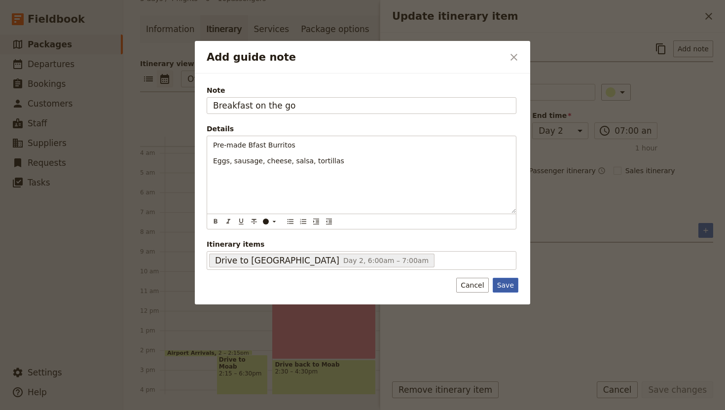
click at [511, 286] on button "Save" at bounding box center [506, 285] width 26 height 15
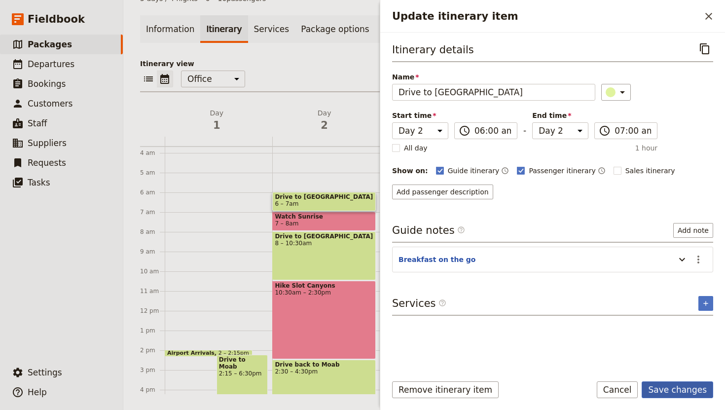
click at [682, 391] on button "Save changes" at bounding box center [678, 389] width 72 height 17
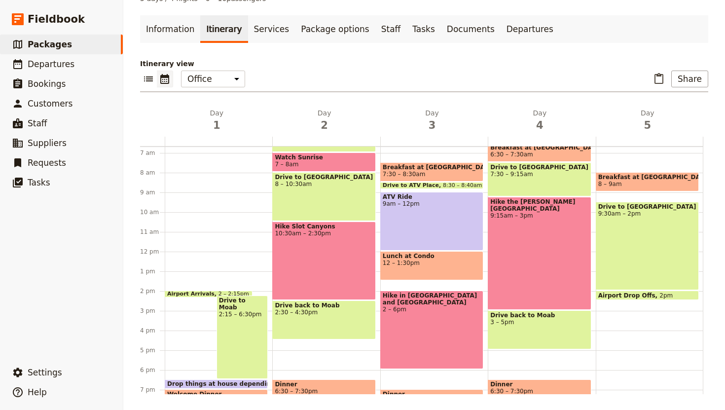
scroll to position [107, 0]
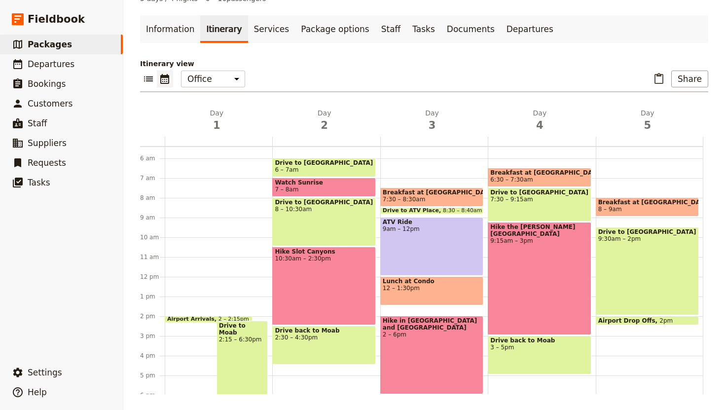
click at [334, 183] on span "Watch Sunrise" at bounding box center [324, 182] width 98 height 7
select select "2"
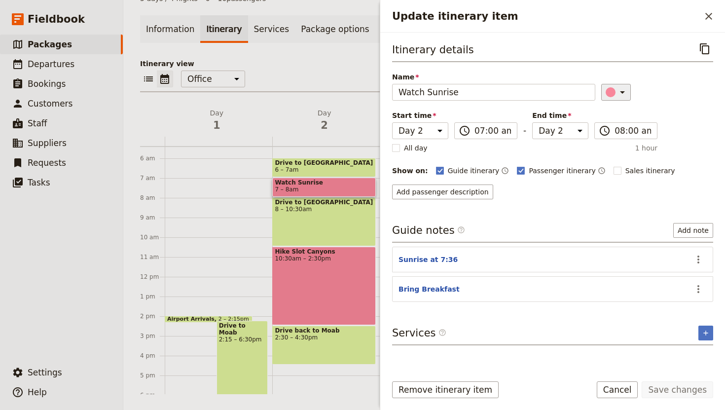
click at [617, 96] on icon "Update itinerary item" at bounding box center [623, 92] width 12 height 12
click at [617, 135] on div "button" at bounding box center [614, 137] width 10 height 10
click at [687, 390] on button "Save changes" at bounding box center [678, 389] width 72 height 17
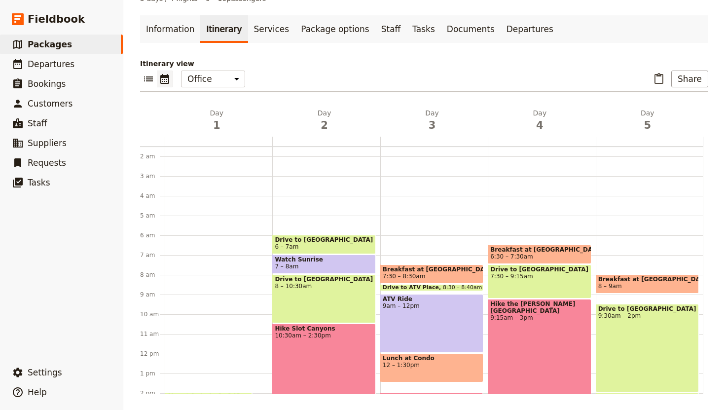
scroll to position [0, 0]
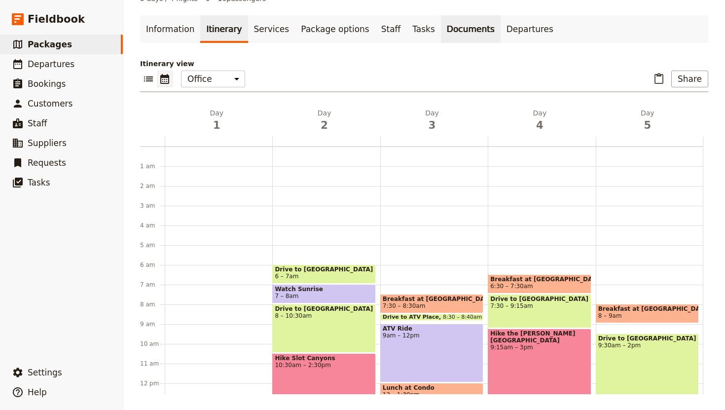
click at [462, 34] on link "Documents" at bounding box center [471, 29] width 60 height 28
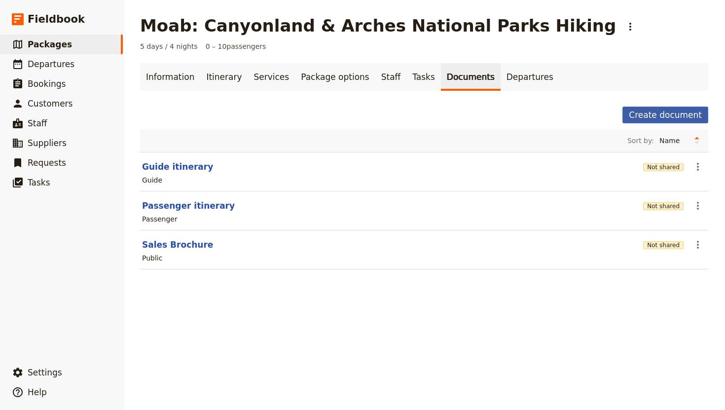
click at [677, 110] on button "Create document" at bounding box center [666, 115] width 86 height 17
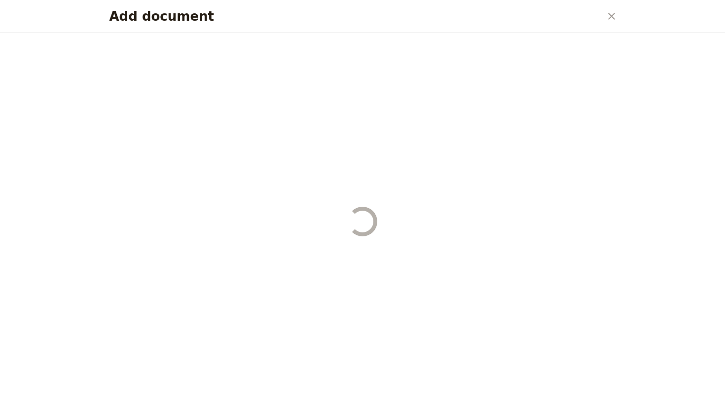
select select "RUN_SHEET"
select select "DEFAULT"
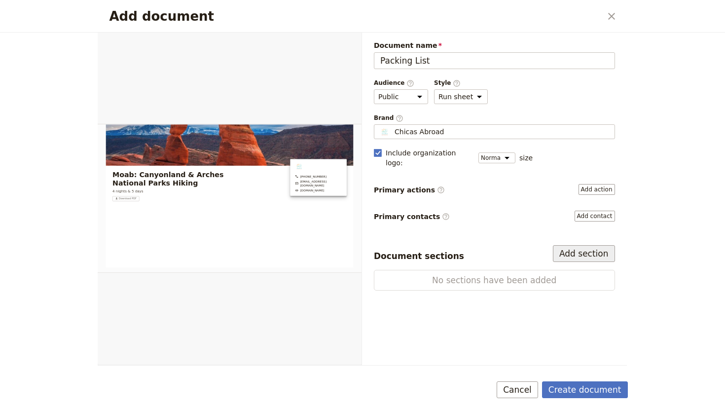
type input "Packing List"
click at [579, 245] on button "Add section" at bounding box center [584, 253] width 62 height 17
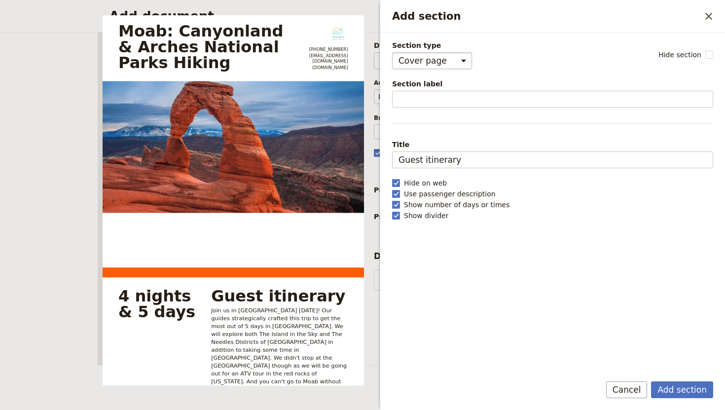
click at [457, 61] on select "Cover page Day summary Itinerary Custom" at bounding box center [432, 60] width 80 height 17
select select "CUSTOM"
select select "default"
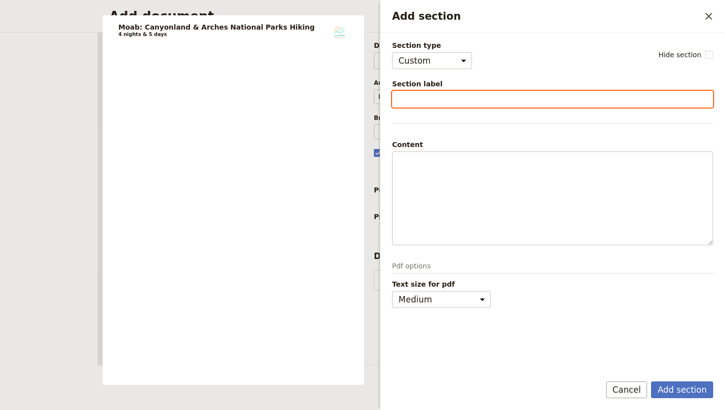
click at [424, 100] on input "Section label" at bounding box center [552, 99] width 321 height 17
type input "Packing List"
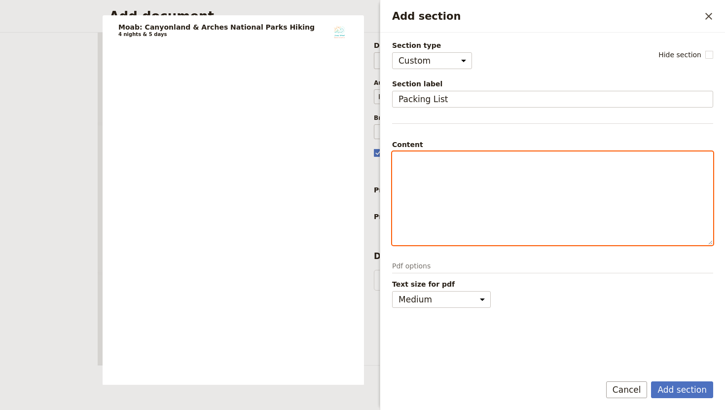
click at [429, 164] on p "Add section" at bounding box center [553, 161] width 308 height 10
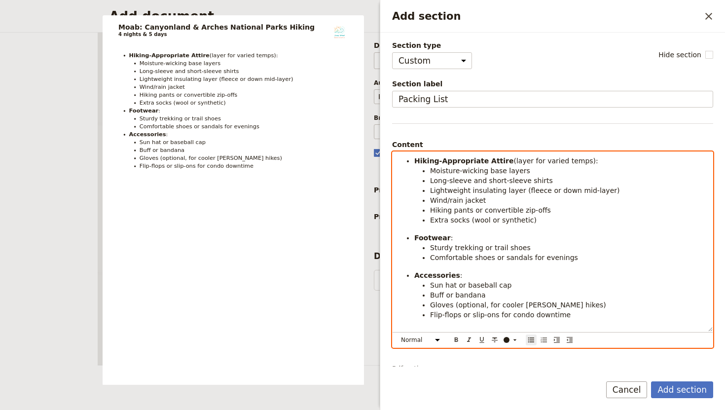
click at [406, 160] on ul "Hiking-Appropriate Attire (layer for varied temps): Moisture-wicking base layer…" at bounding box center [553, 238] width 308 height 164
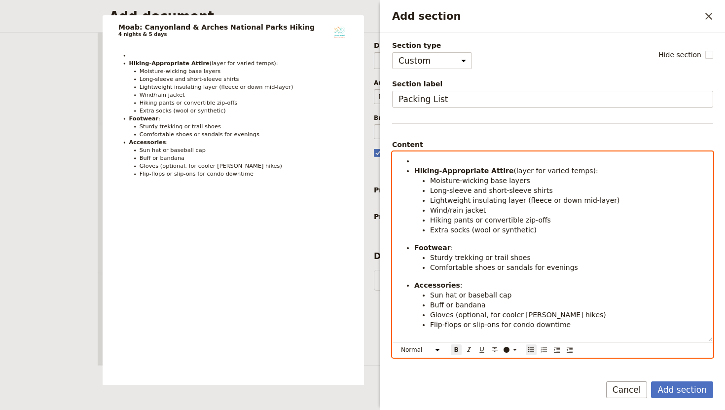
click at [416, 160] on li "Add section" at bounding box center [560, 161] width 293 height 10
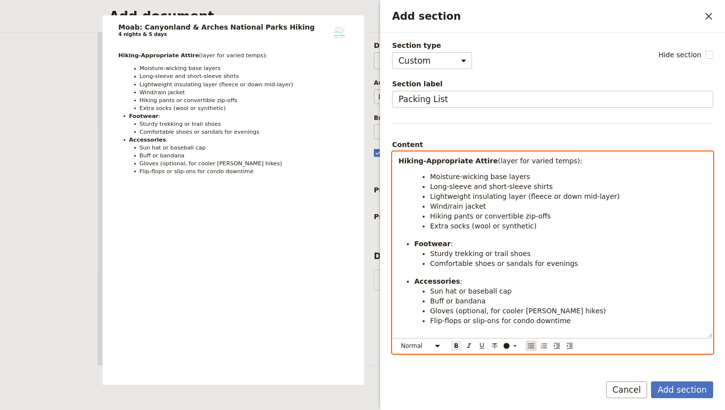
click at [533, 345] on icon "Bulleted list" at bounding box center [532, 346] width 8 height 8
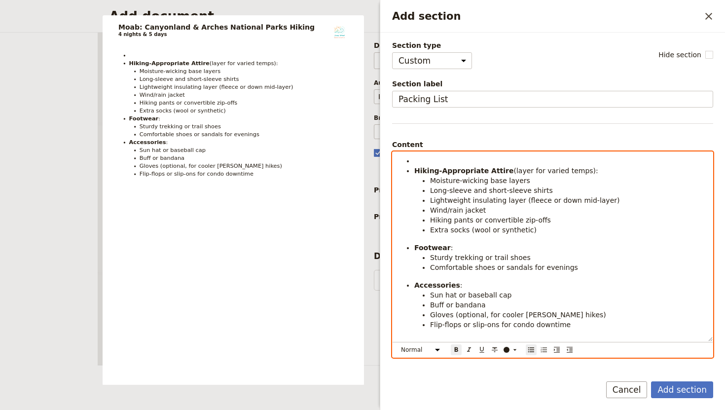
click at [418, 162] on li "Add section" at bounding box center [560, 161] width 293 height 10
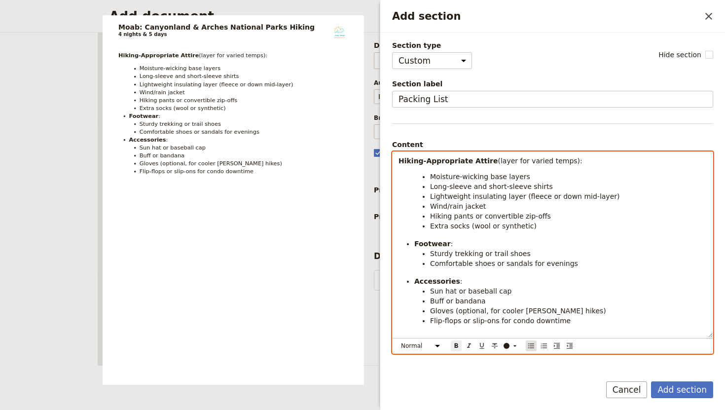
click at [532, 348] on icon "Bulleted list" at bounding box center [531, 345] width 6 height 5
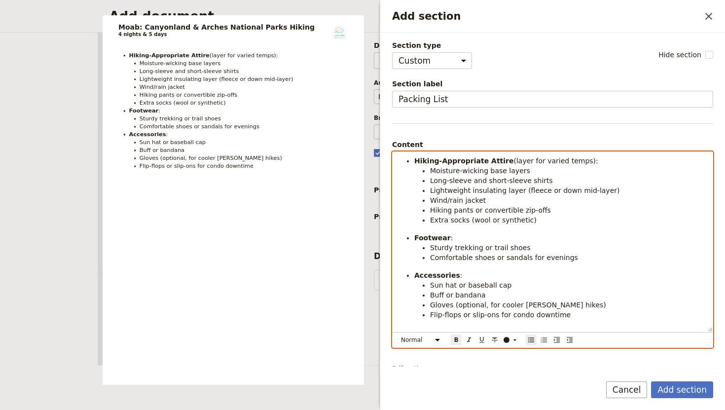
click at [567, 310] on li "Flip-flops or slip-ons for condo downtime" at bounding box center [568, 315] width 277 height 10
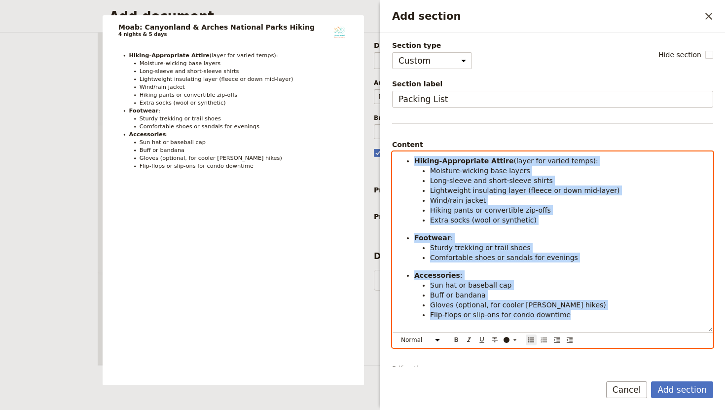
drag, startPoint x: 566, startPoint y: 314, endPoint x: 372, endPoint y: 128, distance: 269.4
click at [372, 128] on body "Fieldbook ​ ​ Fieldbook ​ ​ Packages ​ Departures ​ Bookings ​ Customers ​ Staf…" at bounding box center [362, 205] width 725 height 410
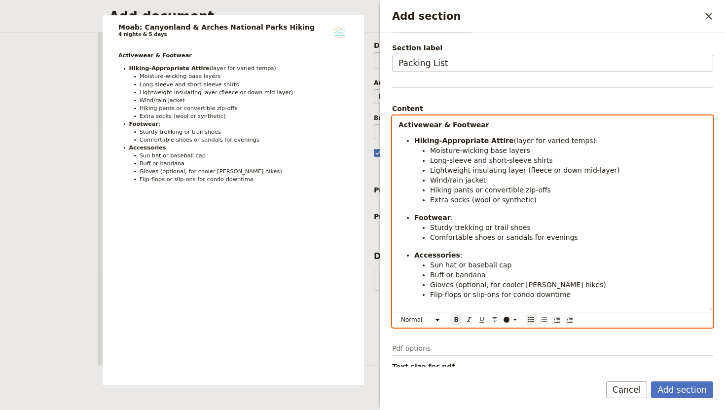
scroll to position [40, 0]
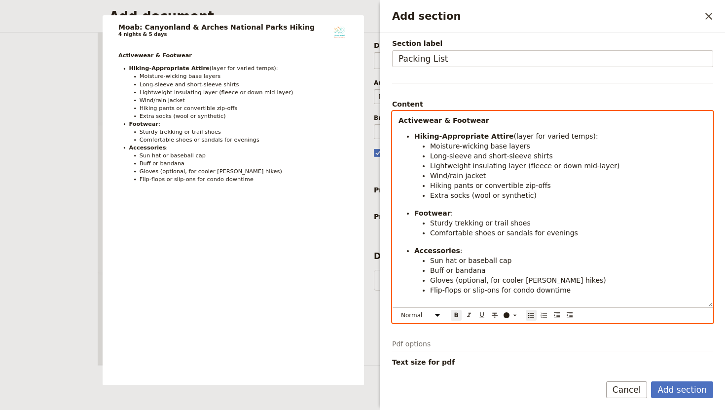
click at [437, 120] on strong "Activewear & Footwear" at bounding box center [444, 120] width 91 height 8
click at [581, 295] on div "Clothing & Footwear Hiking-Appropriate Attire (layer for varied temps): Moistur…" at bounding box center [553, 209] width 320 height 195
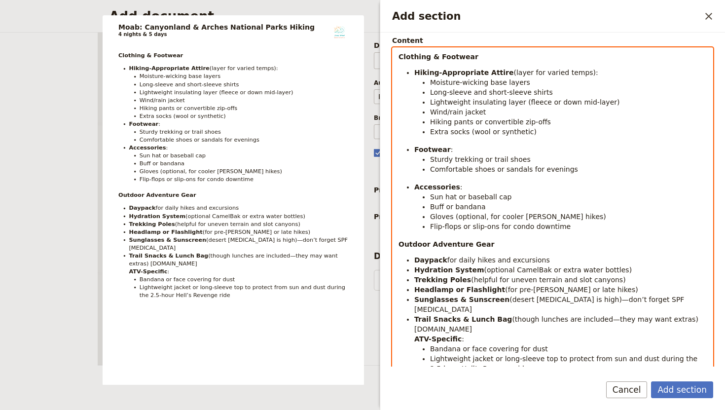
scroll to position [192, 0]
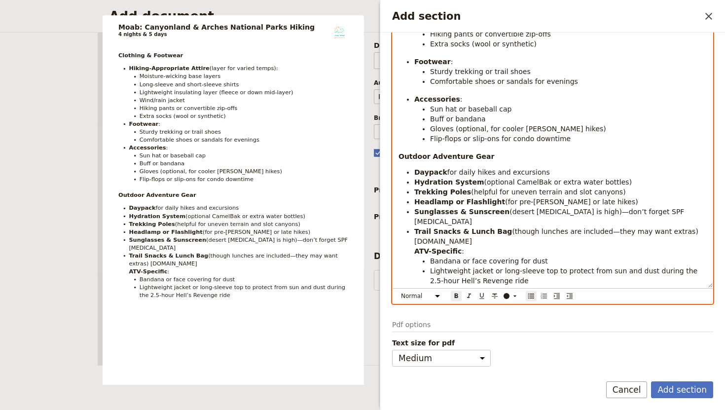
click at [618, 181] on li "Hydration System (optional CamelBak or extra water bottles)" at bounding box center [560, 182] width 293 height 10
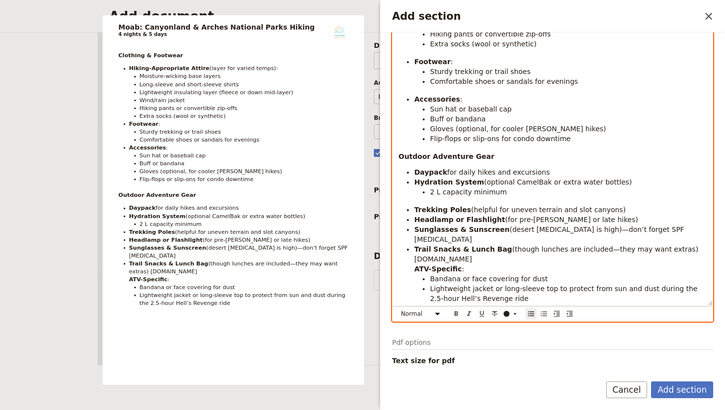
click at [440, 193] on span "2 L capacity minimum" at bounding box center [468, 192] width 77 height 8
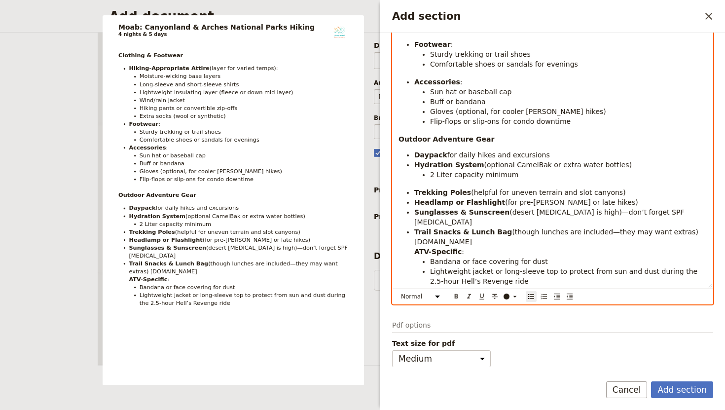
scroll to position [210, 0]
click at [588, 203] on li "Headlamp or Flashlight (for pre-dawn or late hikes)" at bounding box center [560, 202] width 293 height 10
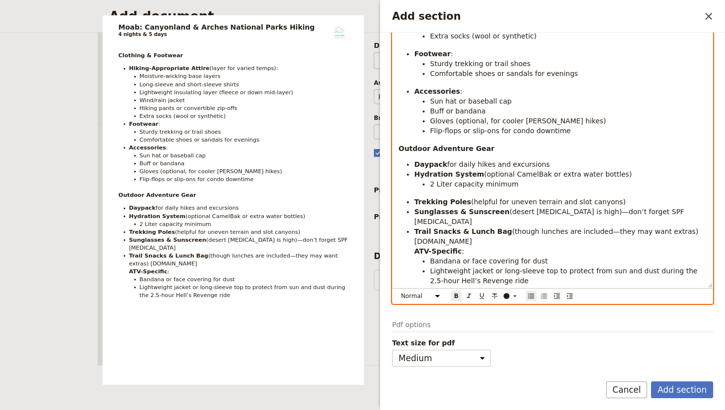
scroll to position [200, 0]
click at [503, 235] on li "Trail Snacks & Lunch Bag (though lunches are included—they may want extras) chi…" at bounding box center [560, 236] width 293 height 20
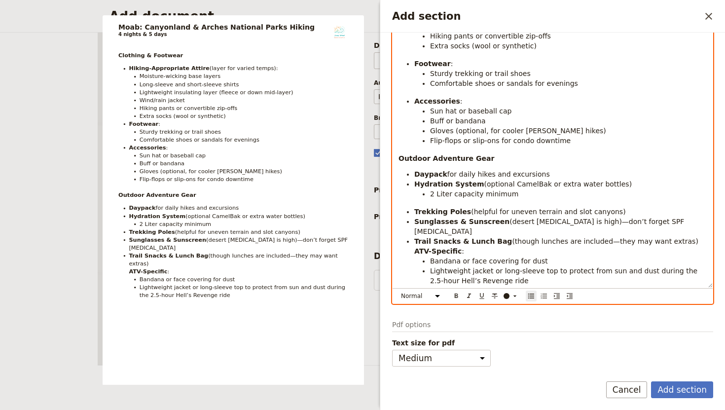
click at [613, 237] on span "(though lunches are included—they may want extras)" at bounding box center [605, 241] width 186 height 8
drag, startPoint x: 676, startPoint y: 233, endPoint x: 458, endPoint y: 233, distance: 217.6
click at [458, 236] on li "Trail Snacks & Lunch Bag (though lunches are included—you may want extras)" at bounding box center [560, 241] width 293 height 10
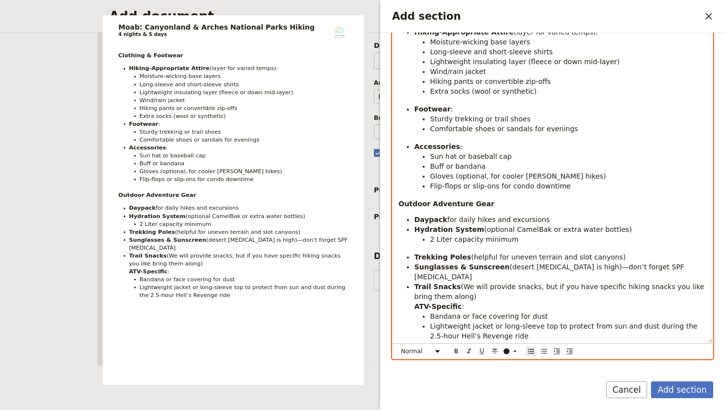
scroll to position [200, 0]
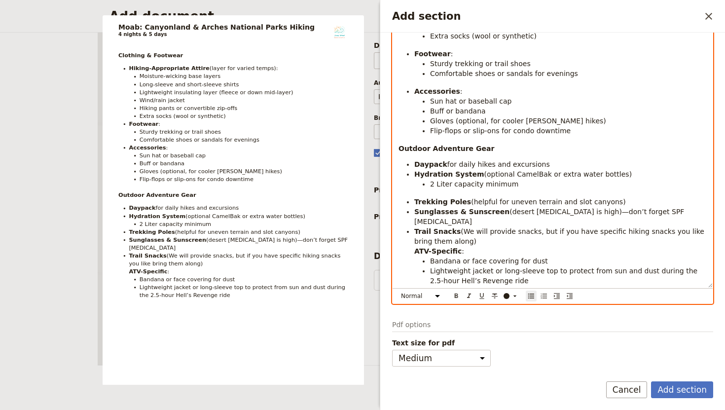
click at [513, 268] on li "Lightweight jacket or long-sleeve top to protect from sun and dust during the 2…" at bounding box center [568, 276] width 277 height 20
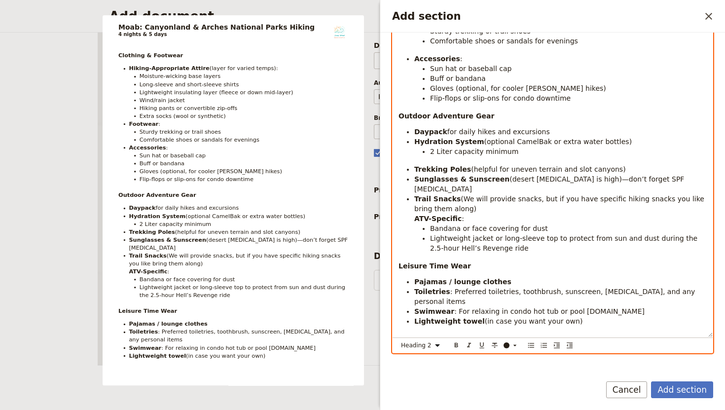
scroll to position [237, 0]
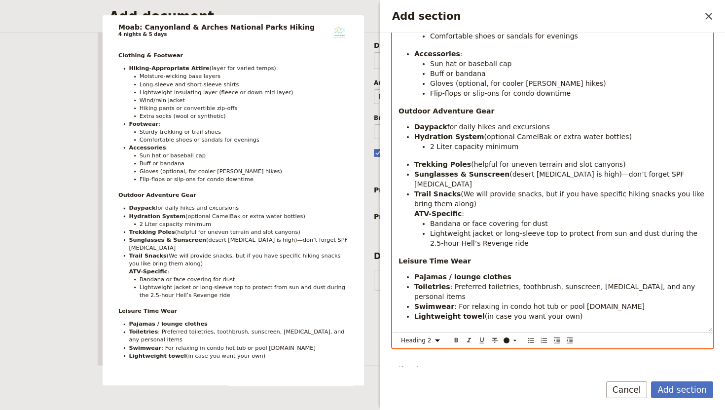
select select "paragraph"
drag, startPoint x: 579, startPoint y: 297, endPoint x: 410, endPoint y: 298, distance: 169.3
click at [414, 311] on li "Lightweight towel (in case you want your own)" at bounding box center [560, 316] width 293 height 10
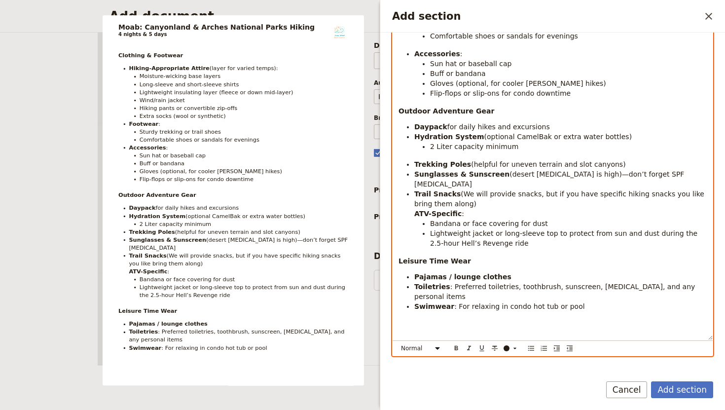
click at [511, 272] on li "Pajamas / lounge clothes" at bounding box center [560, 277] width 293 height 10
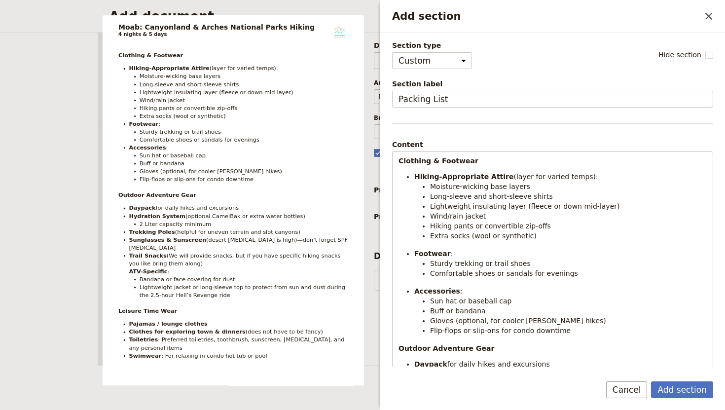
select select "CUSTOM"
select select "default"
select select "RUN_SHEET"
select select "DEFAULT"
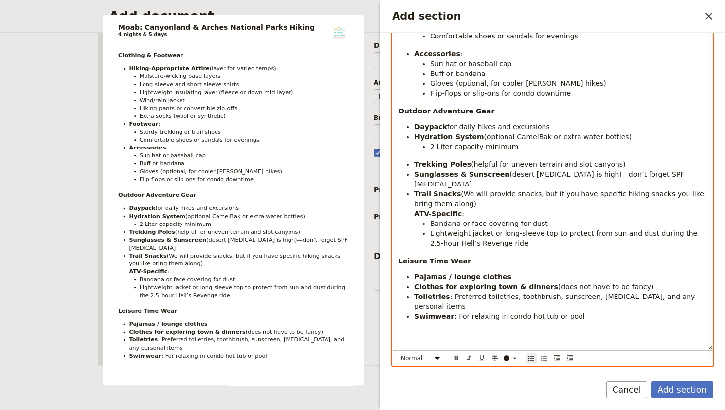
click at [592, 311] on li "Swimwear : For relaxing in condo hot tub or pool" at bounding box center [560, 316] width 293 height 10
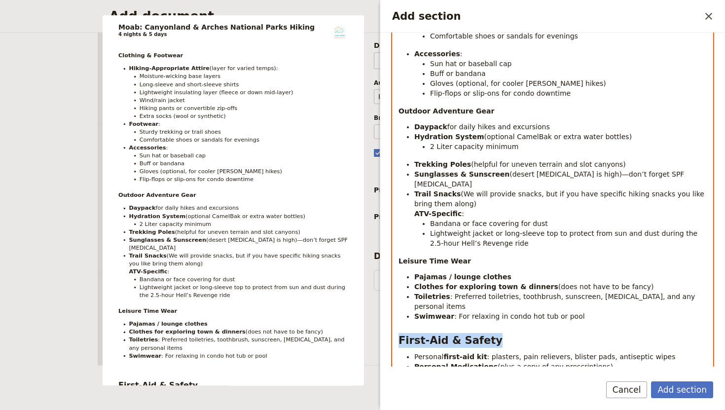
drag, startPoint x: 491, startPoint y: 321, endPoint x: 395, endPoint y: 320, distance: 95.7
click at [395, 320] on div "Clothing & Footwear Hiking-Appropriate Attire (layer for varied temps): Moistur…" at bounding box center [553, 167] width 320 height 505
select select "paragraph"
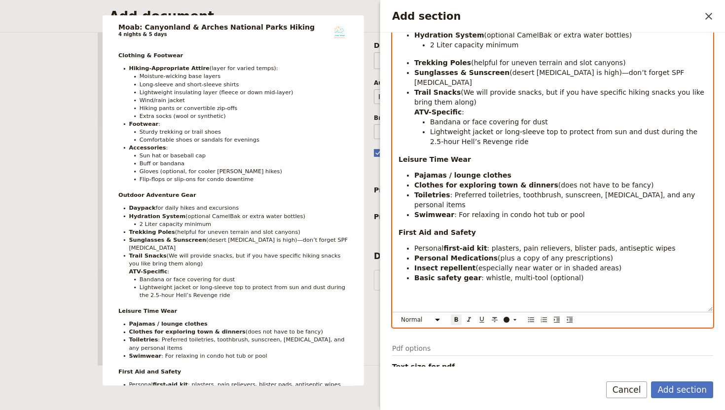
scroll to position [345, 0]
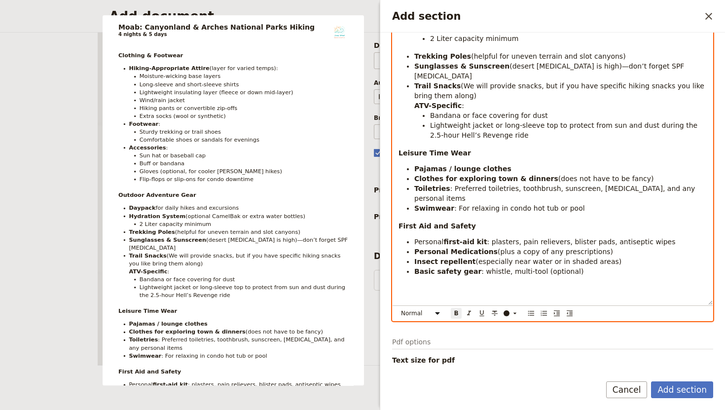
click at [578, 266] on li "Basic safety gear : whistle, multi-tool (optional)" at bounding box center [560, 271] width 293 height 10
drag, startPoint x: 575, startPoint y: 254, endPoint x: 410, endPoint y: 256, distance: 164.8
click at [414, 266] on li "Basic safety gear : whistle, multi-tool (optional)" at bounding box center [560, 271] width 293 height 10
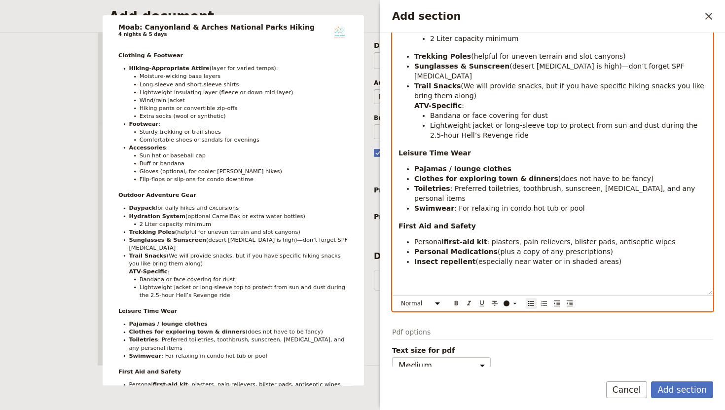
scroll to position [337, 0]
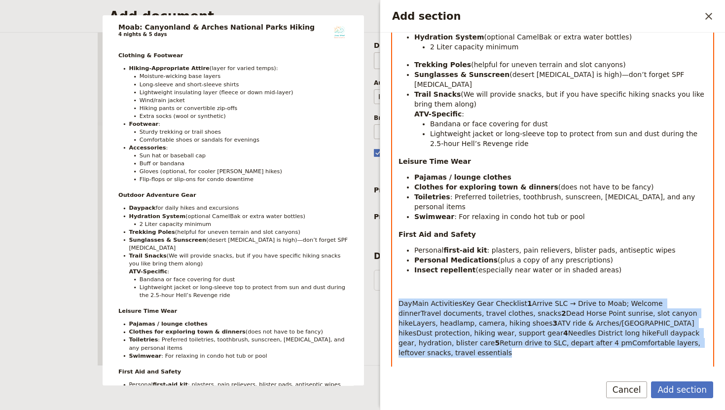
drag, startPoint x: 671, startPoint y: 322, endPoint x: 391, endPoint y: 286, distance: 282.0
click at [391, 286] on div "Section type Cover page Day summary Itinerary Custom Hide section Section label…" at bounding box center [552, 200] width 345 height 334
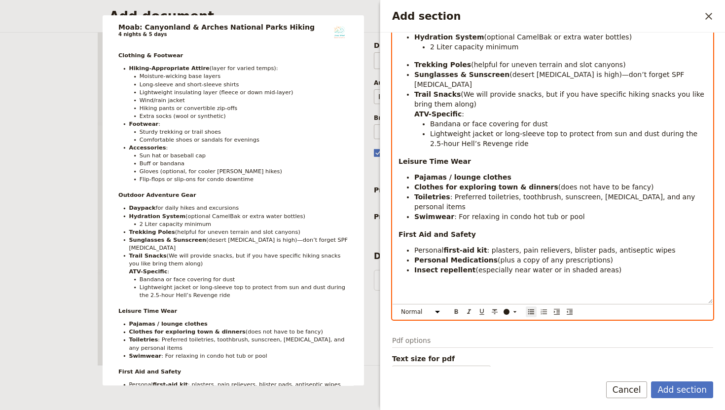
click at [436, 304] on h2 "Add section" at bounding box center [553, 311] width 308 height 15
select select "paragraph"
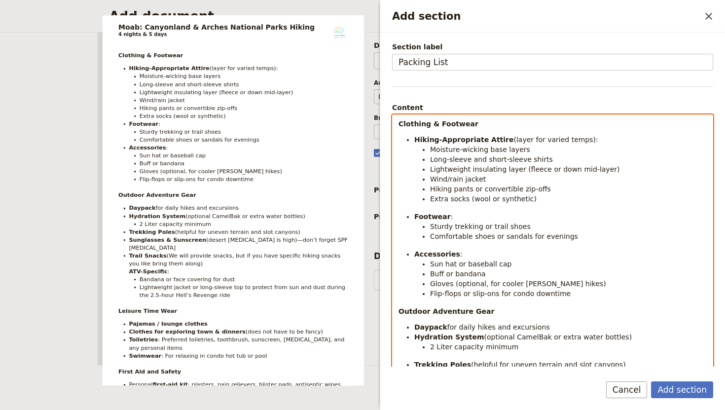
scroll to position [0, 0]
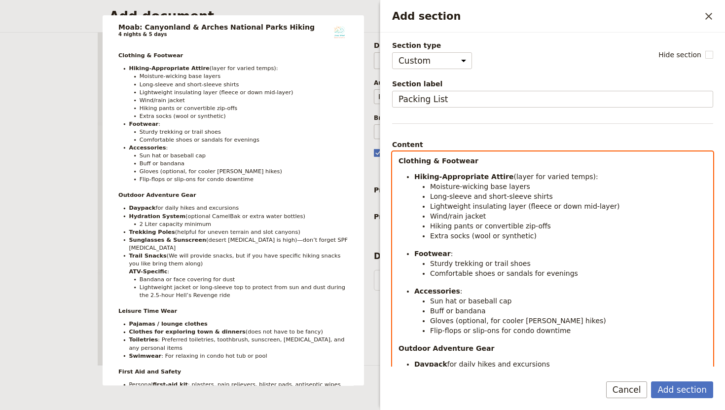
click at [400, 159] on strong "Clothing & Footwear" at bounding box center [439, 161] width 80 height 8
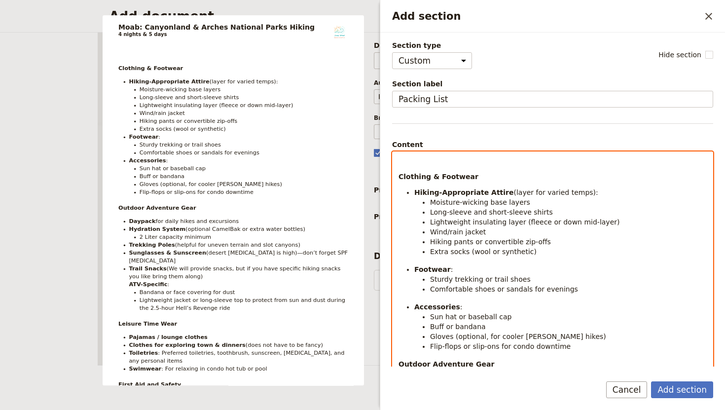
click at [409, 161] on p "Add section" at bounding box center [553, 161] width 308 height 10
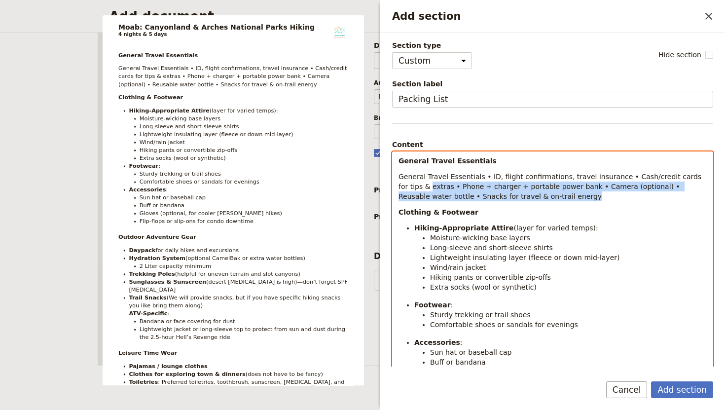
drag, startPoint x: 514, startPoint y: 196, endPoint x: 387, endPoint y: 181, distance: 127.7
click at [387, 181] on div "Section type Cover page Day summary Itinerary Custom Hide section Section label…" at bounding box center [552, 200] width 345 height 334
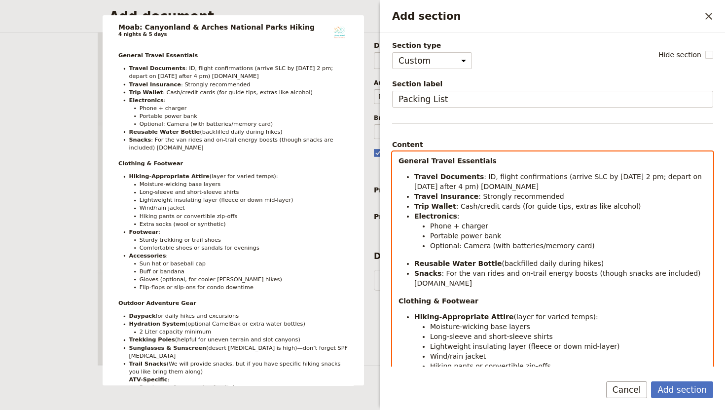
drag, startPoint x: 541, startPoint y: 187, endPoint x: 452, endPoint y: 188, distance: 88.3
click at [452, 188] on li "Travel Documents : ID, flight confirmations (arrive SLC by Oct 22 at 2 pm; depa…" at bounding box center [560, 182] width 293 height 20
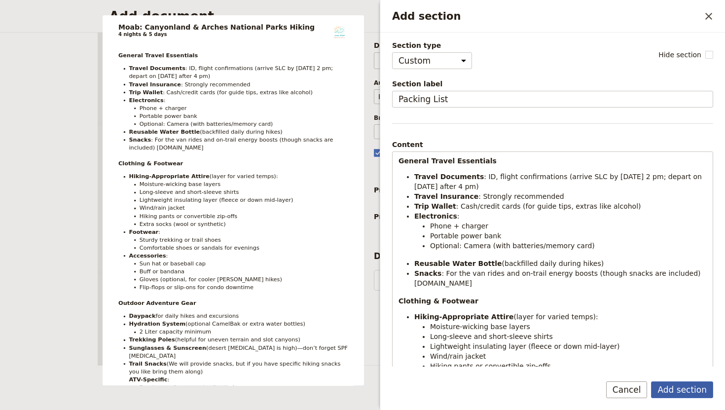
click at [689, 392] on button "Add section" at bounding box center [682, 389] width 62 height 17
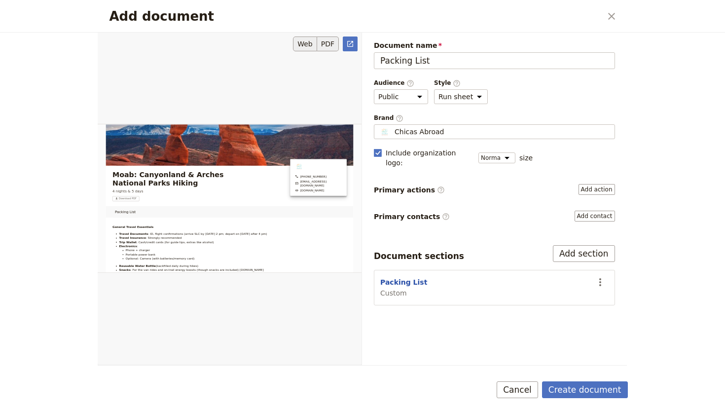
click at [328, 43] on button "PDF" at bounding box center [328, 44] width 22 height 15
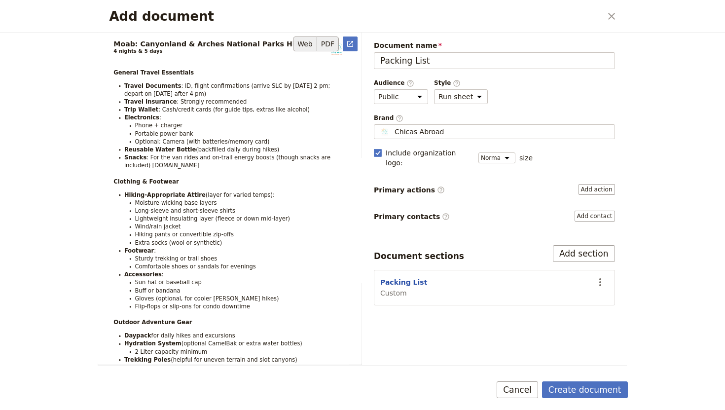
click at [302, 41] on button "Web" at bounding box center [305, 44] width 24 height 15
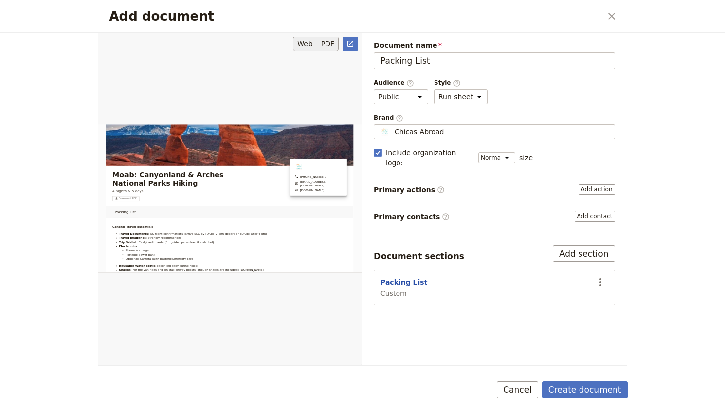
click at [330, 42] on button "PDF" at bounding box center [328, 44] width 22 height 15
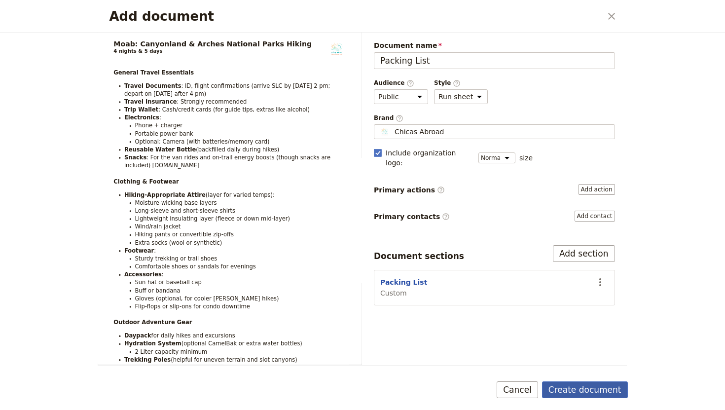
click at [579, 392] on button "Create document" at bounding box center [585, 389] width 86 height 17
